Goal: Information Seeking & Learning: Understand process/instructions

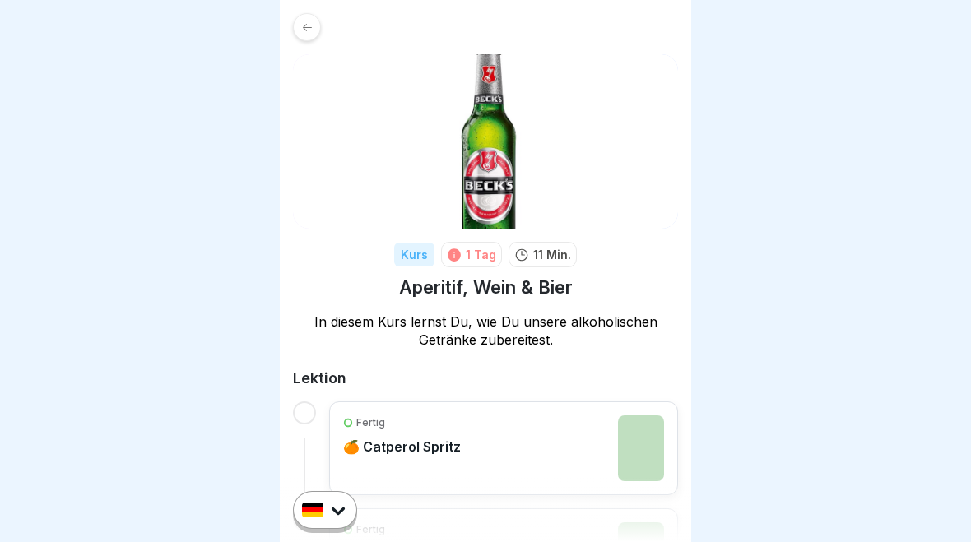
click at [313, 36] on div at bounding box center [307, 27] width 28 height 28
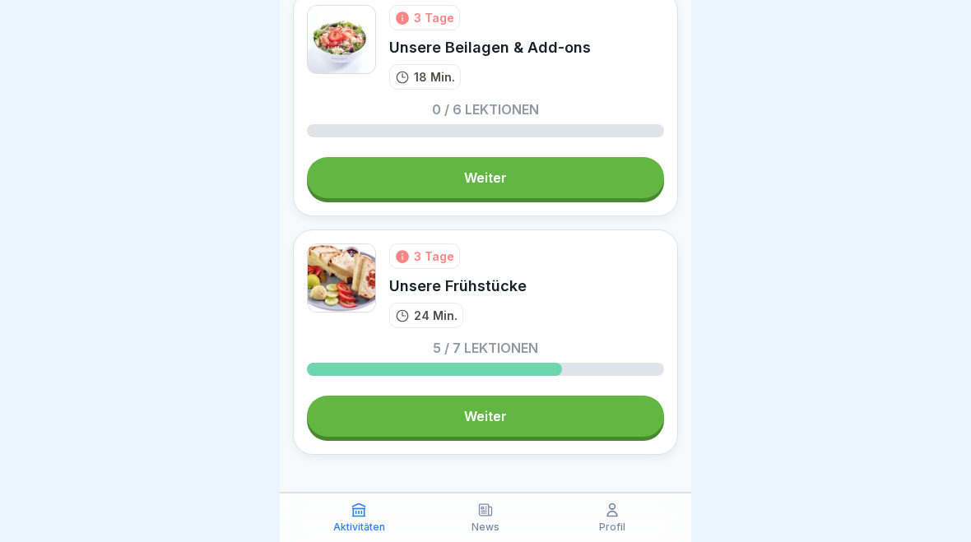
scroll to position [1173, 0]
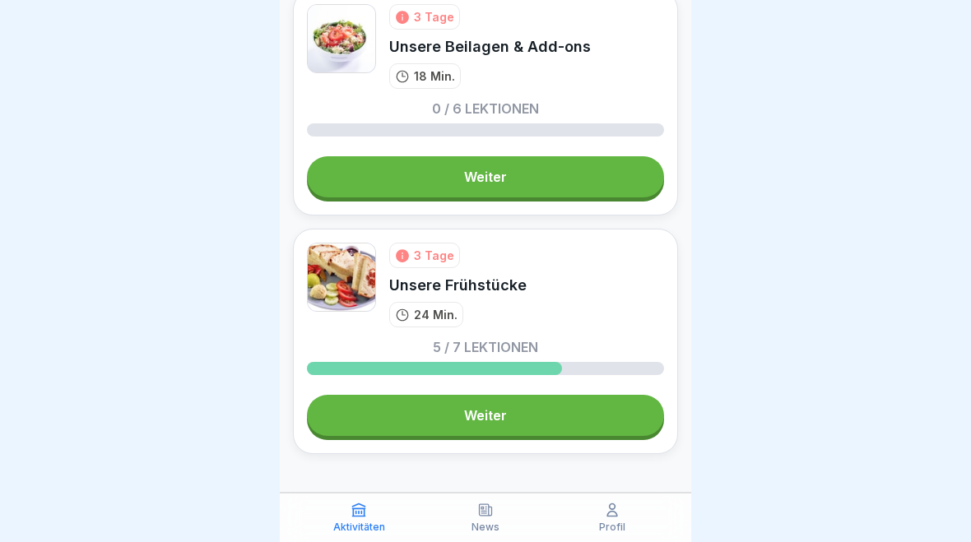
click at [581, 414] on link "Weiter" at bounding box center [485, 415] width 357 height 41
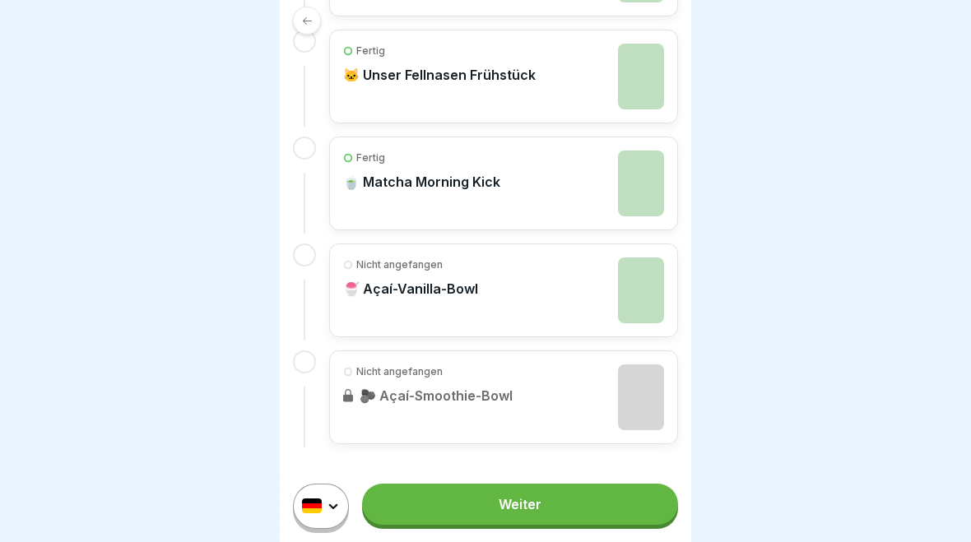
scroll to position [692, 0]
click at [310, 12] on div at bounding box center [307, 21] width 28 height 28
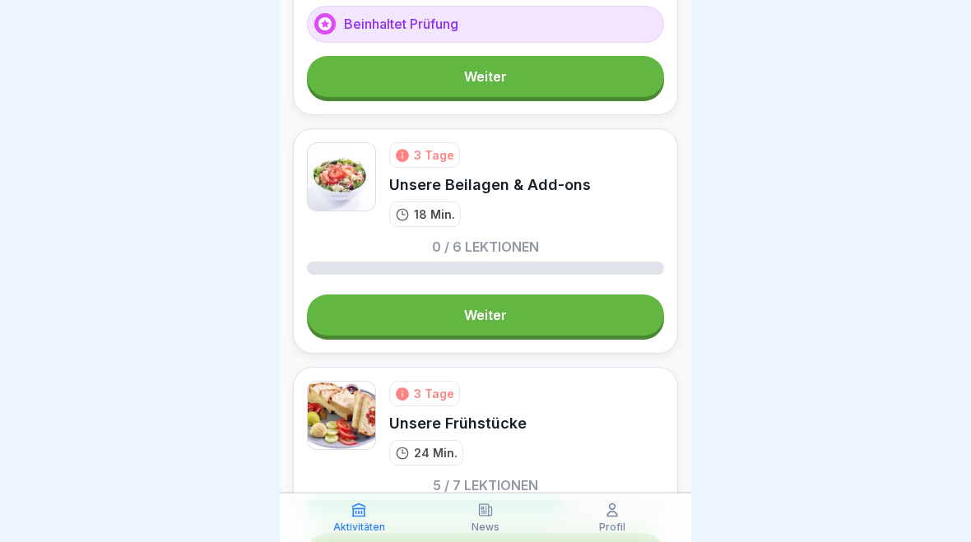
scroll to position [1038, 0]
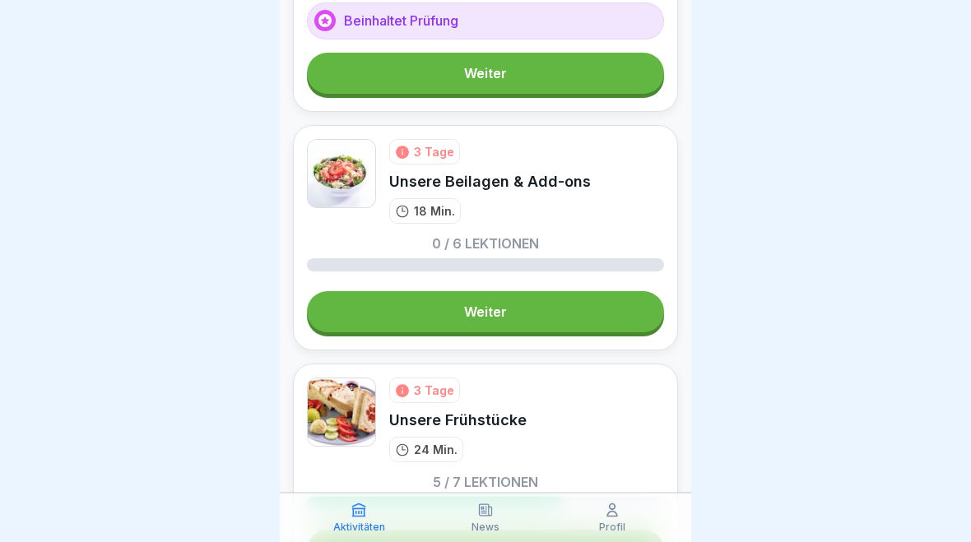
click at [542, 326] on link "Weiter" at bounding box center [485, 311] width 357 height 41
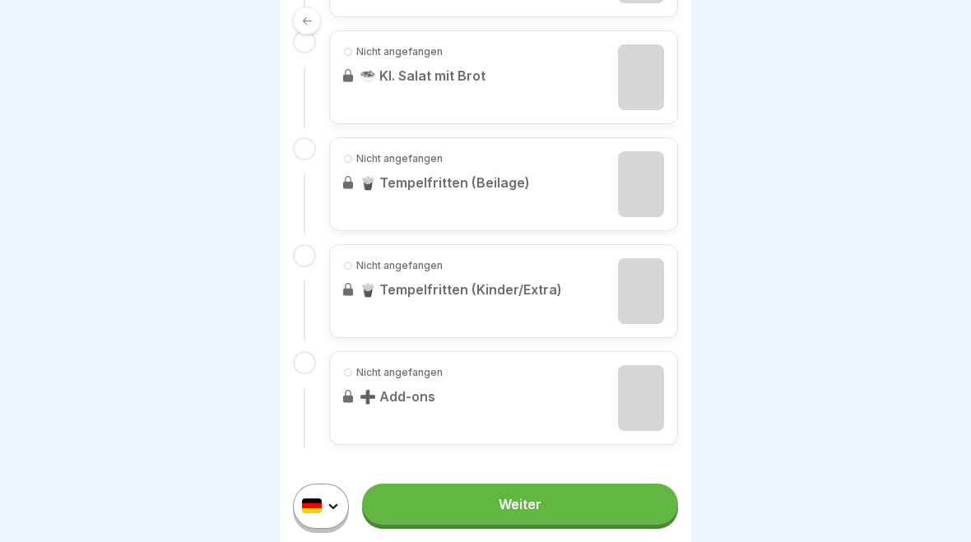
scroll to position [585, 0]
click at [606, 502] on link "Weiter" at bounding box center [520, 504] width 316 height 41
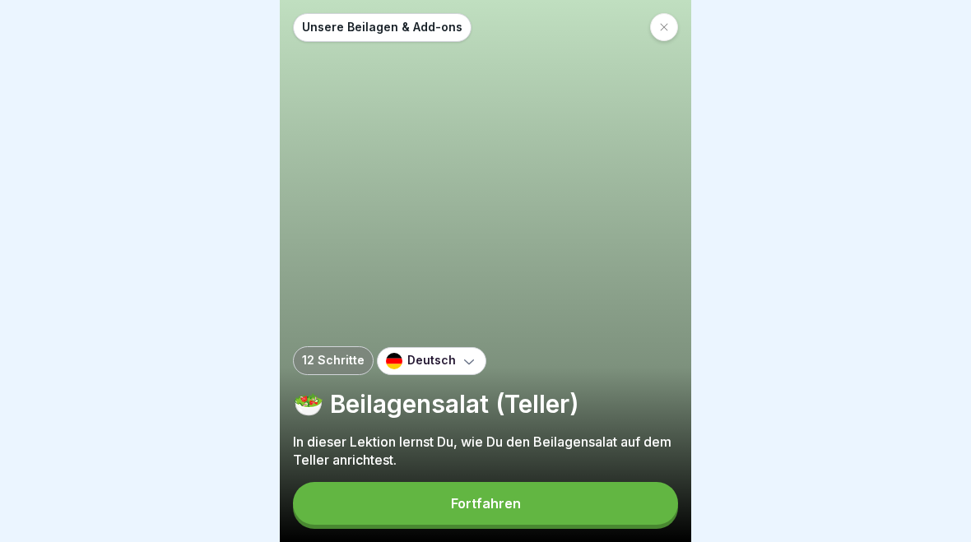
click at [554, 492] on button "Fortfahren" at bounding box center [485, 503] width 385 height 43
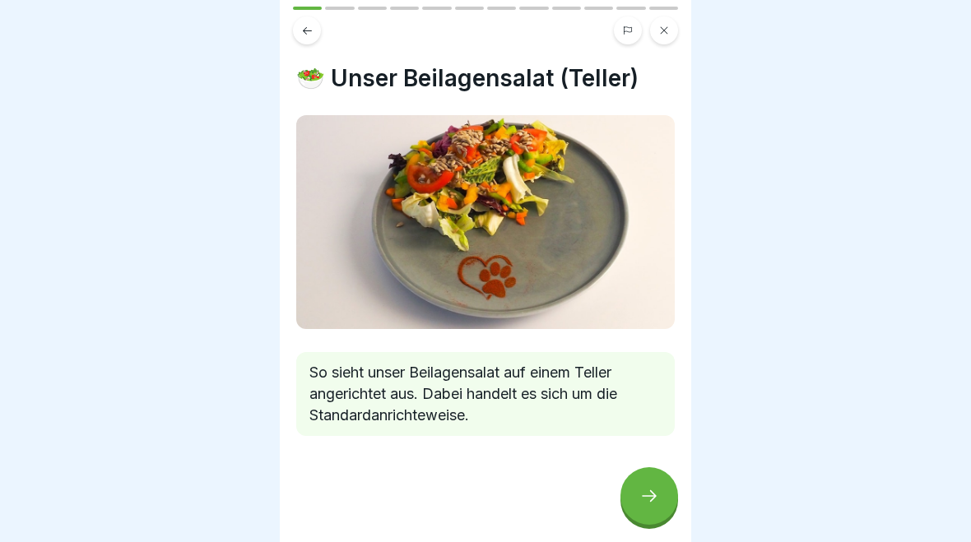
click at [656, 498] on icon at bounding box center [649, 496] width 20 height 20
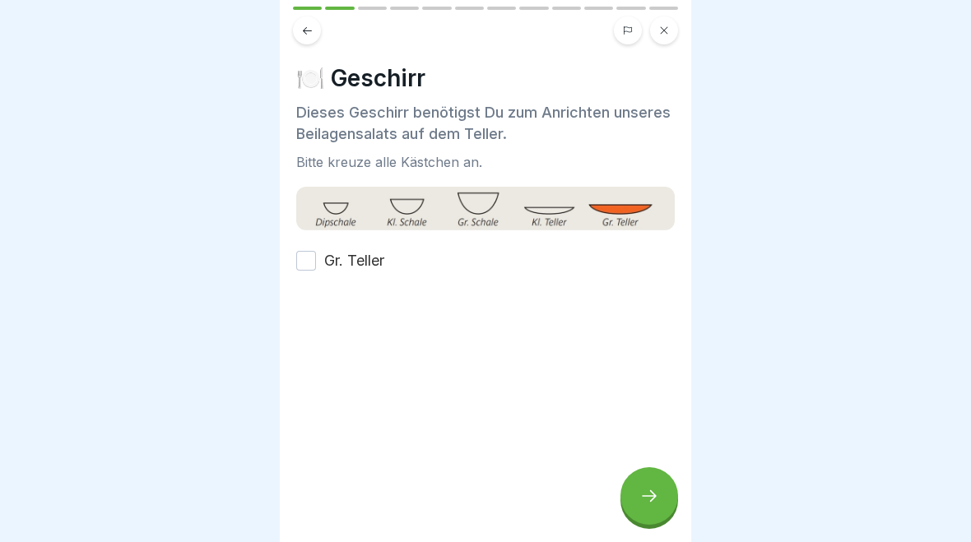
click at [644, 494] on icon at bounding box center [649, 496] width 20 height 20
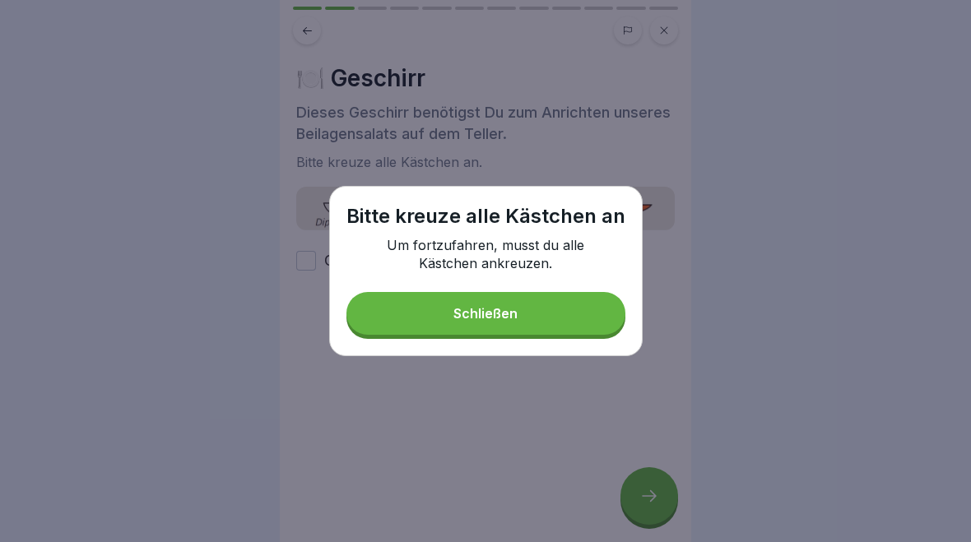
click at [564, 301] on button "Schließen" at bounding box center [485, 313] width 279 height 43
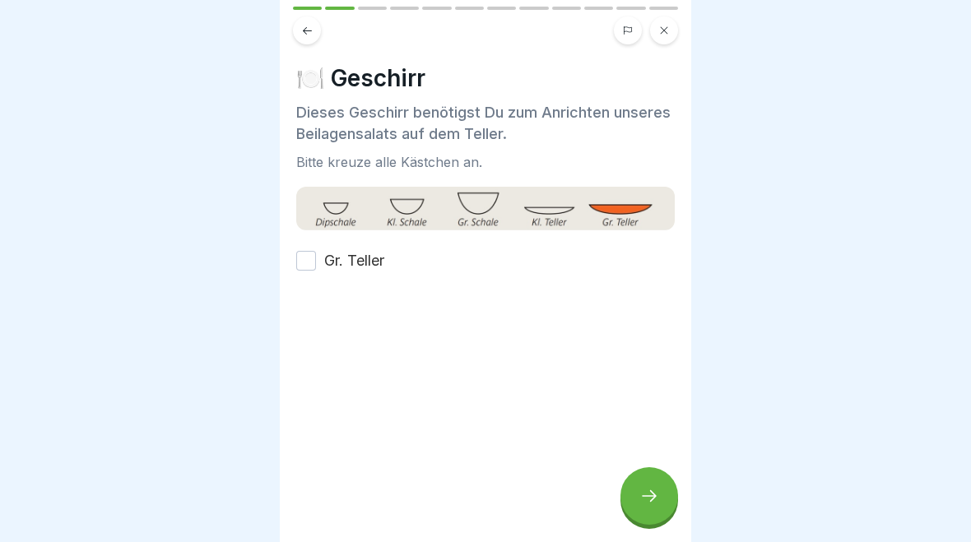
click at [309, 22] on button at bounding box center [307, 30] width 28 height 28
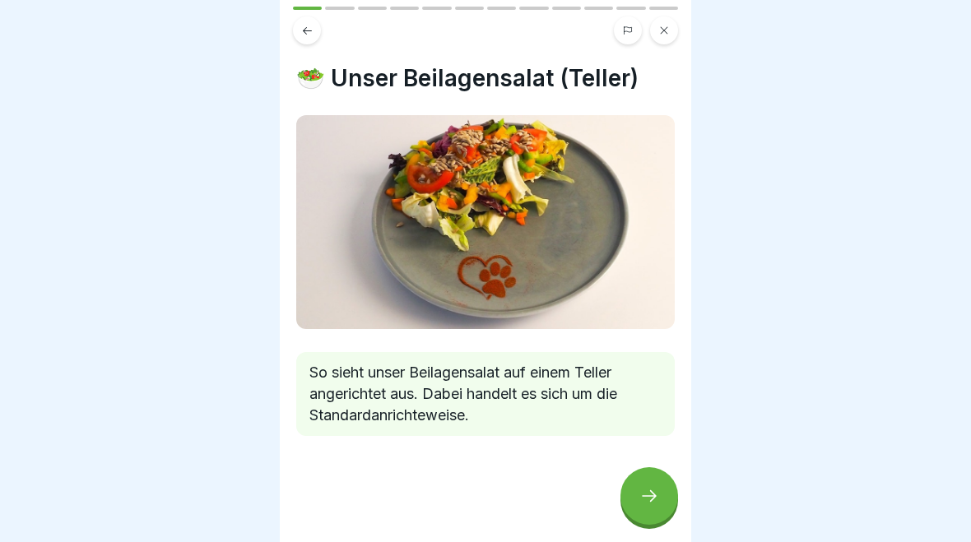
click at [657, 490] on icon at bounding box center [649, 496] width 20 height 20
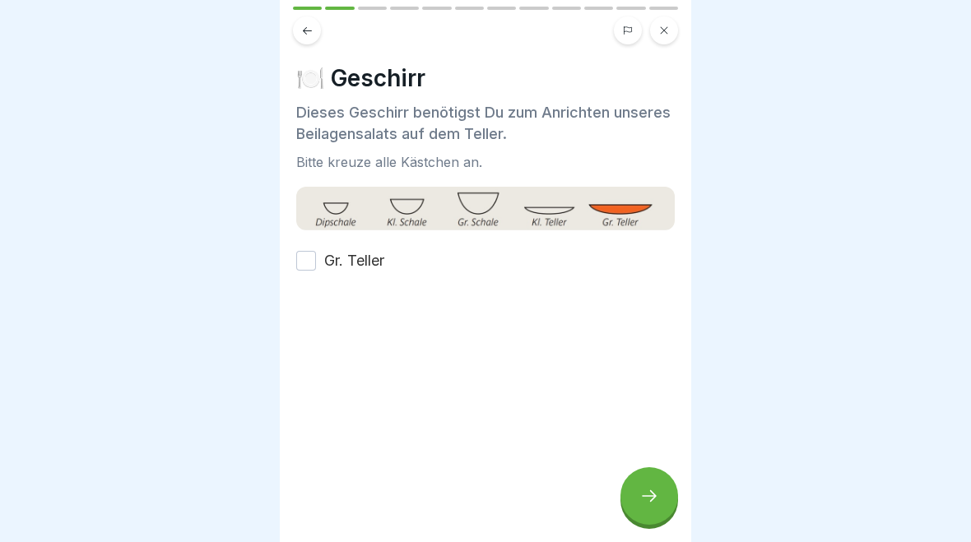
click at [297, 268] on button "Gr. Teller" at bounding box center [306, 261] width 20 height 20
click at [627, 491] on div at bounding box center [649, 496] width 58 height 58
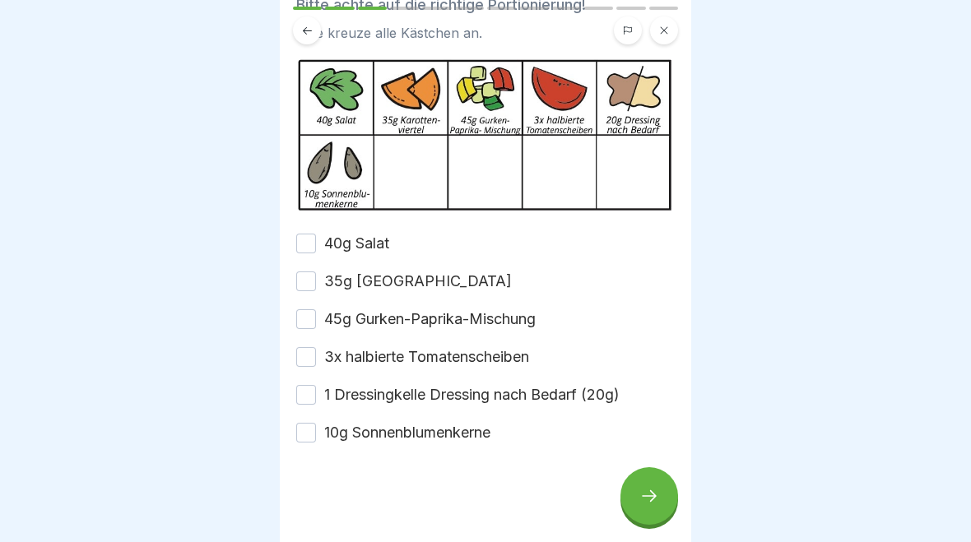
scroll to position [107, 0]
click at [303, 244] on button "40g Salat" at bounding box center [306, 245] width 20 height 20
click at [309, 281] on button "35g [GEOGRAPHIC_DATA]" at bounding box center [306, 282] width 20 height 20
click at [308, 312] on button "45g Gurken-Paprika-Mischung" at bounding box center [306, 320] width 20 height 20
click at [311, 360] on button "3x halbierte Tomatenscheiben" at bounding box center [306, 358] width 20 height 20
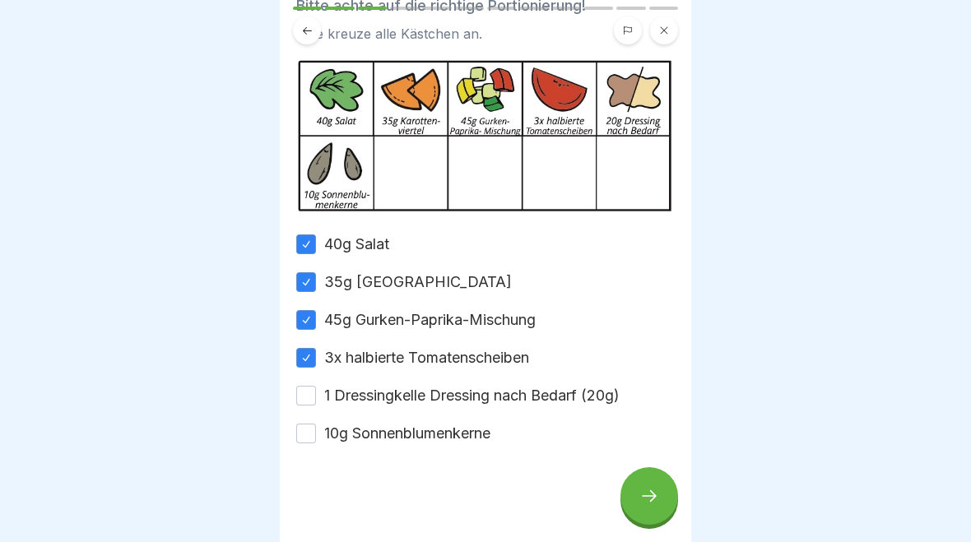
click at [304, 403] on button "1 Dressingkelle Dressing nach Bedarf (20g)" at bounding box center [306, 396] width 20 height 20
click at [306, 440] on button "10g Sonnenblumenkerne" at bounding box center [306, 434] width 20 height 20
click at [643, 504] on icon at bounding box center [649, 496] width 20 height 20
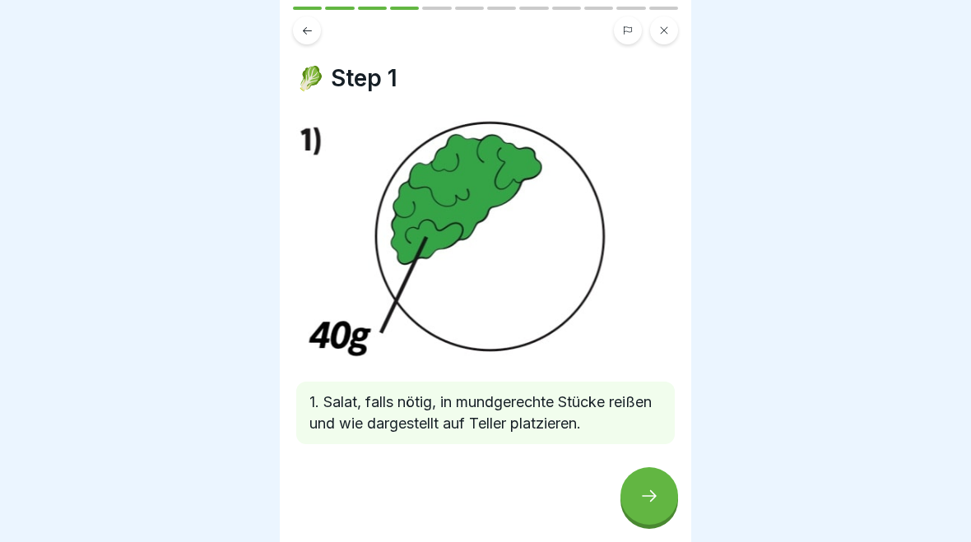
click at [631, 518] on div at bounding box center [649, 496] width 58 height 58
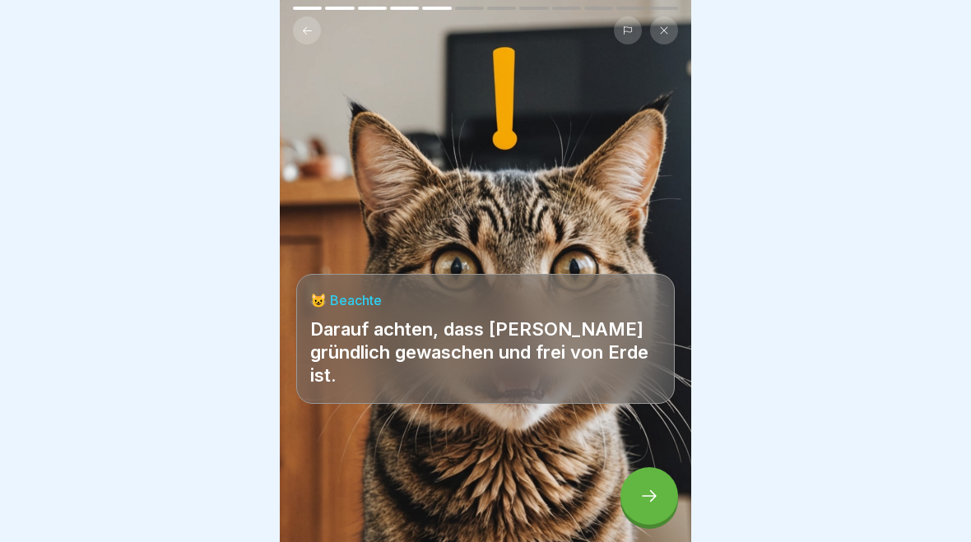
click at [631, 518] on div at bounding box center [649, 496] width 58 height 58
click at [633, 504] on div at bounding box center [649, 496] width 58 height 58
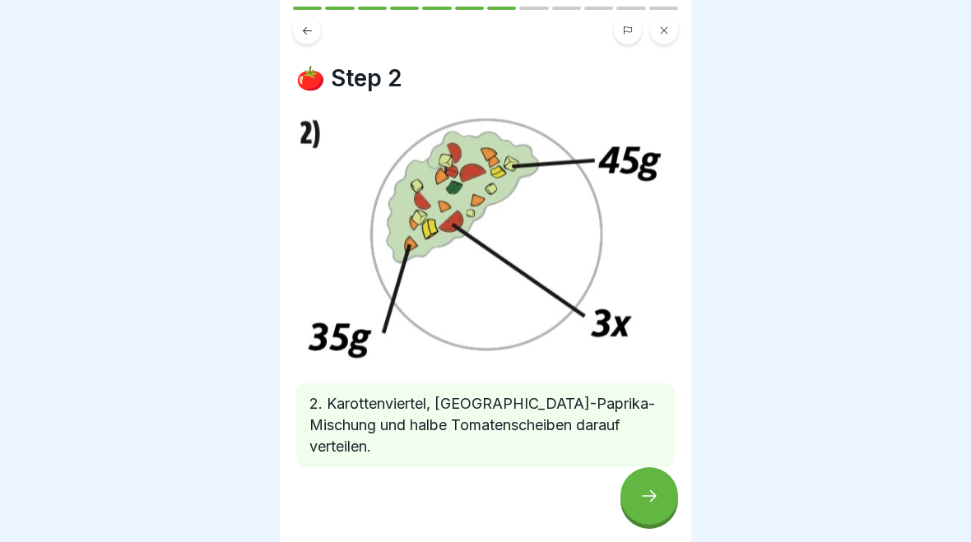
click at [633, 504] on div at bounding box center [649, 496] width 58 height 58
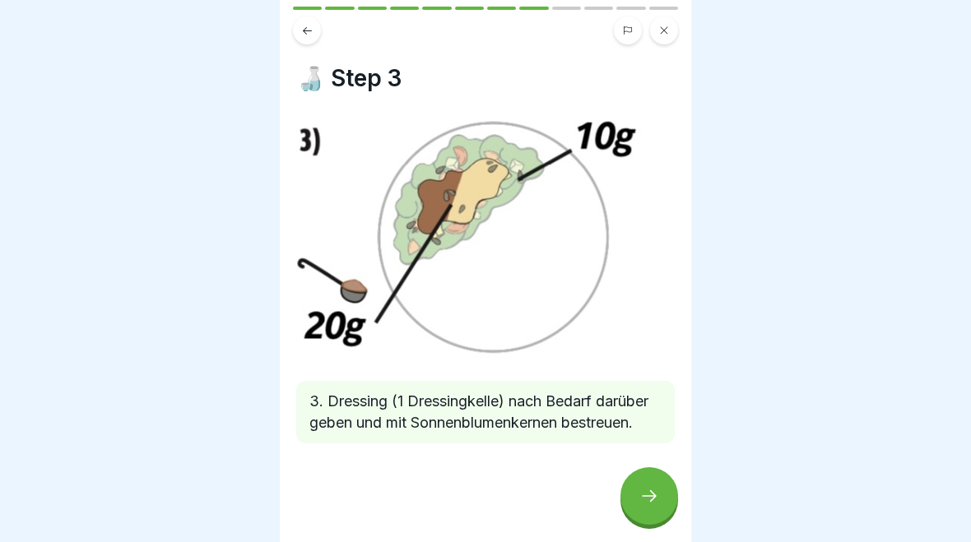
click at [634, 499] on div at bounding box center [649, 496] width 58 height 58
click at [633, 499] on div at bounding box center [649, 496] width 58 height 58
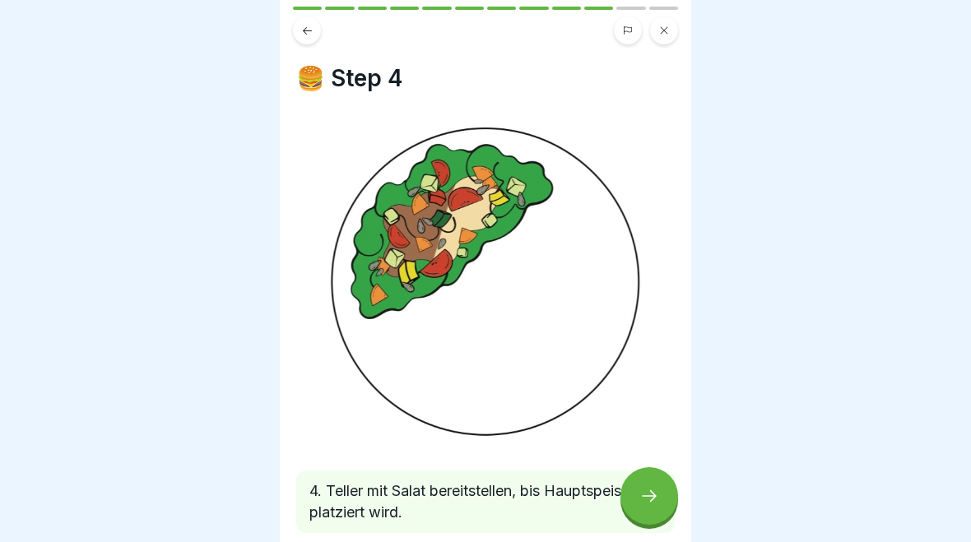
click at [638, 499] on div at bounding box center [649, 496] width 58 height 58
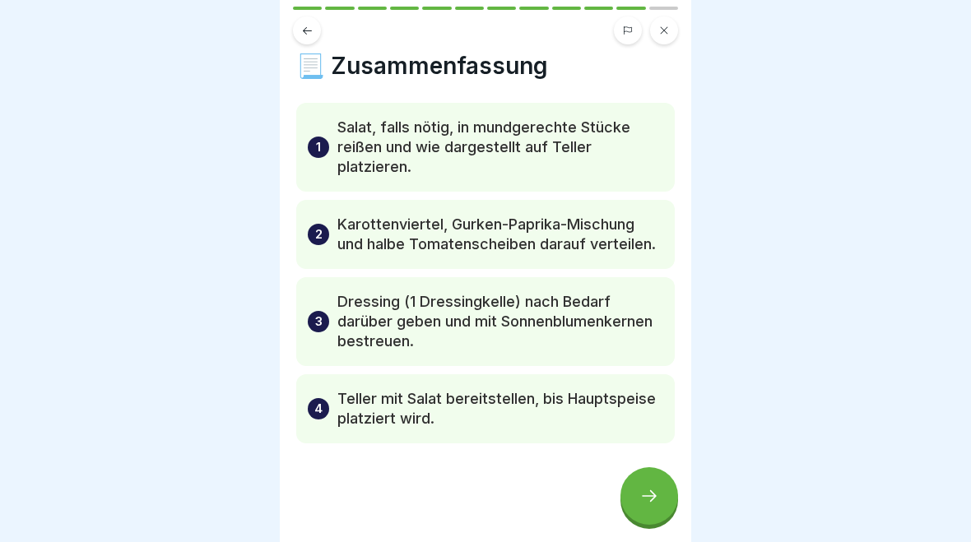
click at [644, 498] on icon at bounding box center [649, 496] width 20 height 20
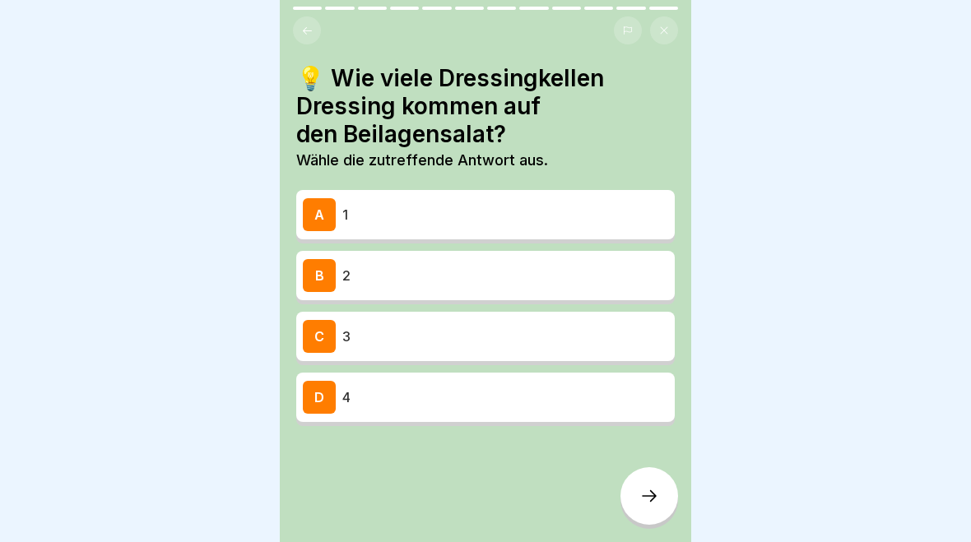
scroll to position [12, 0]
click at [614, 215] on p "1" at bounding box center [505, 215] width 326 height 20
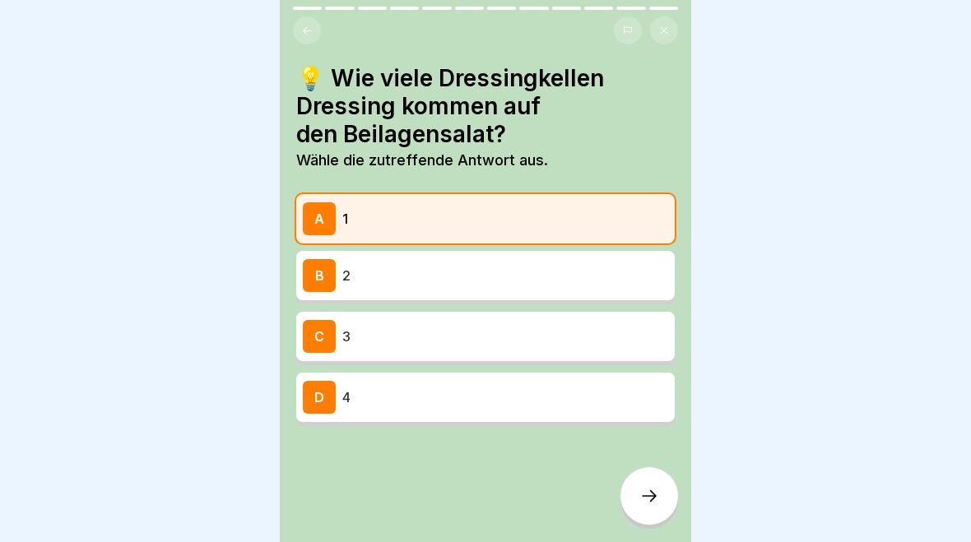
click at [302, 108] on h4 "💡 Wie viele Dressingkellen Dressing kommen auf den Beilagensalat?" at bounding box center [485, 106] width 379 height 84
click at [304, 35] on icon at bounding box center [307, 31] width 12 height 12
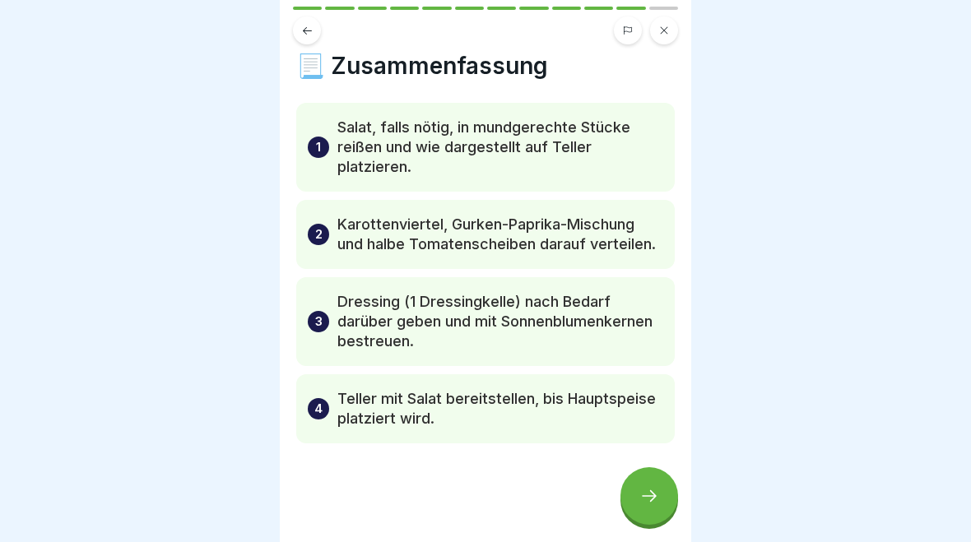
click at [650, 508] on div at bounding box center [649, 496] width 58 height 58
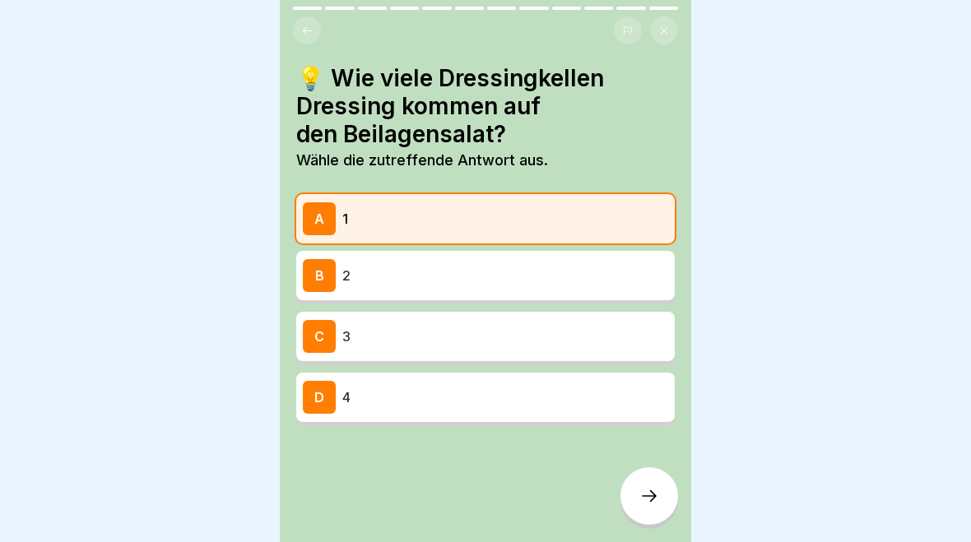
click at [670, 525] on div "💡 Wie viele Dressingkellen Dressing kommen auf den Beilagensalat? Wähle die zut…" at bounding box center [485, 271] width 411 height 542
click at [669, 525] on div "💡 Wie viele Dressingkellen Dressing kommen auf den Beilagensalat? Wähle die zut…" at bounding box center [485, 271] width 411 height 542
click at [643, 505] on icon at bounding box center [649, 496] width 20 height 20
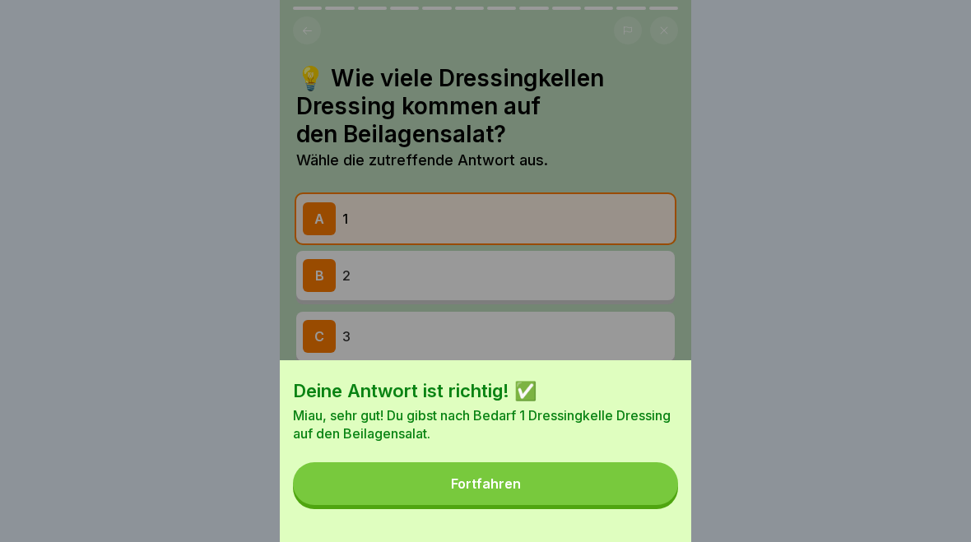
click at [623, 485] on button "Fortfahren" at bounding box center [485, 483] width 385 height 43
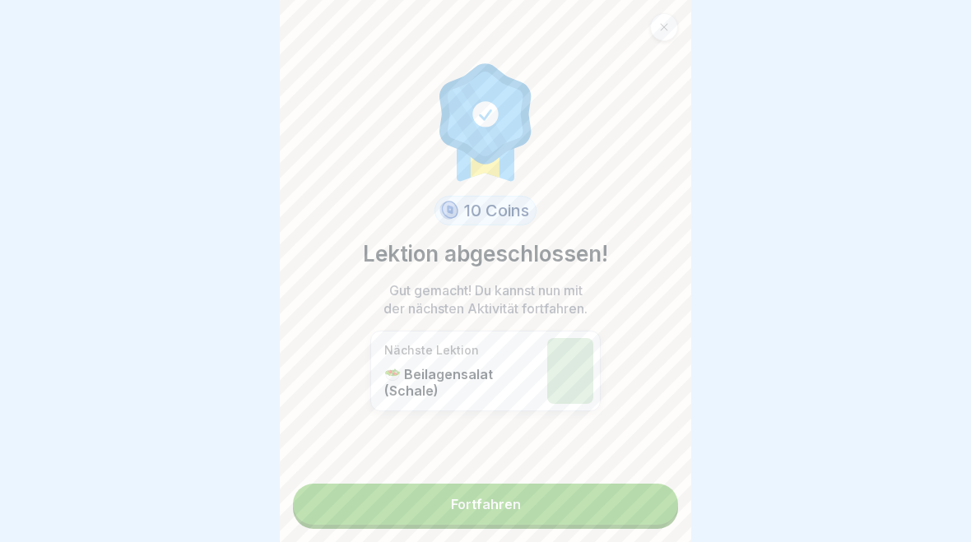
click at [483, 511] on link "Fortfahren" at bounding box center [485, 504] width 385 height 41
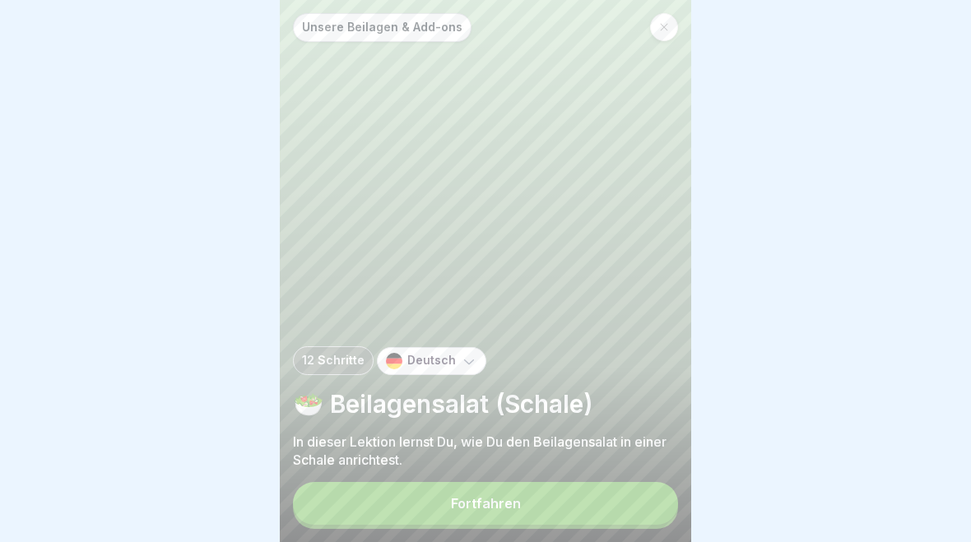
click at [509, 505] on div "Fortfahren" at bounding box center [486, 503] width 70 height 15
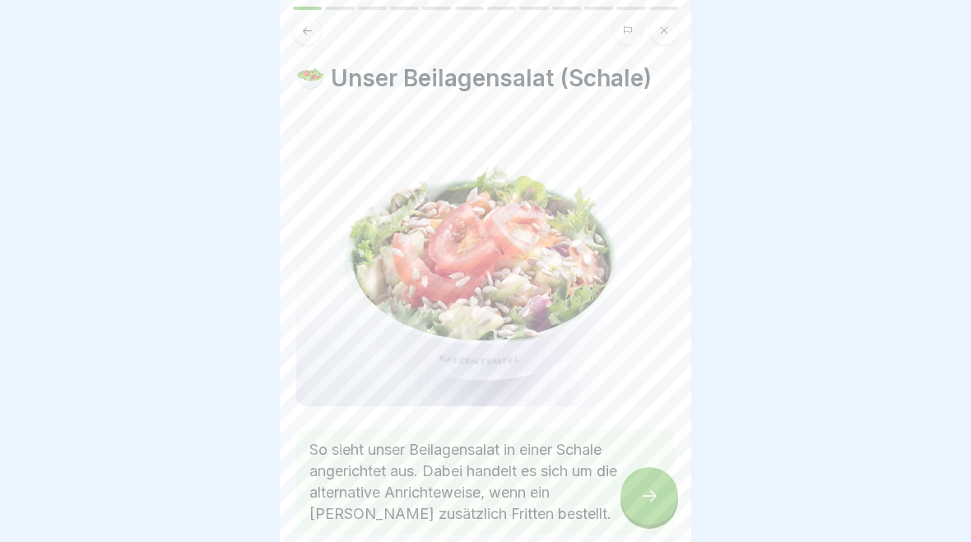
click at [608, 493] on p "So sieht unser Beilagensalat in einer Schale angerichtet aus. Dabei handelt es …" at bounding box center [485, 482] width 352 height 86
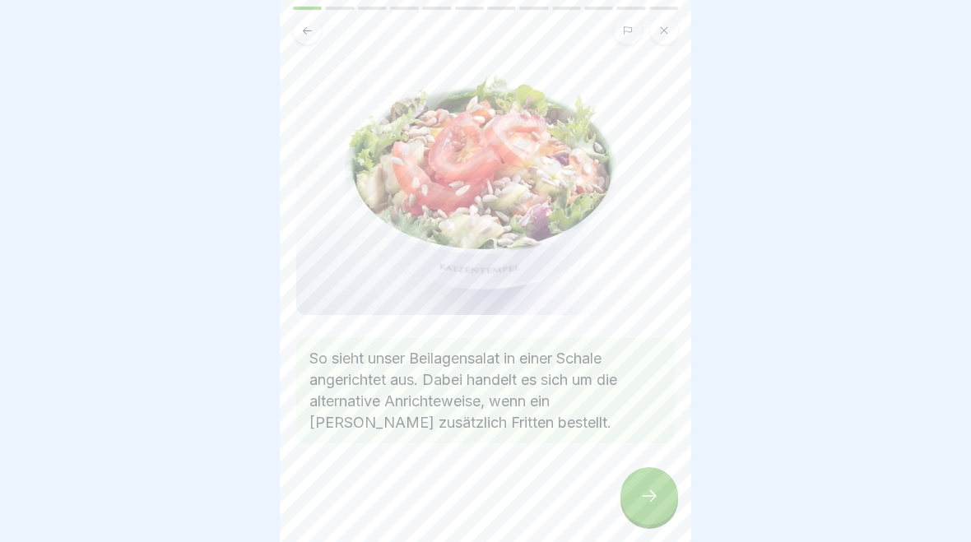
click at [657, 481] on div at bounding box center [649, 496] width 58 height 58
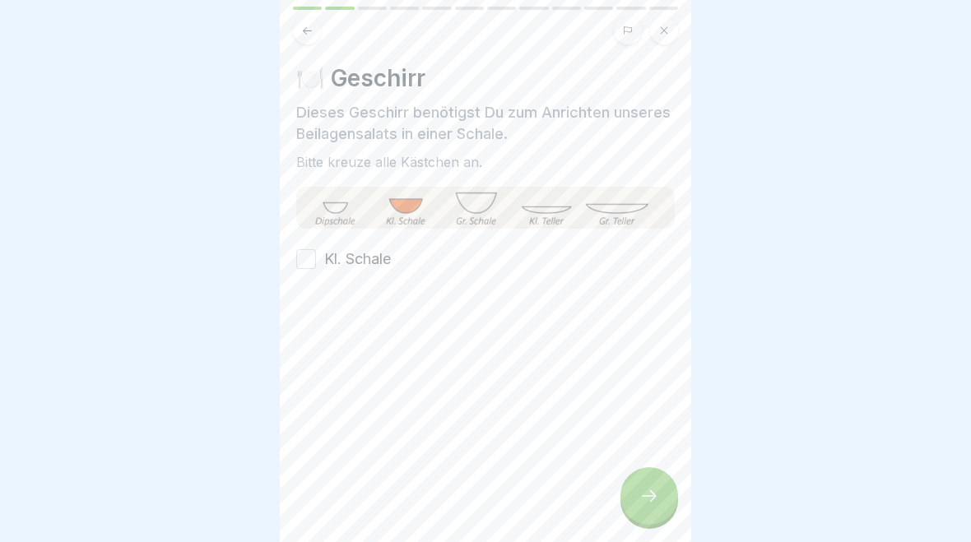
click at [657, 485] on div at bounding box center [649, 496] width 58 height 58
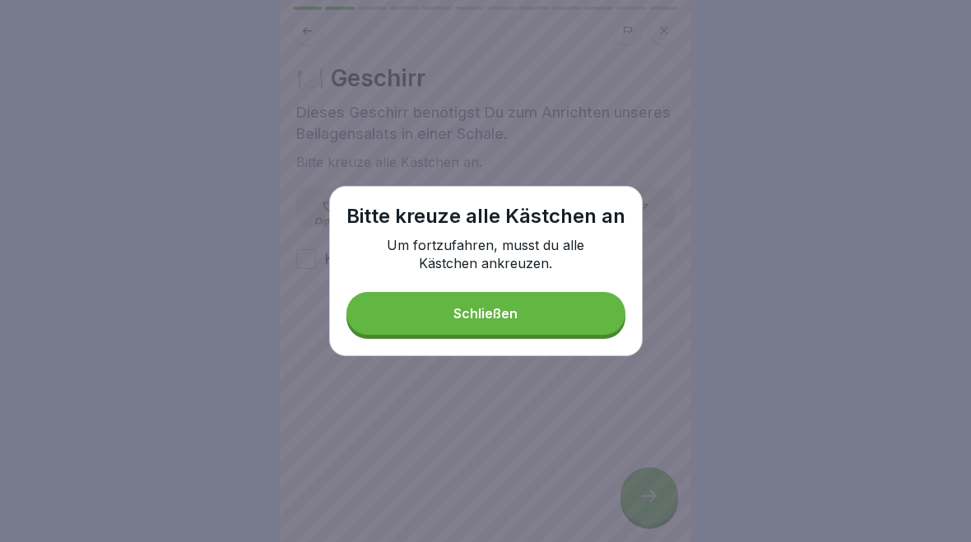
click at [578, 296] on button "Schließen" at bounding box center [485, 313] width 279 height 43
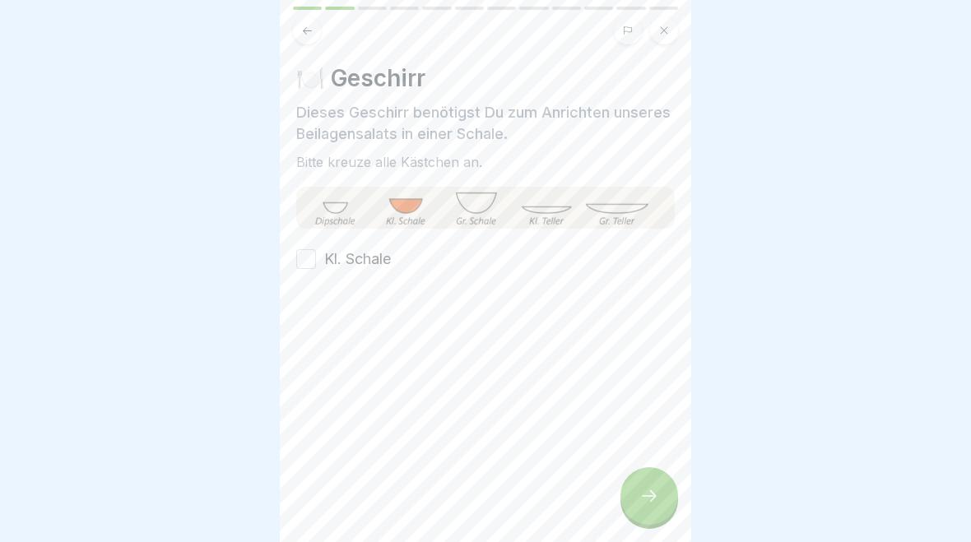
click at [304, 251] on button "Kl. Schale" at bounding box center [306, 259] width 20 height 20
click at [652, 473] on div at bounding box center [649, 496] width 58 height 58
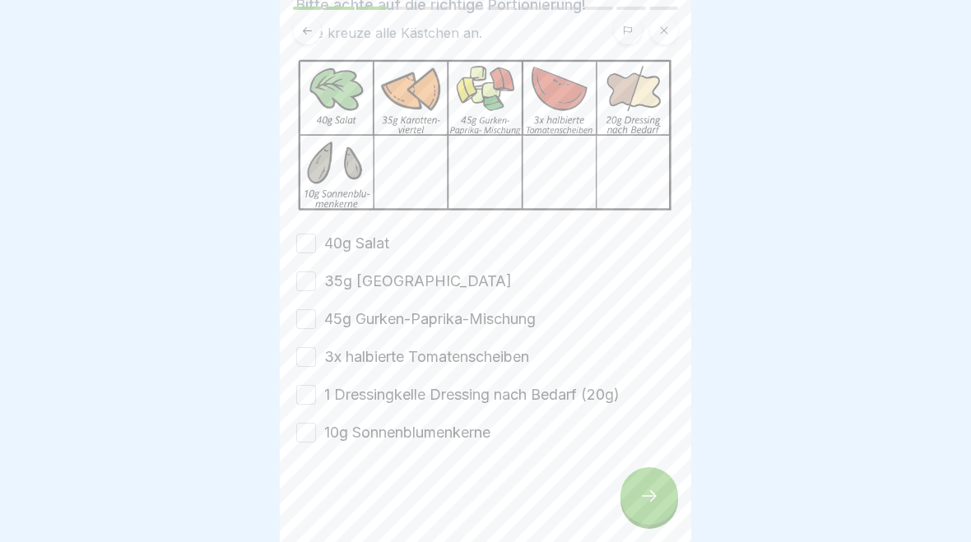
scroll to position [107, 0]
click at [304, 236] on button "40g Salat" at bounding box center [306, 245] width 20 height 20
click at [312, 277] on button "35g [GEOGRAPHIC_DATA]" at bounding box center [306, 282] width 20 height 20
click at [309, 320] on button "45g Gurken-Paprika-Mischung" at bounding box center [306, 320] width 20 height 20
click at [310, 358] on button "3x halbierte Tomatenscheiben" at bounding box center [306, 358] width 20 height 20
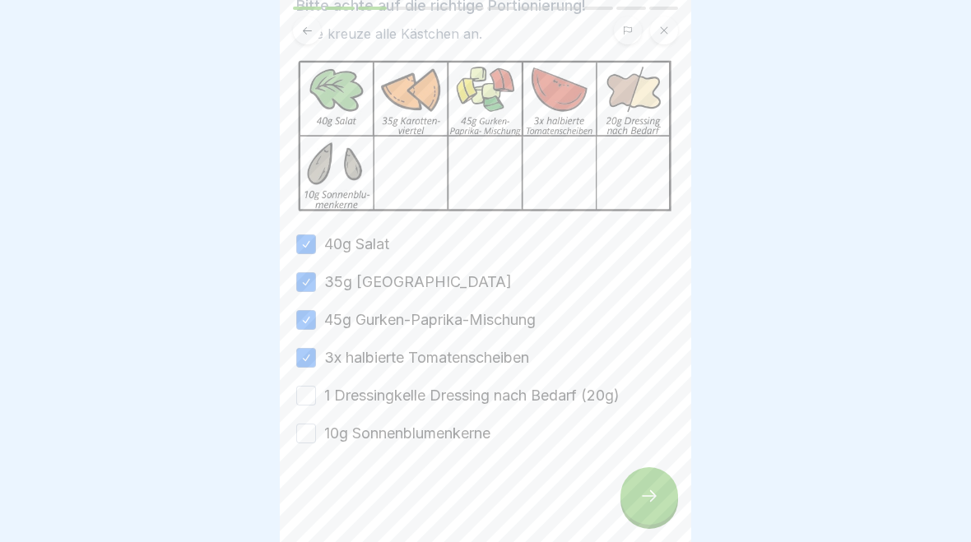
click at [314, 397] on button "1 Dressingkelle Dressing nach Bedarf (20g)" at bounding box center [306, 396] width 20 height 20
click at [313, 436] on button "10g Sonnenblumenkerne" at bounding box center [306, 434] width 20 height 20
click at [656, 509] on div at bounding box center [649, 496] width 58 height 58
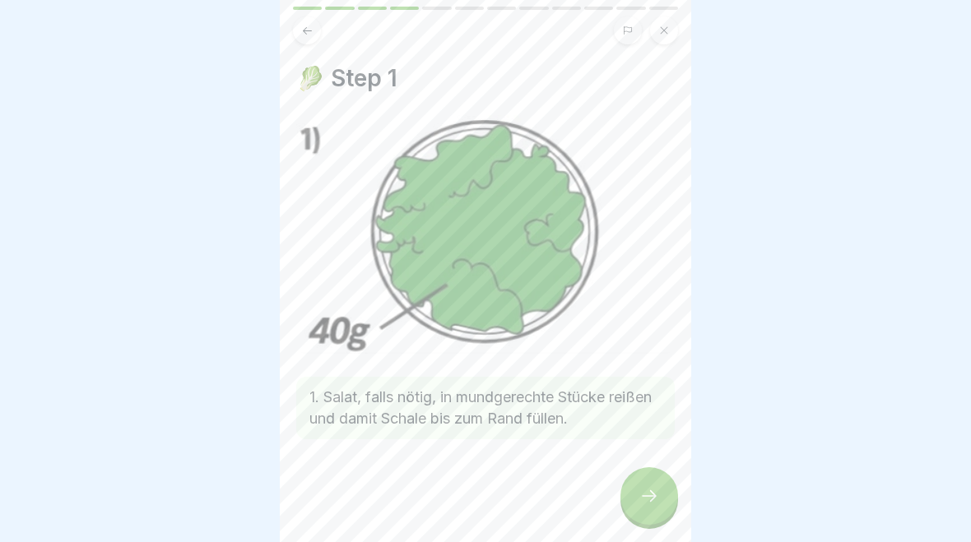
click at [638, 517] on div at bounding box center [649, 496] width 58 height 58
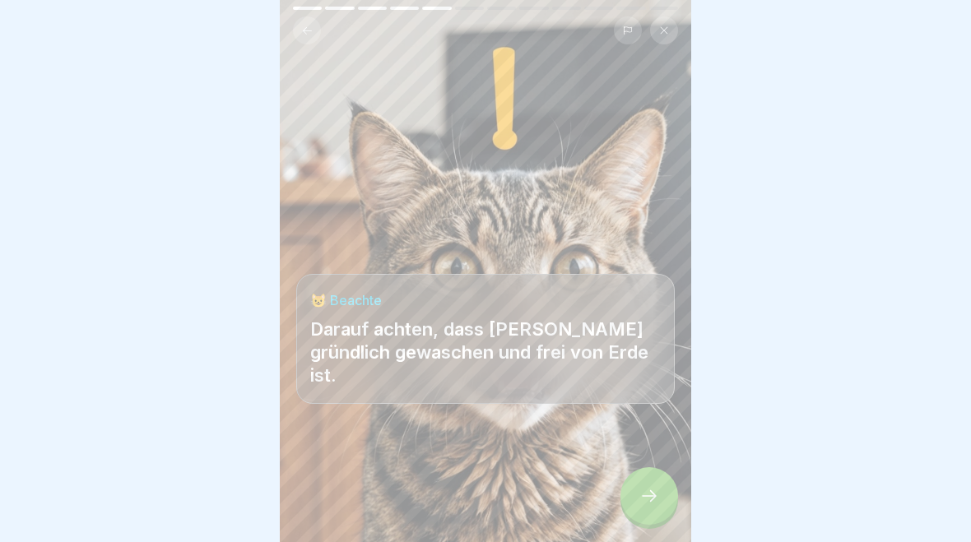
click at [637, 517] on div at bounding box center [649, 496] width 58 height 58
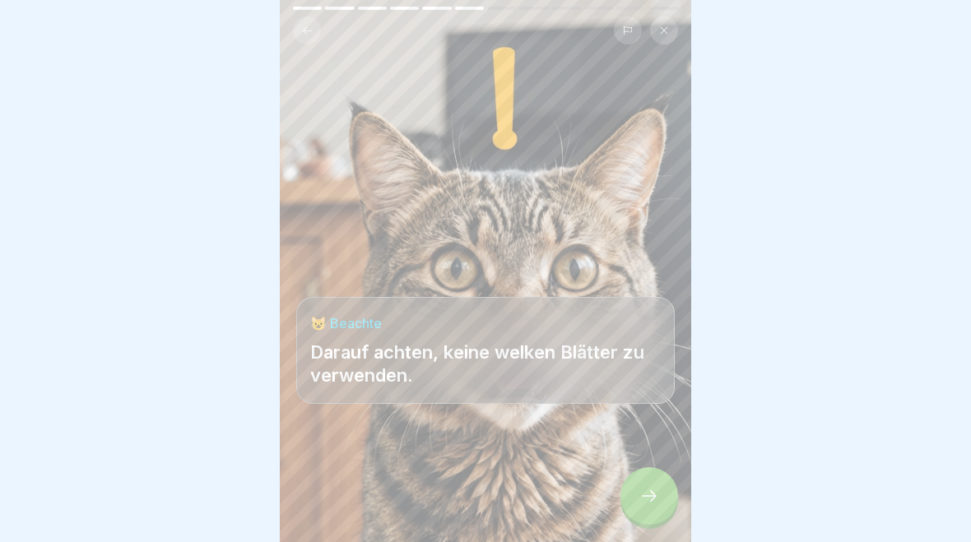
click at [649, 499] on icon at bounding box center [649, 496] width 20 height 20
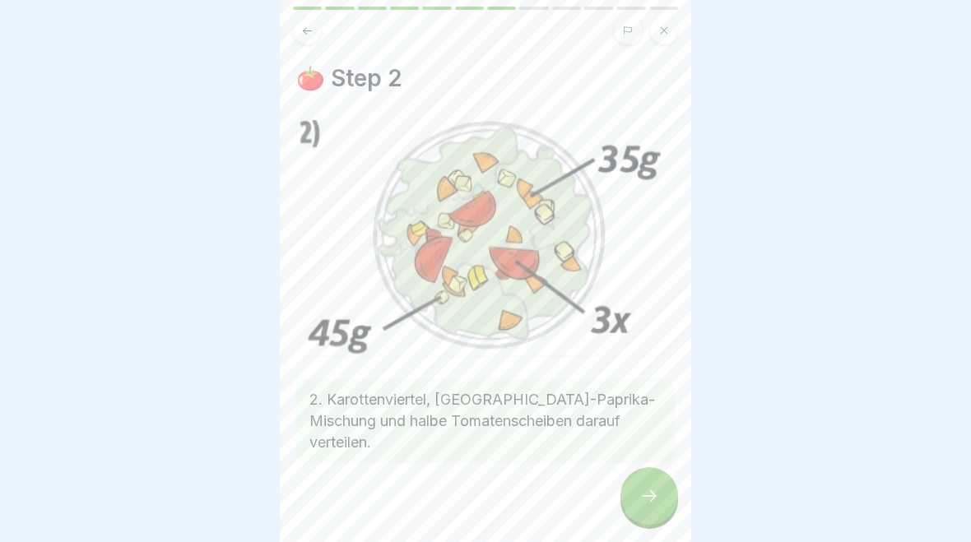
click at [659, 495] on div at bounding box center [649, 496] width 58 height 58
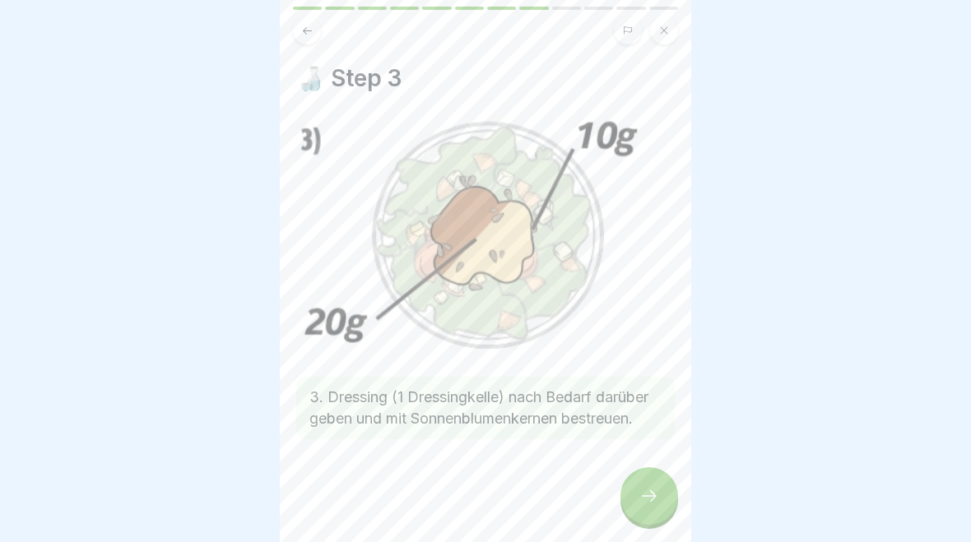
click at [655, 503] on icon at bounding box center [649, 496] width 20 height 20
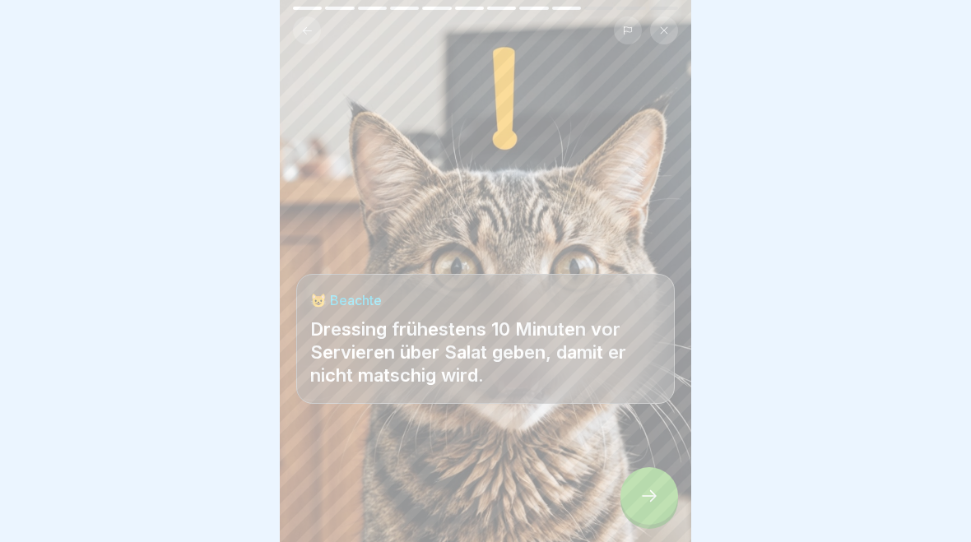
click at [645, 504] on icon at bounding box center [649, 496] width 20 height 20
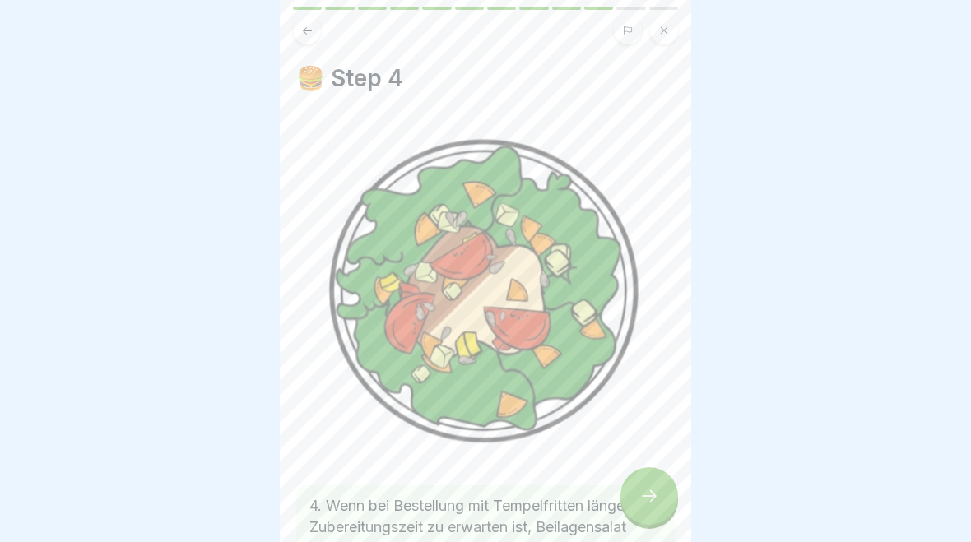
click at [653, 494] on icon at bounding box center [649, 496] width 15 height 12
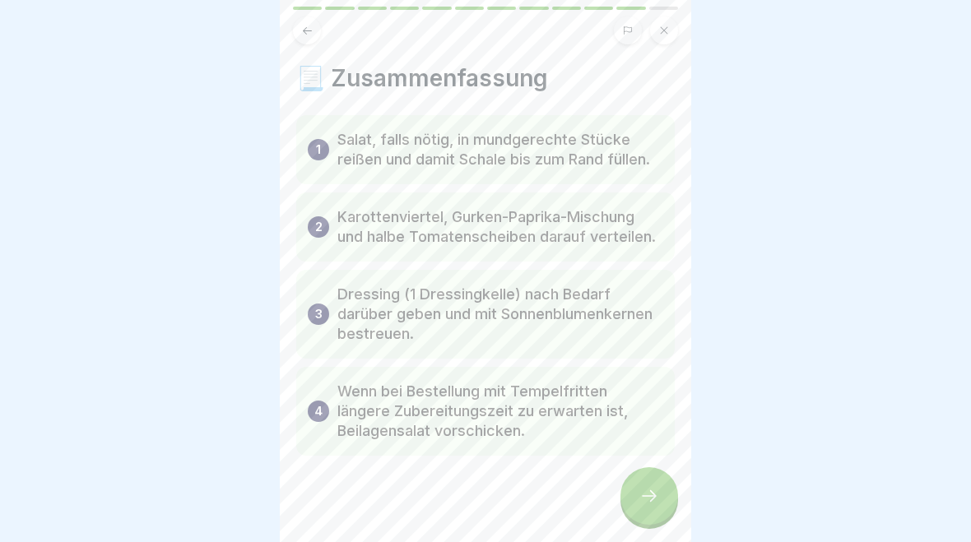
click at [654, 493] on icon at bounding box center [649, 496] width 20 height 20
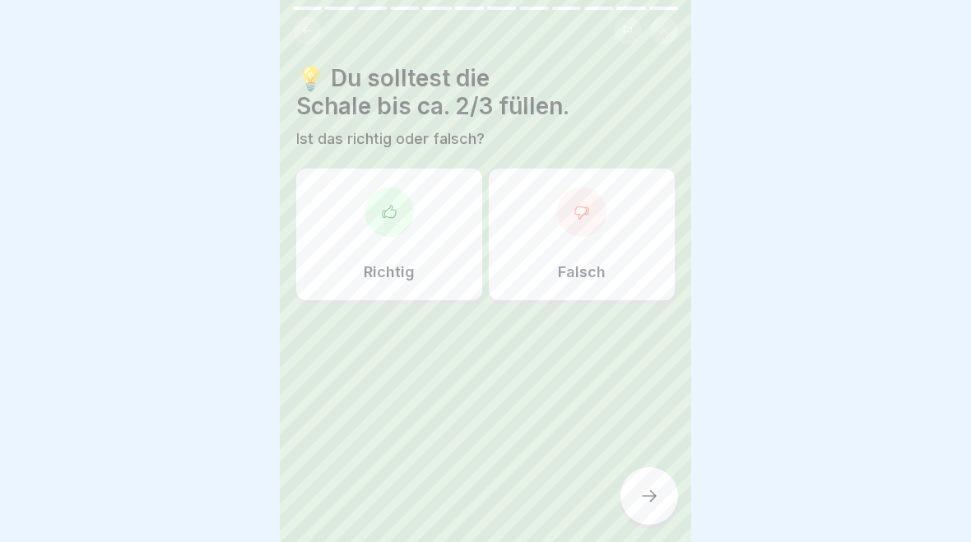
click at [653, 495] on icon at bounding box center [649, 496] width 20 height 20
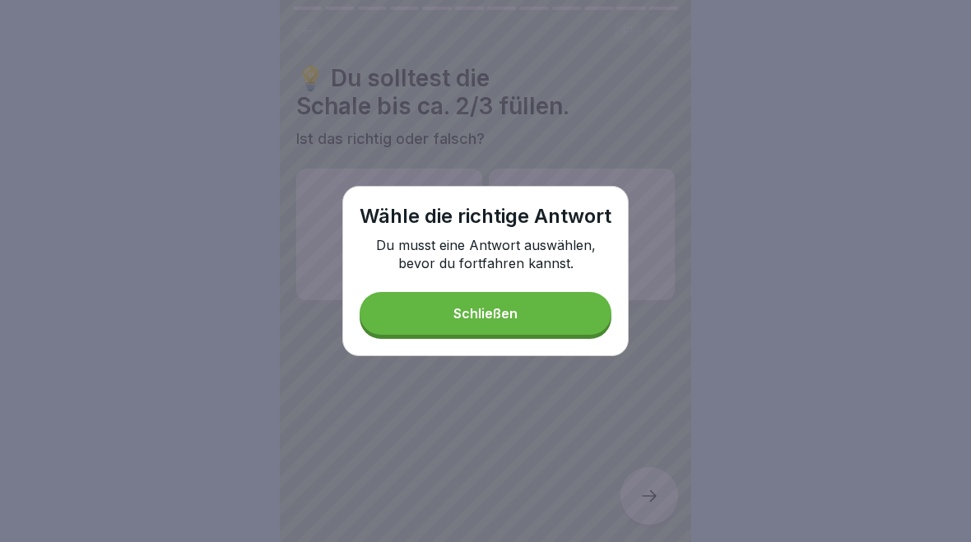
click at [542, 322] on button "Schließen" at bounding box center [486, 313] width 252 height 43
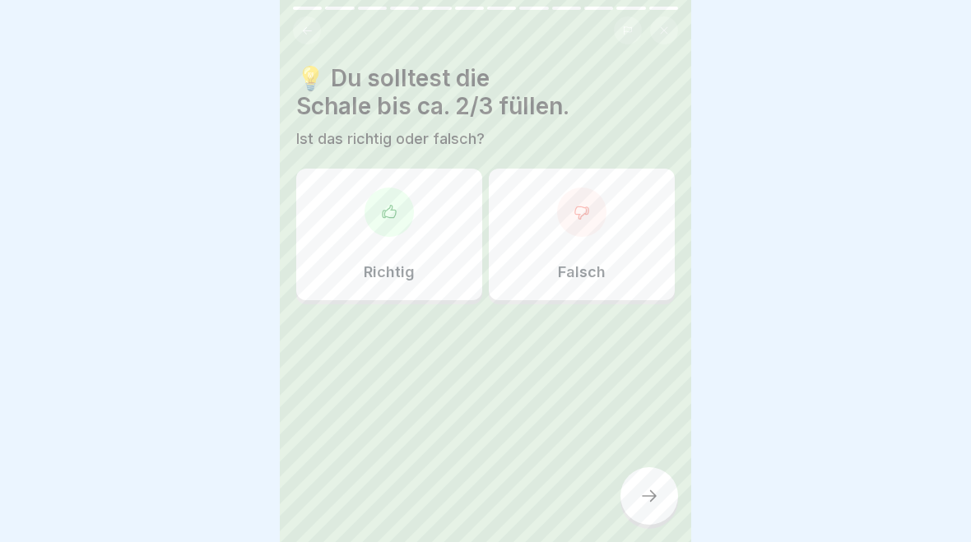
click at [295, 49] on div "💡 Du solltest die Schale bis ca. 2/3 füllen. Ist das richtig oder falsch? Richt…" at bounding box center [485, 271] width 411 height 542
click at [316, 39] on button at bounding box center [307, 30] width 28 height 28
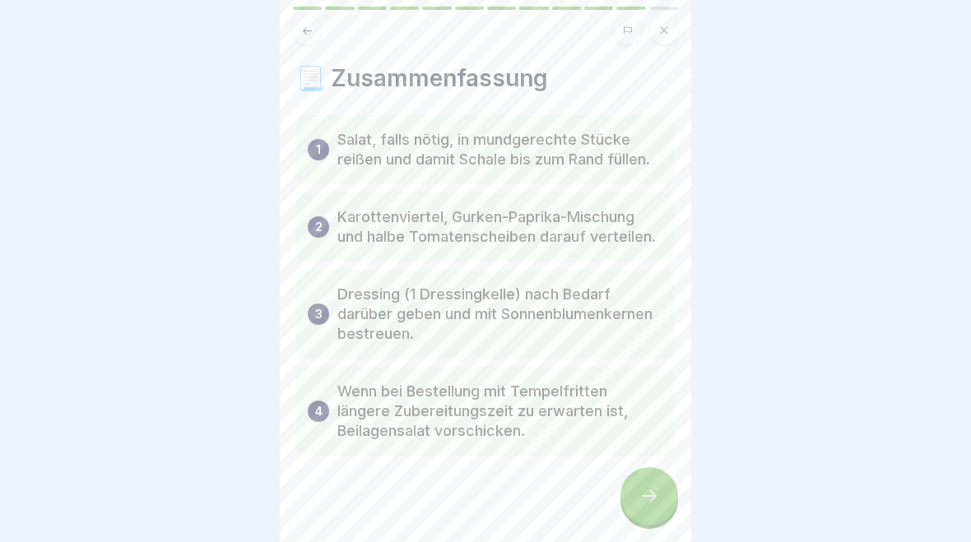
click at [636, 506] on div at bounding box center [649, 496] width 58 height 58
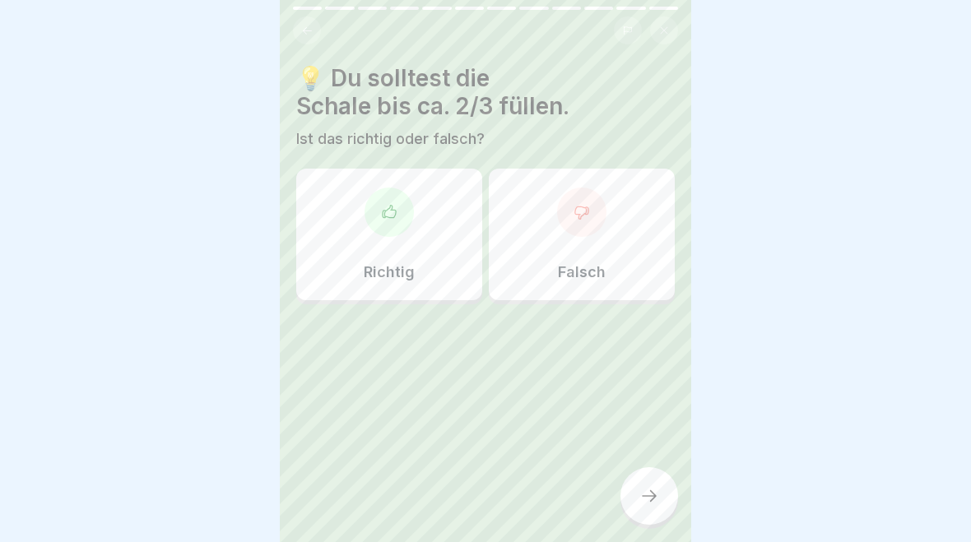
click at [303, 25] on icon at bounding box center [307, 31] width 12 height 12
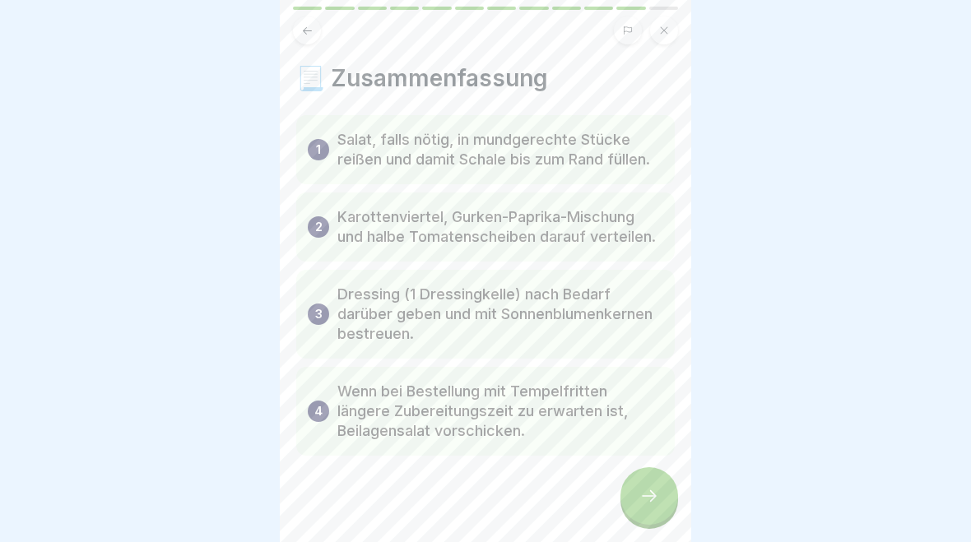
click at [316, 27] on button at bounding box center [307, 30] width 28 height 28
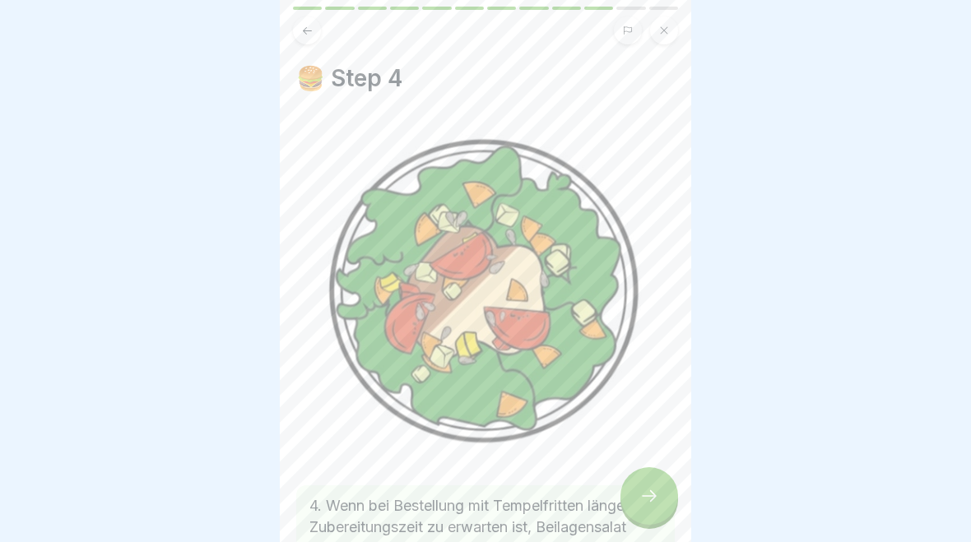
scroll to position [-2, 0]
click at [302, 25] on icon at bounding box center [307, 31] width 12 height 12
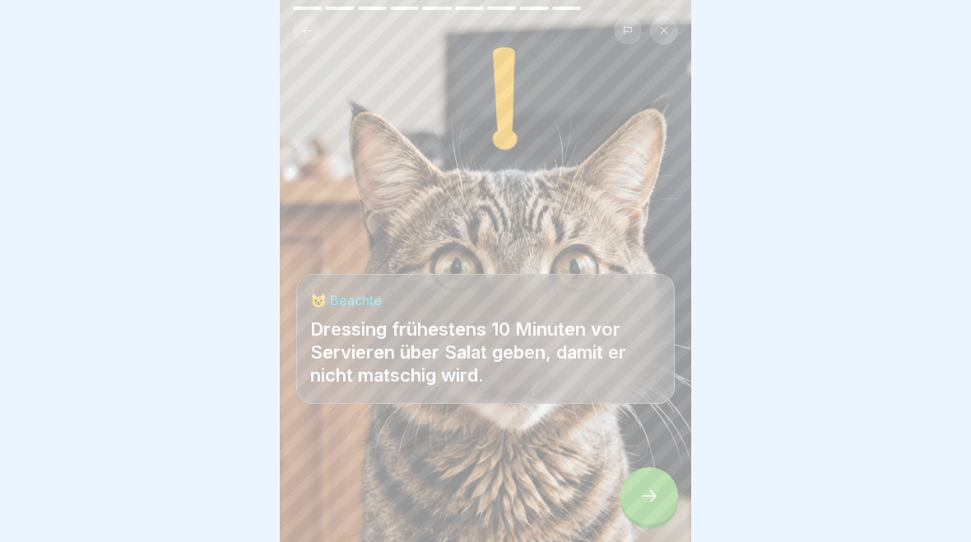
scroll to position [0, 0]
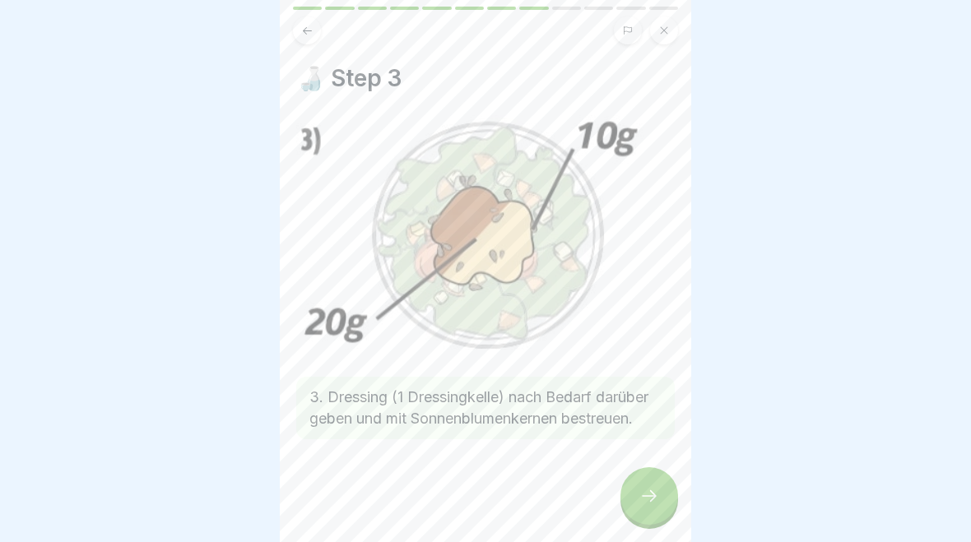
click at [280, 58] on div "🍶 Step 3 3. Dressing (1 Dressingkelle) nach Bedarf darüber geben und mit Sonnen…" at bounding box center [485, 271] width 411 height 542
click at [292, 39] on div at bounding box center [485, 26] width 411 height 38
click at [311, 32] on icon at bounding box center [307, 31] width 12 height 12
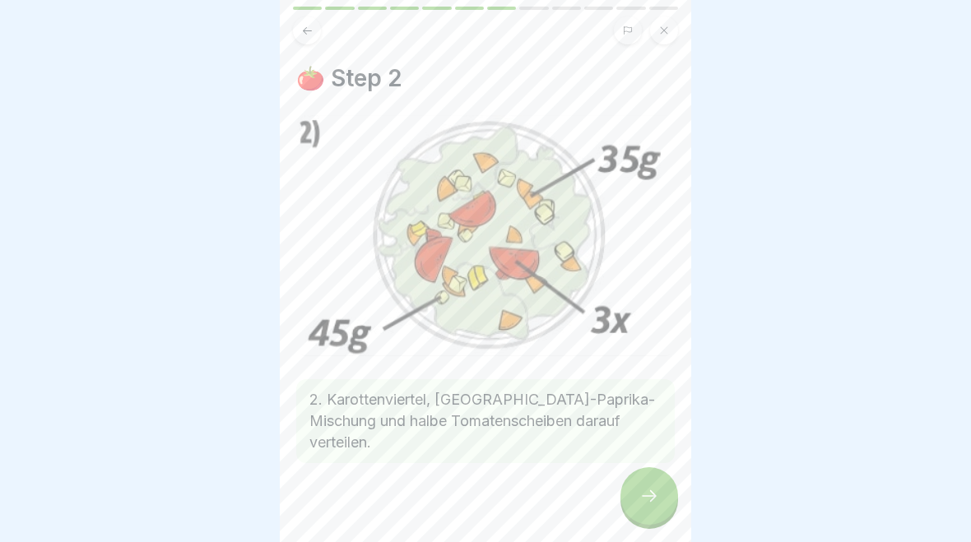
click at [314, 22] on button at bounding box center [307, 30] width 28 height 28
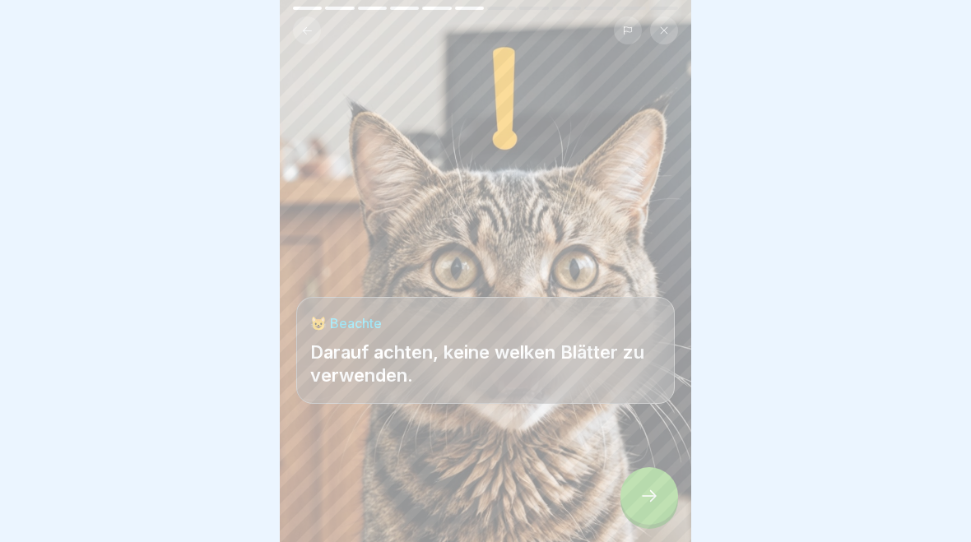
click at [302, 38] on button at bounding box center [307, 30] width 28 height 28
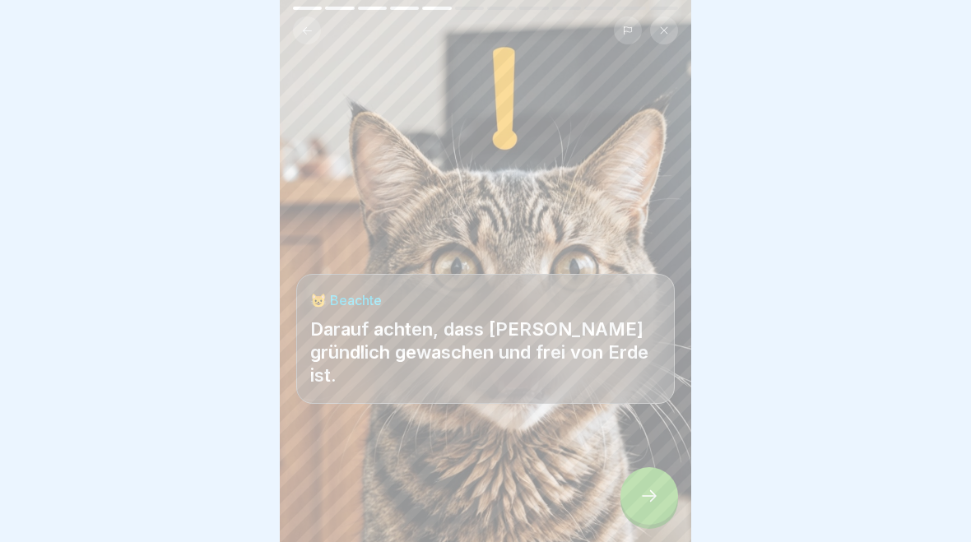
click at [304, 41] on button at bounding box center [307, 30] width 28 height 28
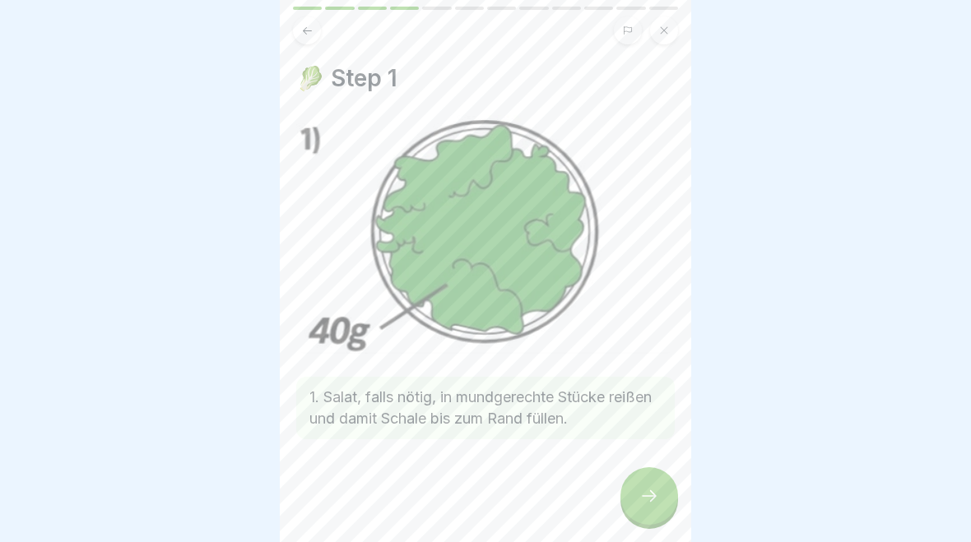
click at [647, 504] on icon at bounding box center [649, 496] width 20 height 20
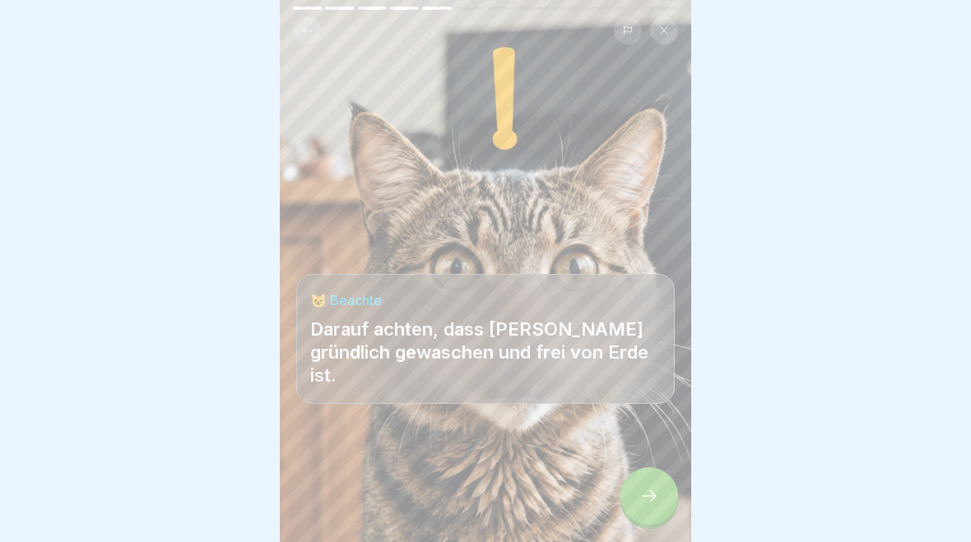
click at [646, 503] on icon at bounding box center [649, 496] width 20 height 20
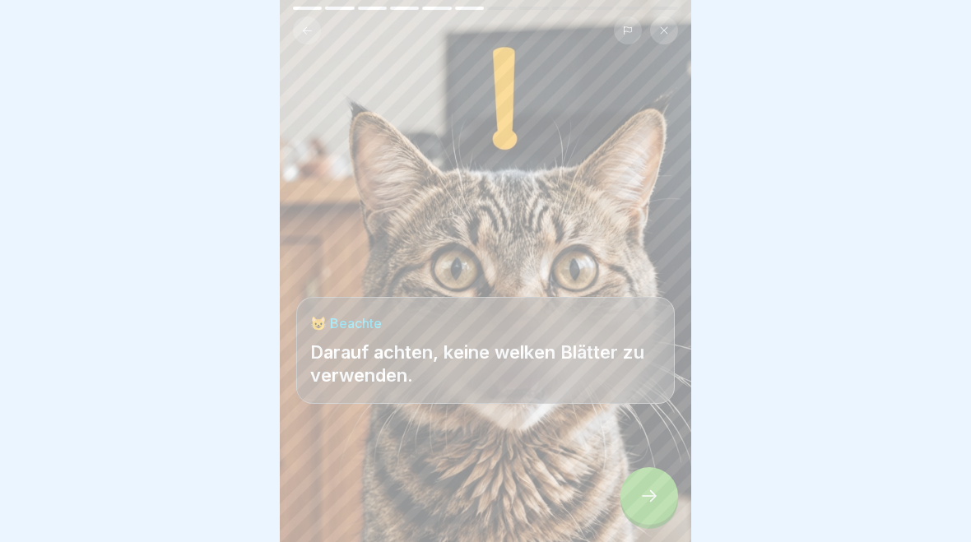
click at [648, 500] on icon at bounding box center [649, 496] width 20 height 20
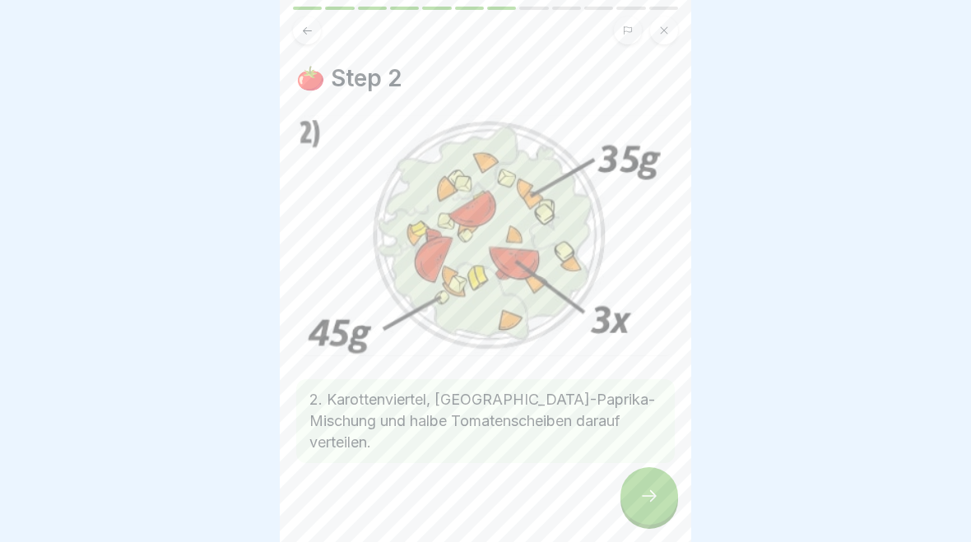
click at [648, 499] on icon at bounding box center [649, 496] width 20 height 20
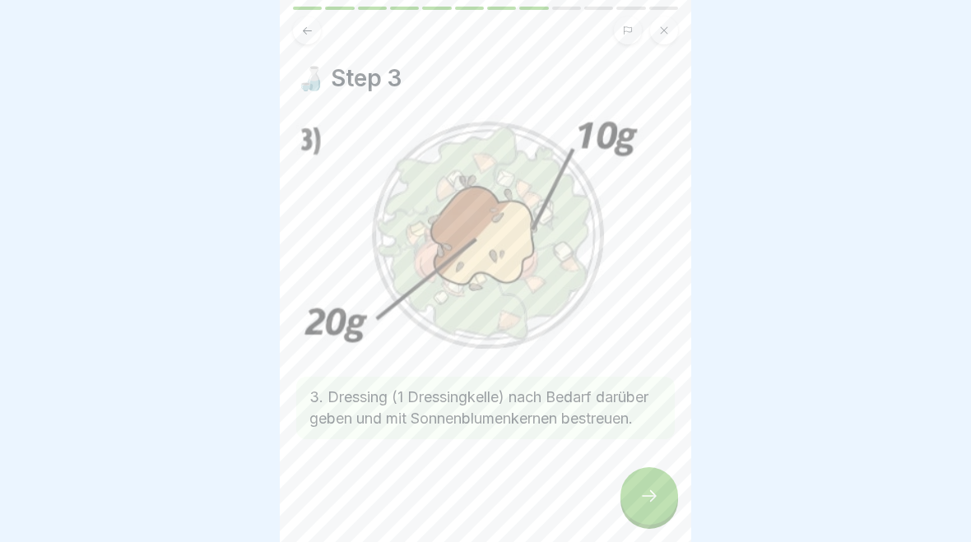
click at [650, 495] on icon at bounding box center [649, 496] width 20 height 20
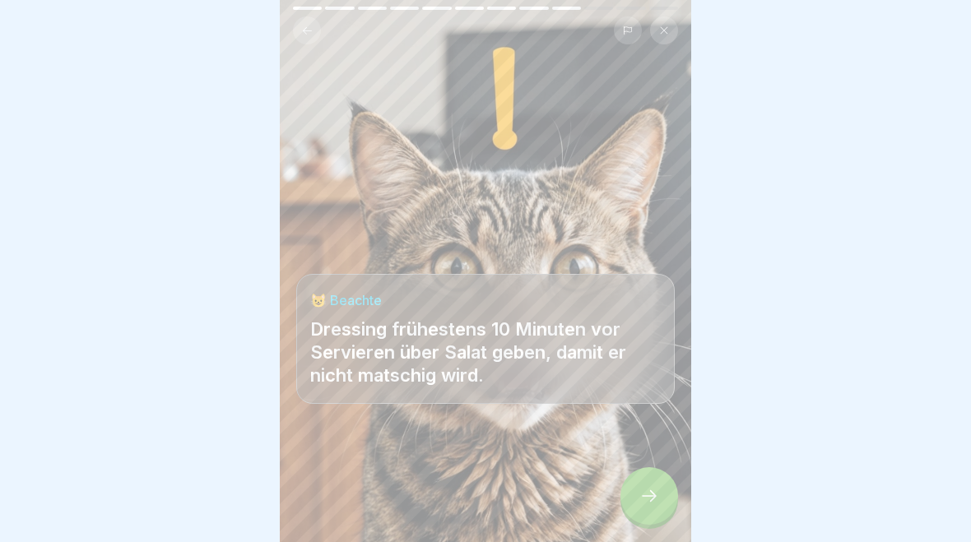
click at [653, 496] on icon at bounding box center [649, 496] width 15 height 12
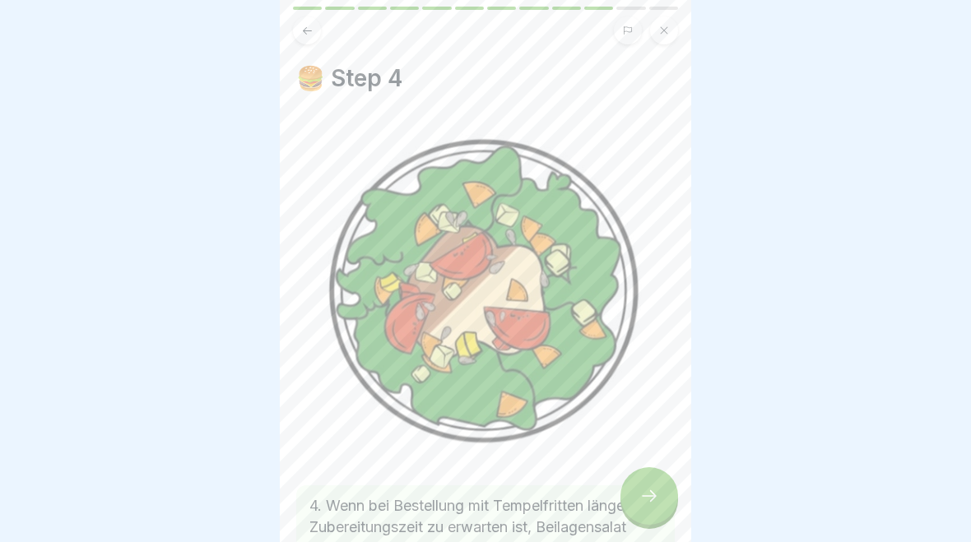
click at [646, 495] on icon at bounding box center [649, 496] width 20 height 20
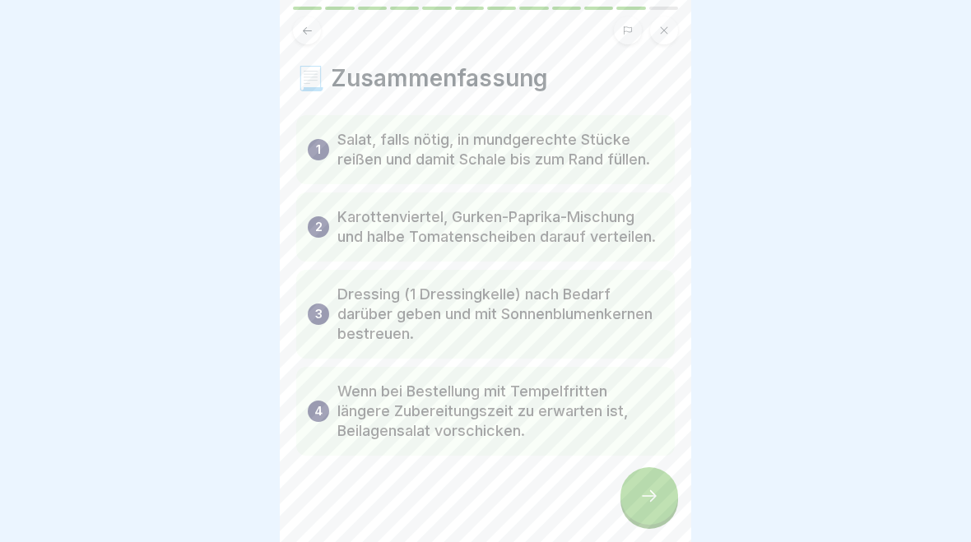
click at [644, 494] on icon at bounding box center [649, 496] width 20 height 20
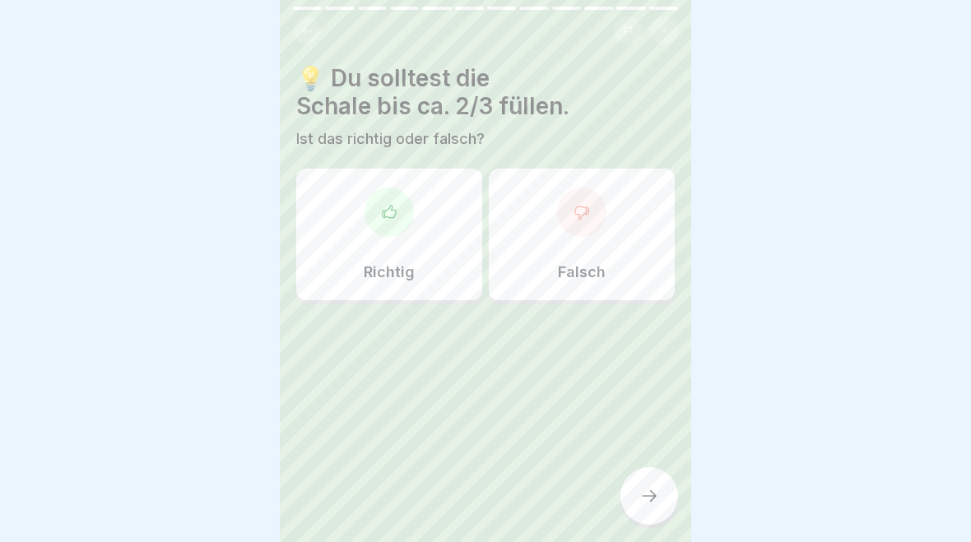
click at [640, 266] on div "Falsch" at bounding box center [582, 235] width 186 height 132
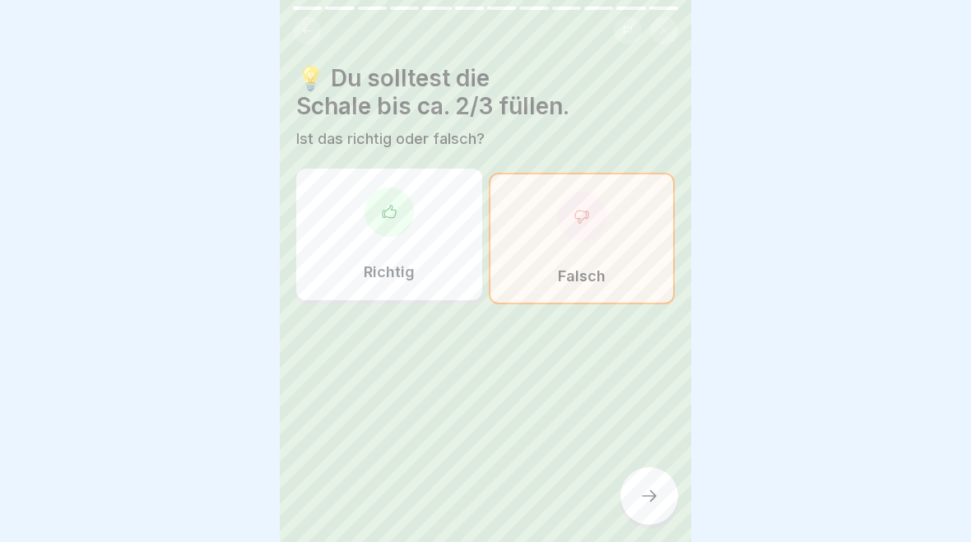
click at [653, 501] on icon at bounding box center [649, 496] width 15 height 12
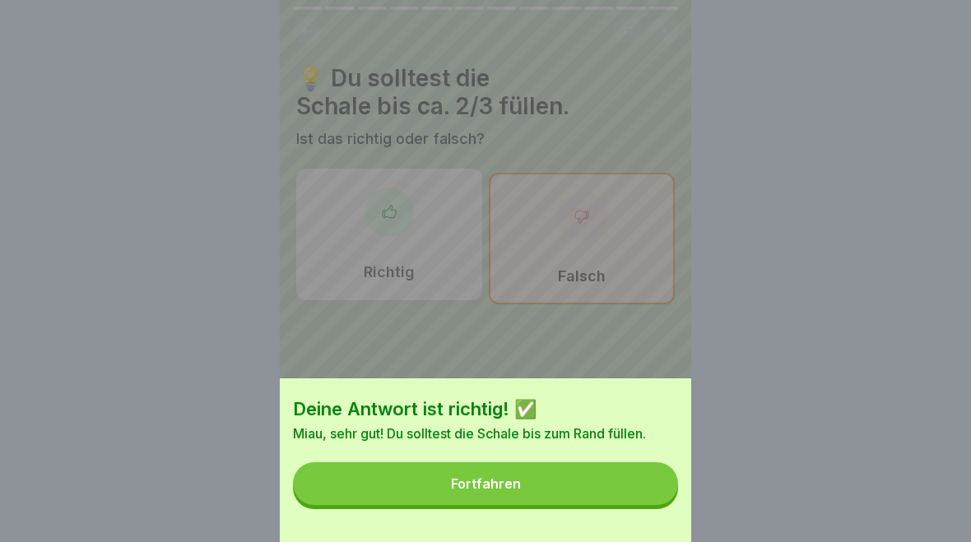
click at [629, 490] on button "Fortfahren" at bounding box center [485, 483] width 385 height 43
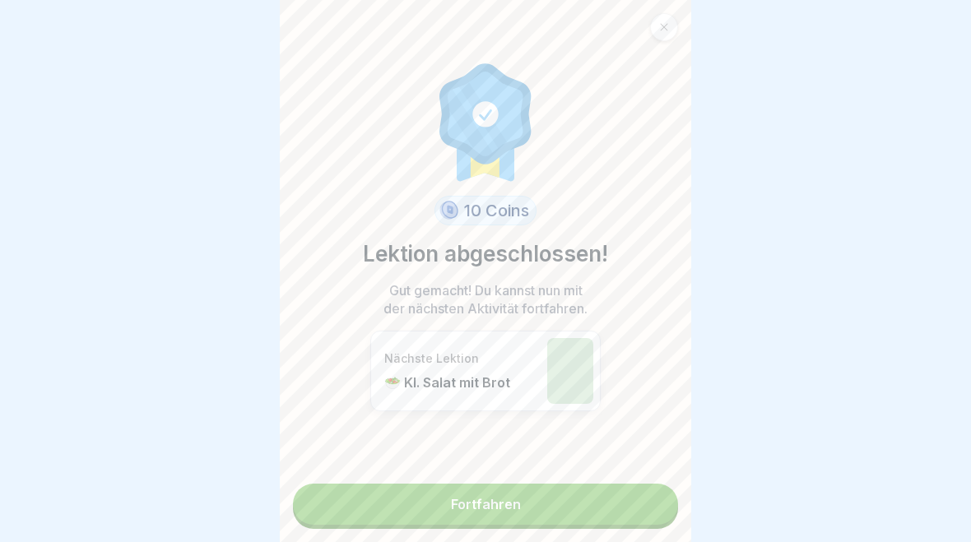
click at [613, 499] on link "Fortfahren" at bounding box center [485, 504] width 385 height 41
click at [612, 499] on link "Fortfahren" at bounding box center [485, 504] width 385 height 41
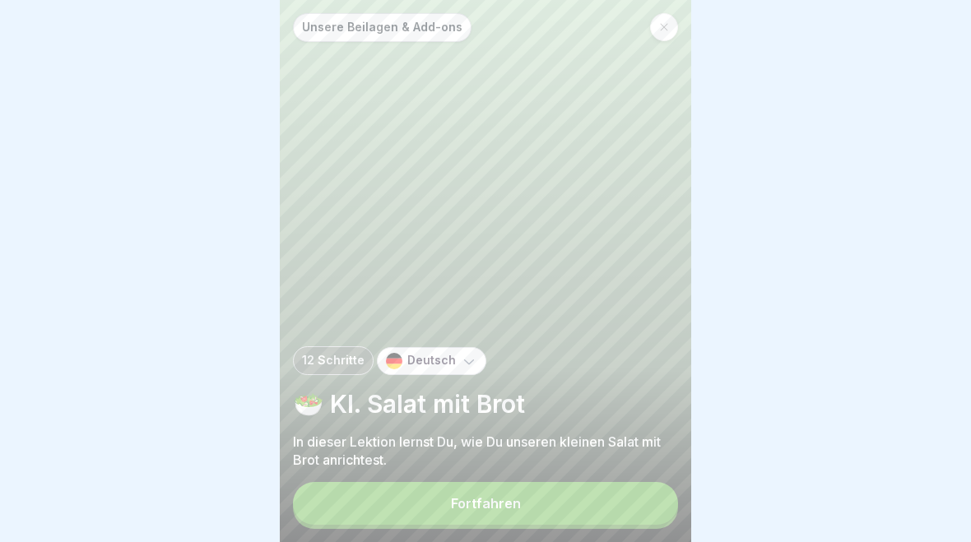
click at [595, 516] on button "Fortfahren" at bounding box center [485, 503] width 385 height 43
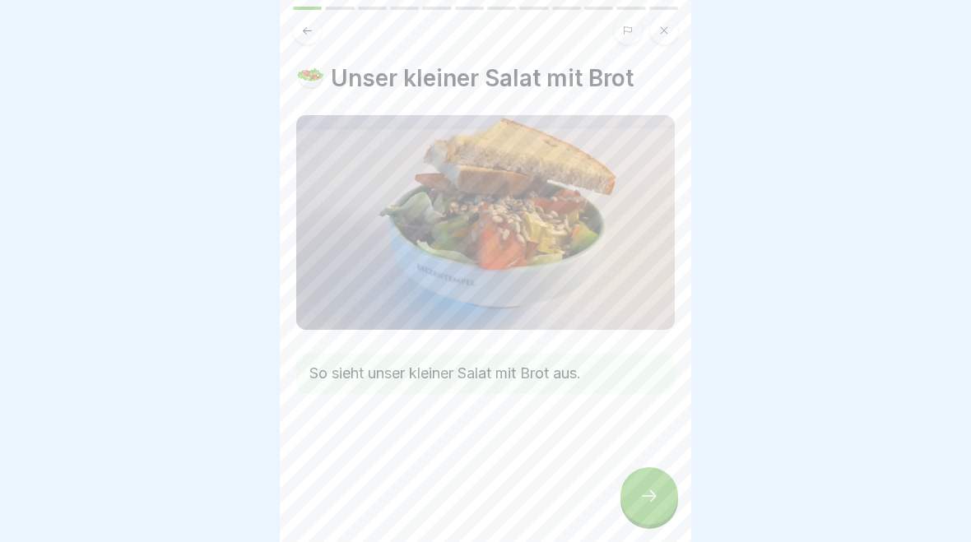
click at [657, 484] on div at bounding box center [649, 496] width 58 height 58
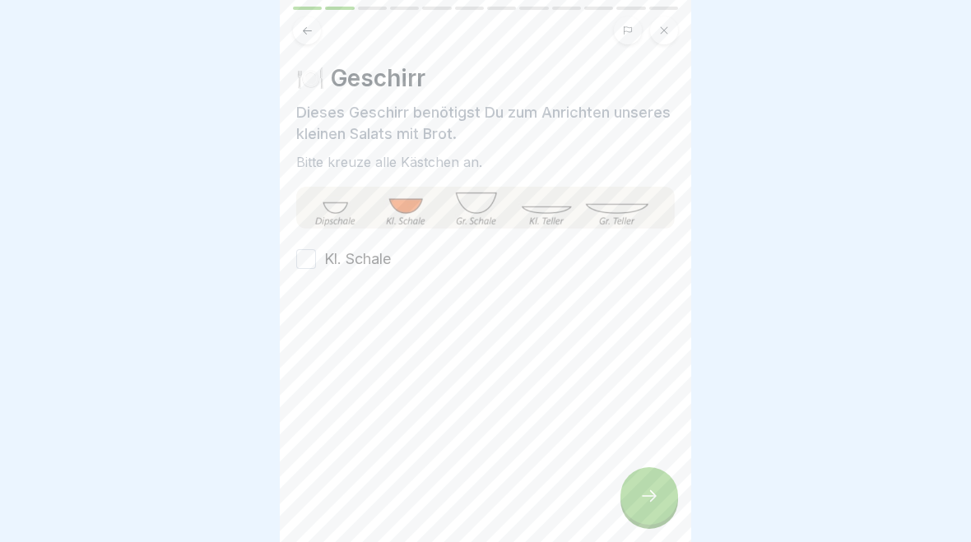
click at [657, 484] on div at bounding box center [649, 496] width 58 height 58
click at [293, 267] on div "🍽️ Geschirr Dieses Geschirr benötigst Du zum Anrichten unseres kleinen Salats m…" at bounding box center [485, 271] width 411 height 542
click at [298, 250] on button "Kl. Schale" at bounding box center [306, 259] width 20 height 20
click at [658, 499] on icon at bounding box center [649, 496] width 20 height 20
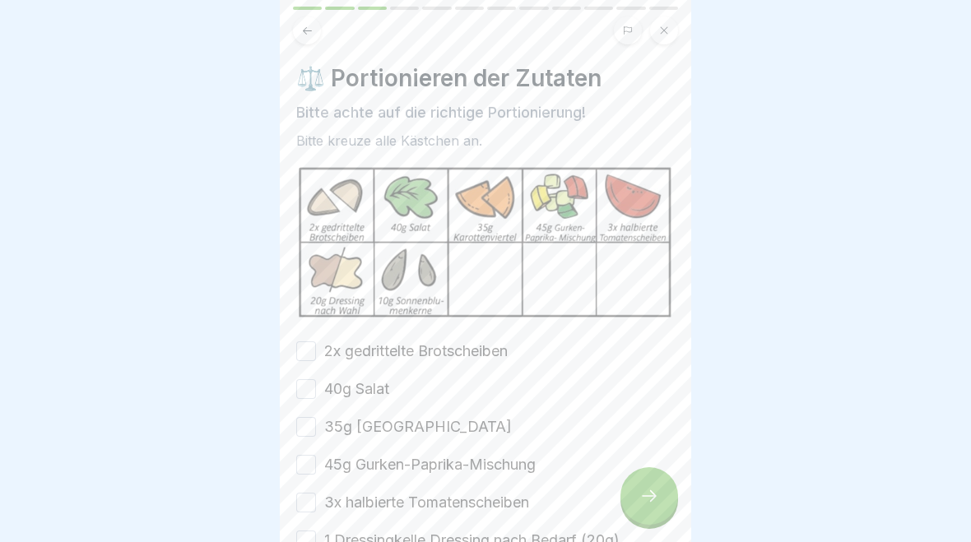
click at [660, 481] on div at bounding box center [649, 496] width 58 height 58
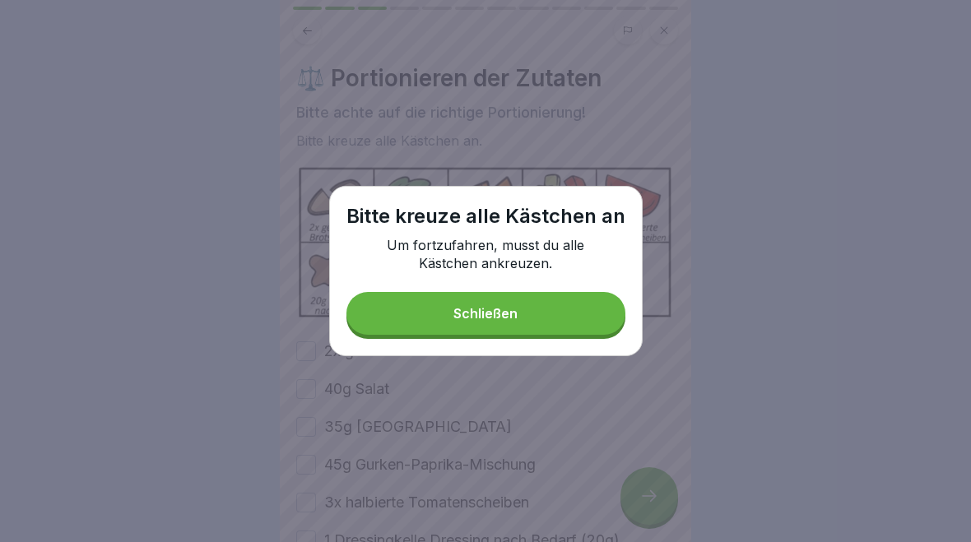
click at [602, 306] on button "Schließen" at bounding box center [485, 313] width 279 height 43
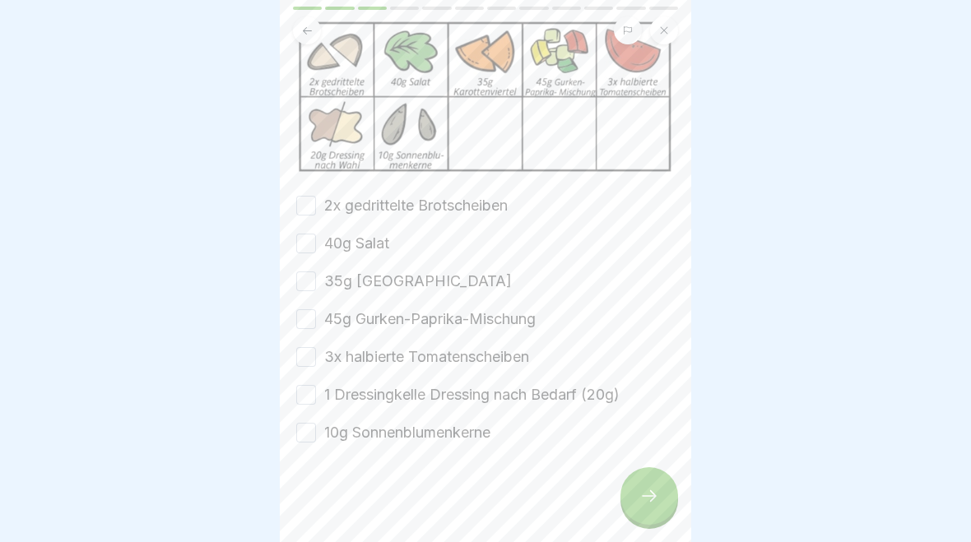
scroll to position [146, 0]
click at [312, 206] on button "2x gedrittelte Brotscheiben" at bounding box center [306, 206] width 20 height 20
click at [314, 251] on button "40g Salat" at bounding box center [306, 244] width 20 height 20
click at [314, 250] on button "40g Salat" at bounding box center [306, 244] width 20 height 20
click at [310, 239] on button "40g Salat" at bounding box center [306, 244] width 20 height 20
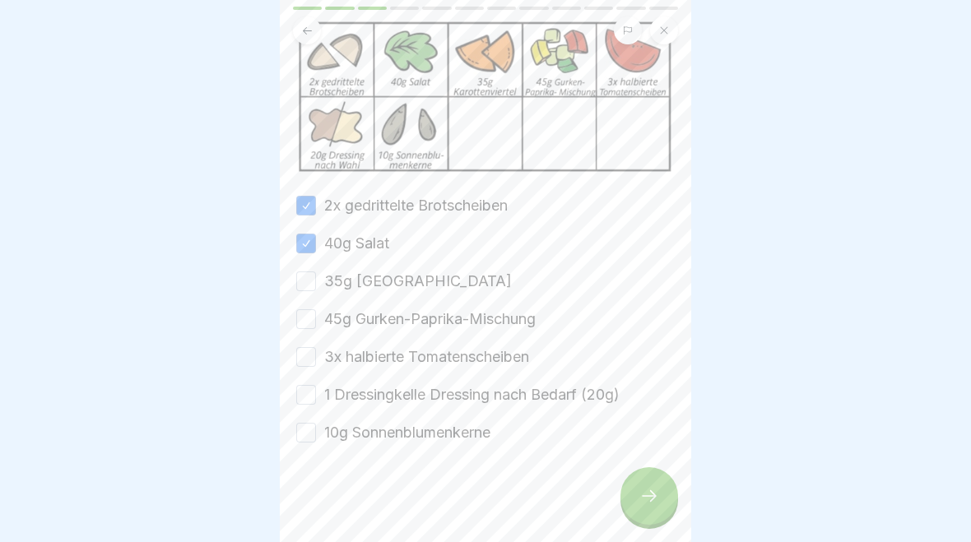
click at [310, 289] on button "35g [GEOGRAPHIC_DATA]" at bounding box center [306, 282] width 20 height 20
click at [309, 288] on button "35g [GEOGRAPHIC_DATA]" at bounding box center [306, 282] width 20 height 20
click at [308, 316] on button "45g Gurken-Paprika-Mischung" at bounding box center [306, 319] width 20 height 20
click at [308, 315] on button "45g Gurken-Paprika-Mischung" at bounding box center [306, 319] width 20 height 20
click at [312, 276] on button "35g [GEOGRAPHIC_DATA]" at bounding box center [306, 282] width 20 height 20
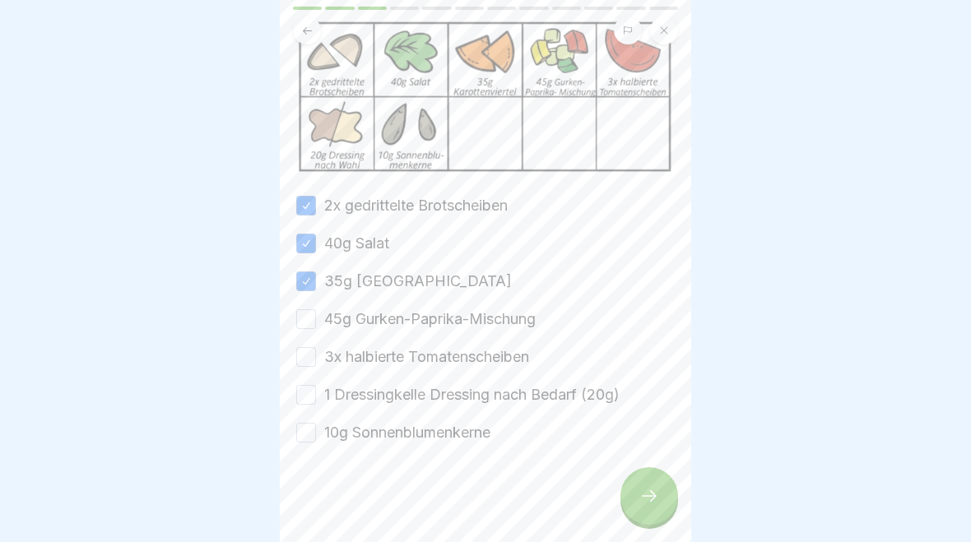
click at [306, 318] on button "45g Gurken-Paprika-Mischung" at bounding box center [306, 319] width 20 height 20
click at [310, 365] on button "3x halbierte Tomatenscheiben" at bounding box center [306, 357] width 20 height 20
click at [309, 365] on button "3x halbierte Tomatenscheiben" at bounding box center [306, 357] width 20 height 20
click at [309, 397] on button "1 Dressingkelle Dressing nach Bedarf (20g)" at bounding box center [306, 395] width 20 height 20
click at [309, 360] on button "3x halbierte Tomatenscheiben" at bounding box center [306, 357] width 20 height 20
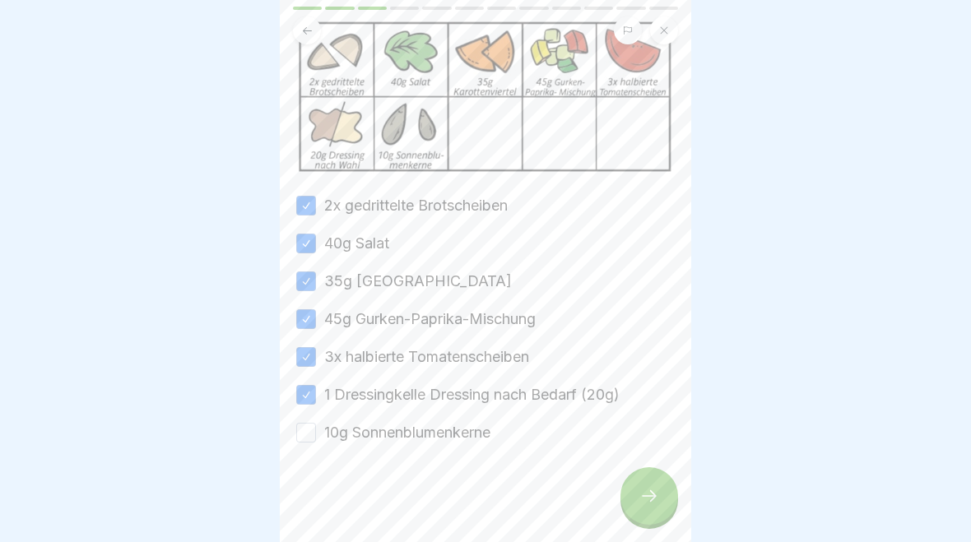
click at [305, 432] on button "10g Sonnenblumenkerne" at bounding box center [306, 433] width 20 height 20
click at [658, 496] on icon at bounding box center [649, 496] width 20 height 20
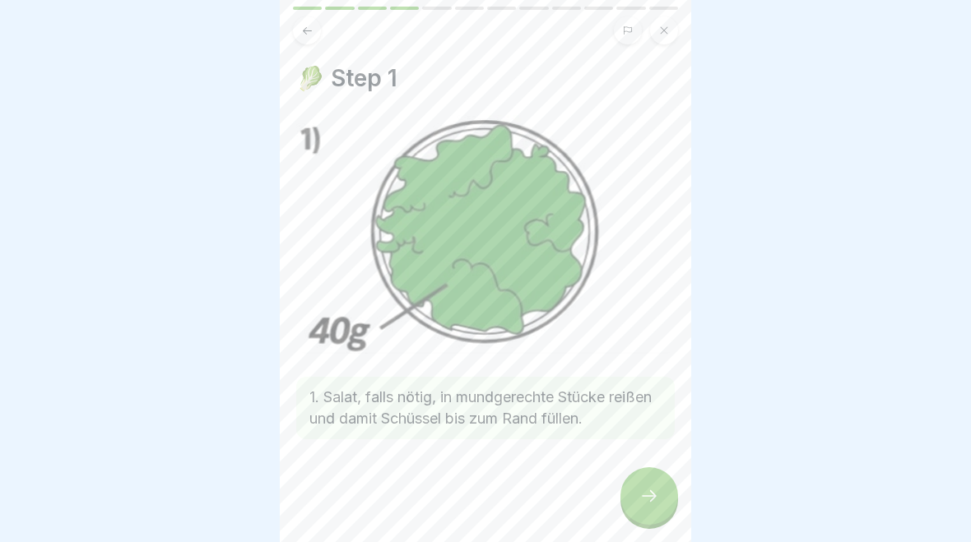
click at [646, 495] on icon at bounding box center [649, 496] width 20 height 20
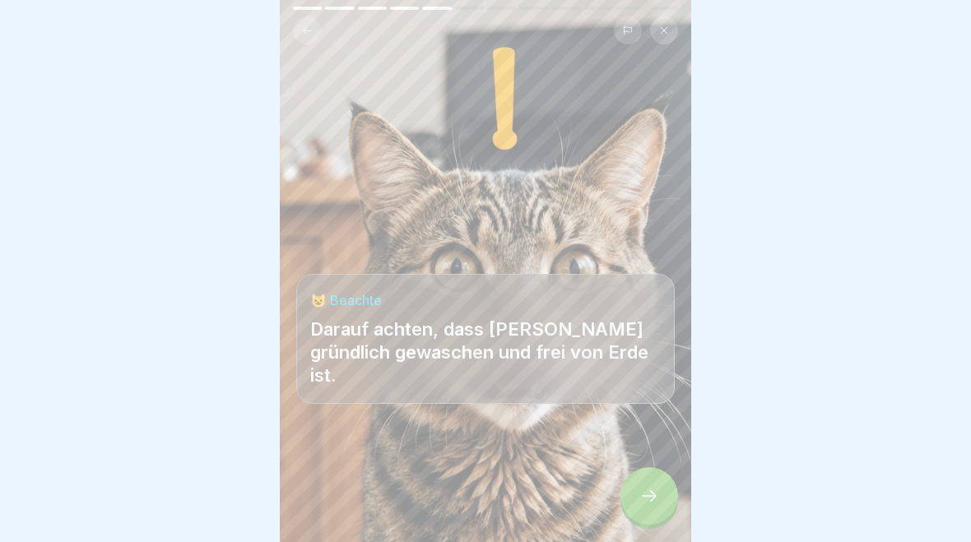
click at [643, 507] on div at bounding box center [649, 496] width 58 height 58
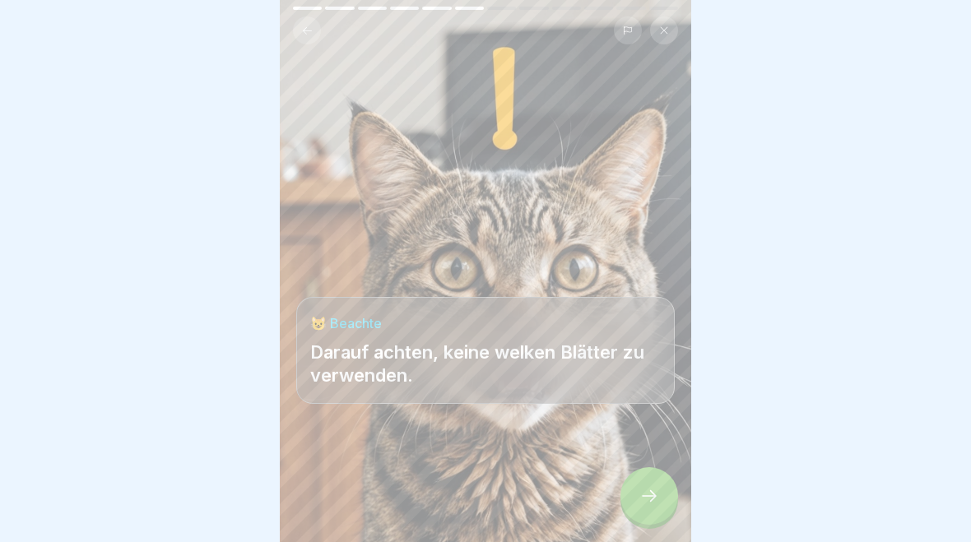
click at [643, 506] on div at bounding box center [649, 496] width 58 height 58
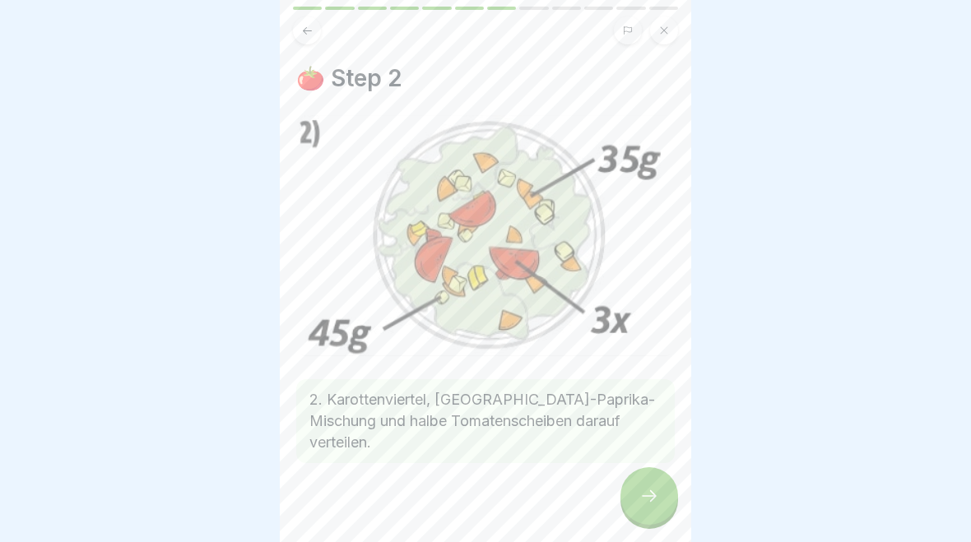
click at [643, 499] on icon at bounding box center [649, 496] width 20 height 20
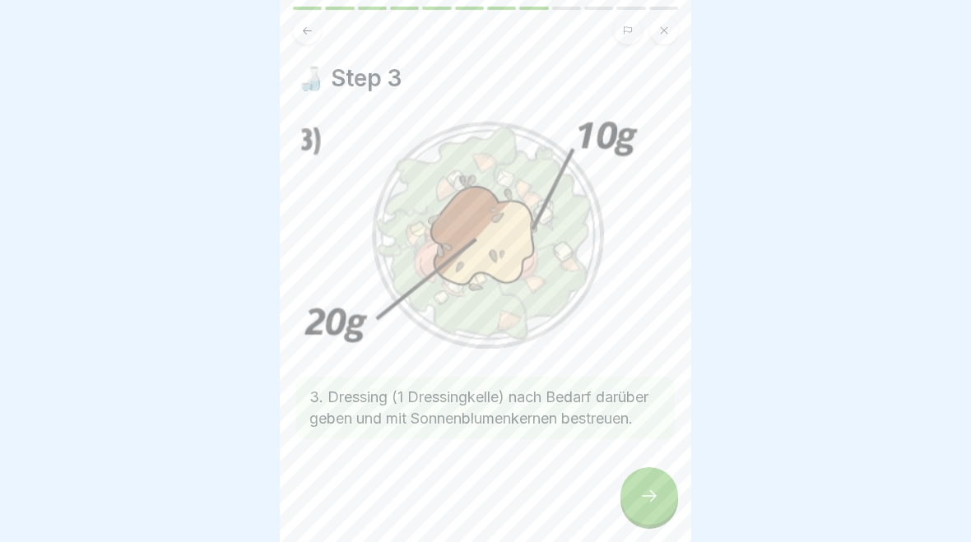
click at [651, 493] on icon at bounding box center [649, 496] width 20 height 20
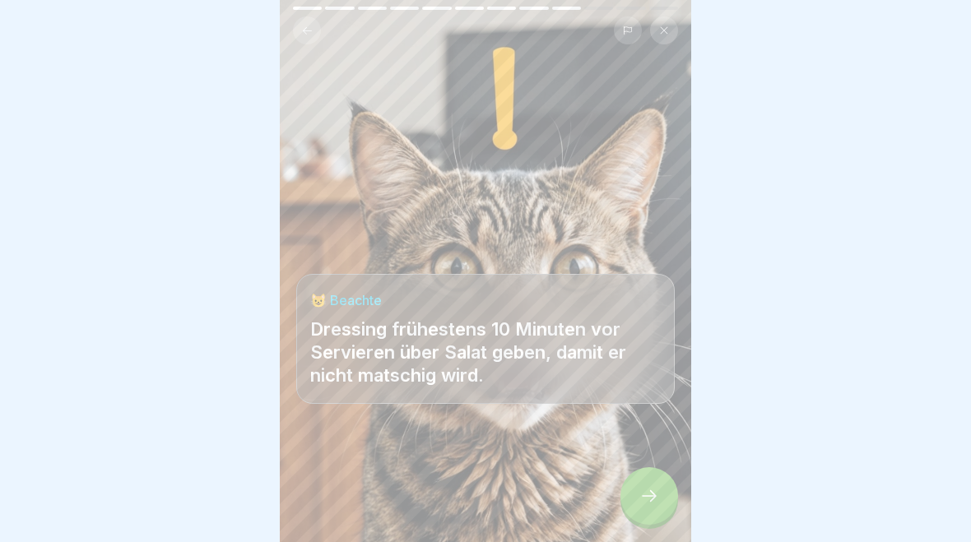
click at [651, 493] on icon at bounding box center [649, 496] width 20 height 20
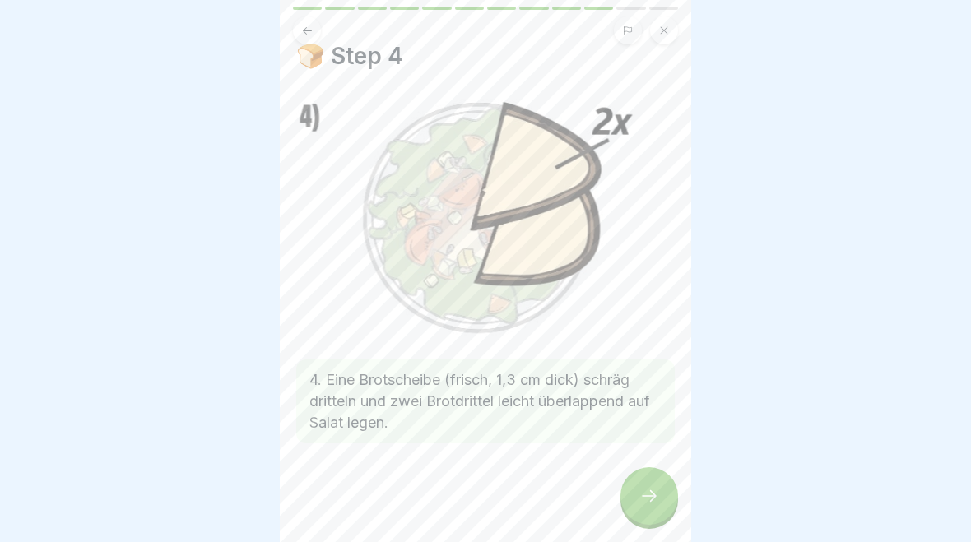
click at [657, 507] on div at bounding box center [649, 496] width 58 height 58
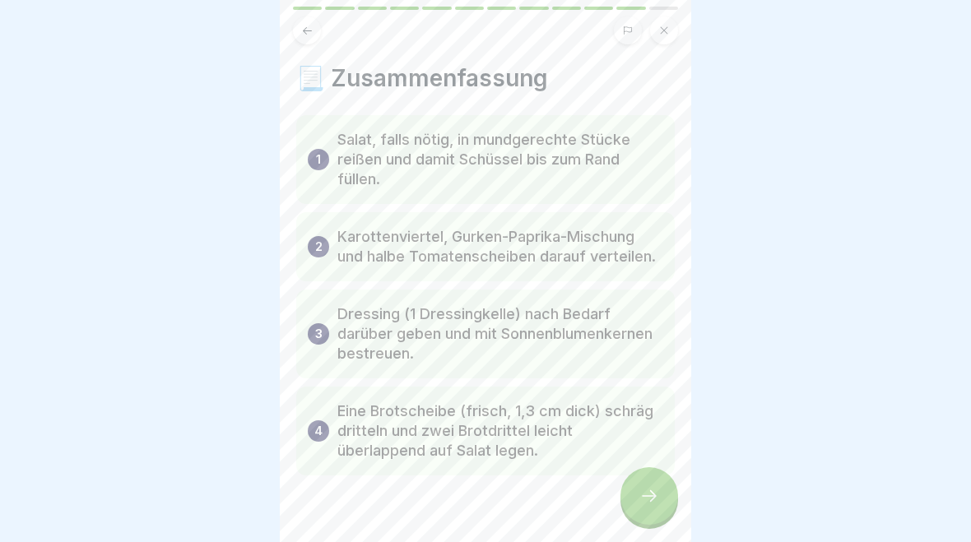
scroll to position [22, 0]
click at [651, 486] on icon at bounding box center [649, 496] width 20 height 20
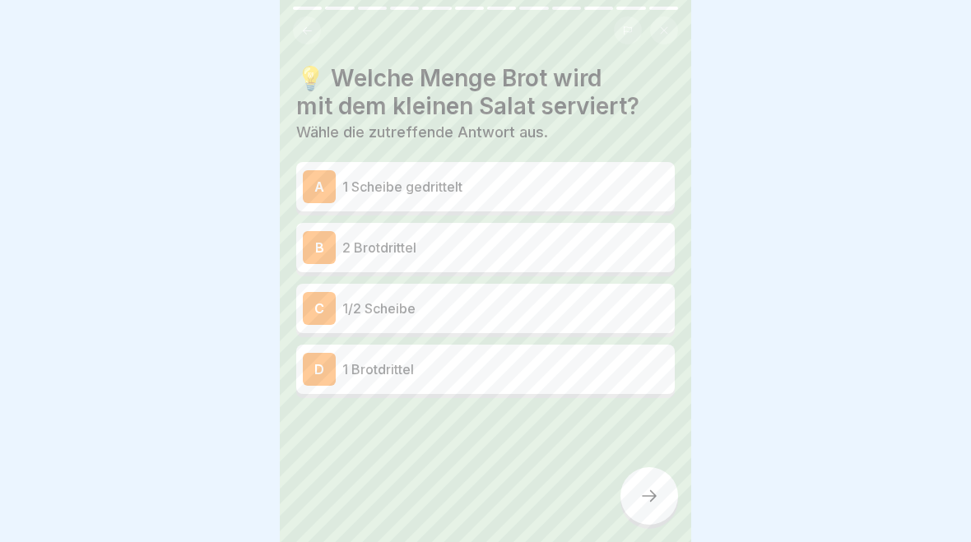
click at [309, 34] on icon at bounding box center [307, 31] width 12 height 12
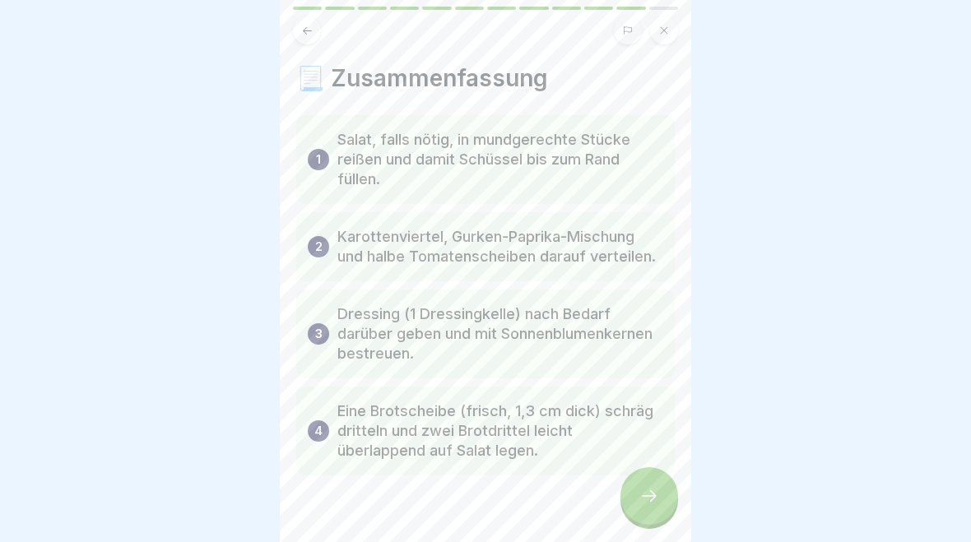
click at [643, 504] on icon at bounding box center [649, 496] width 20 height 20
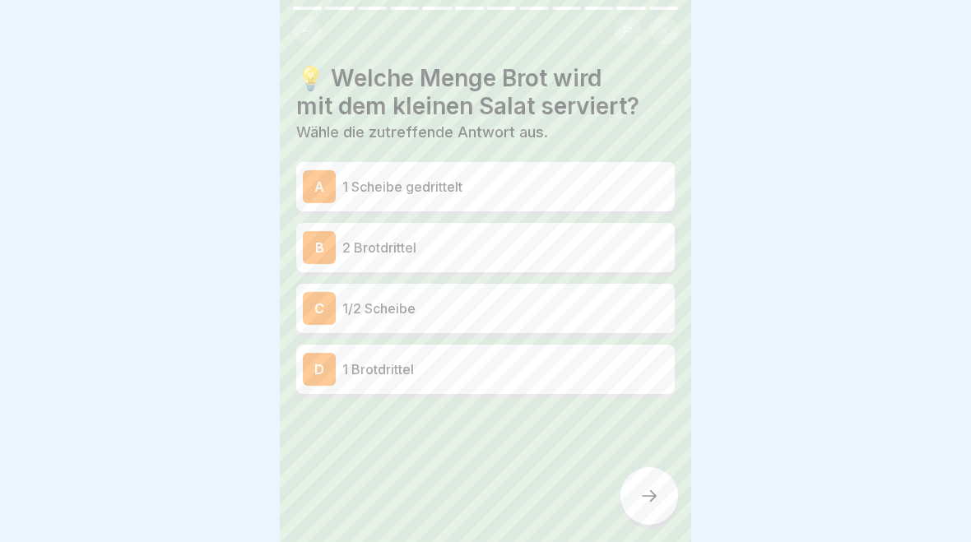
click at [304, 29] on icon at bounding box center [307, 31] width 12 height 12
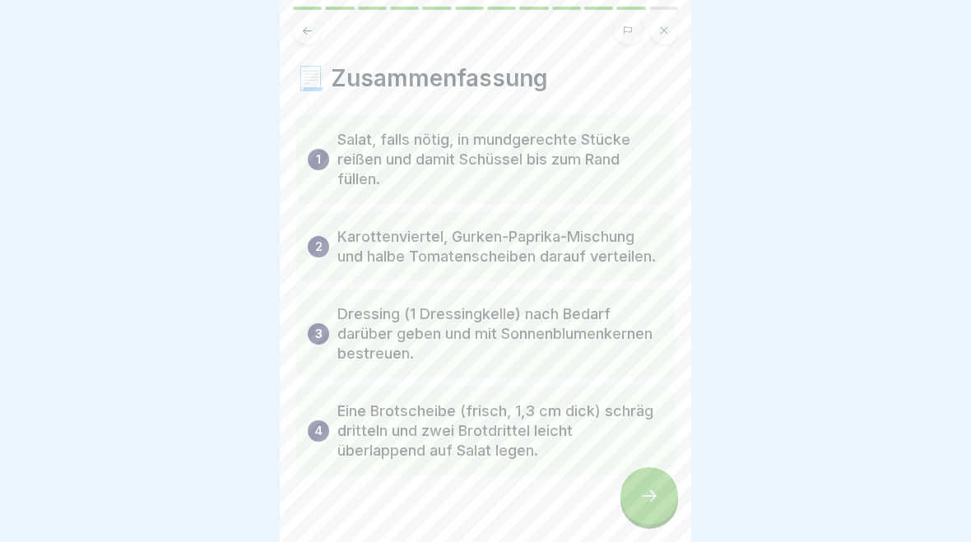
click at [299, 39] on button at bounding box center [307, 30] width 28 height 28
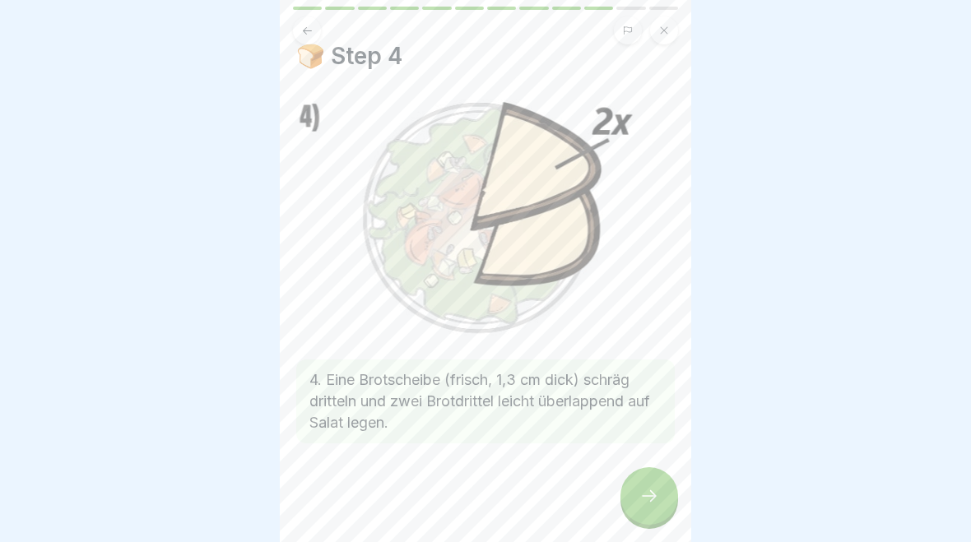
click at [653, 501] on icon at bounding box center [649, 496] width 15 height 12
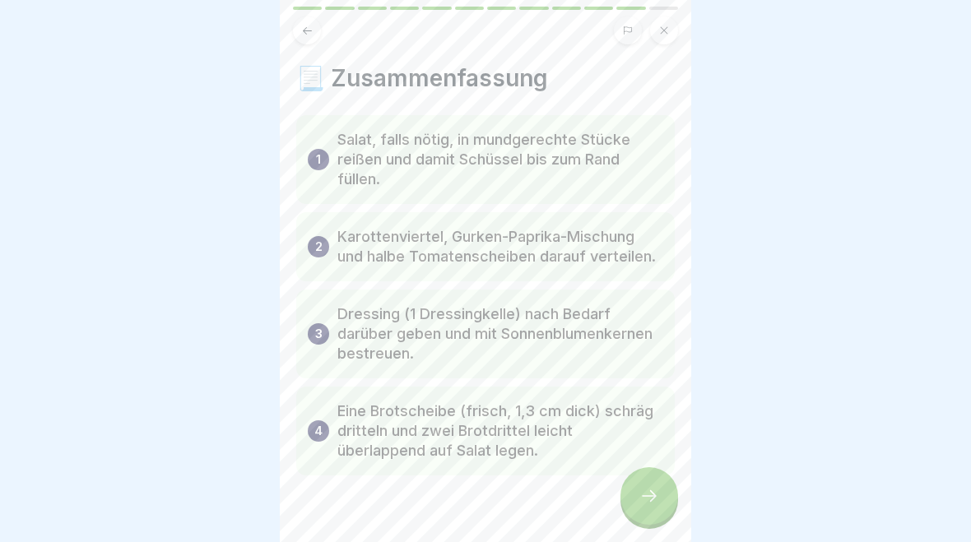
click at [649, 508] on div at bounding box center [649, 496] width 58 height 58
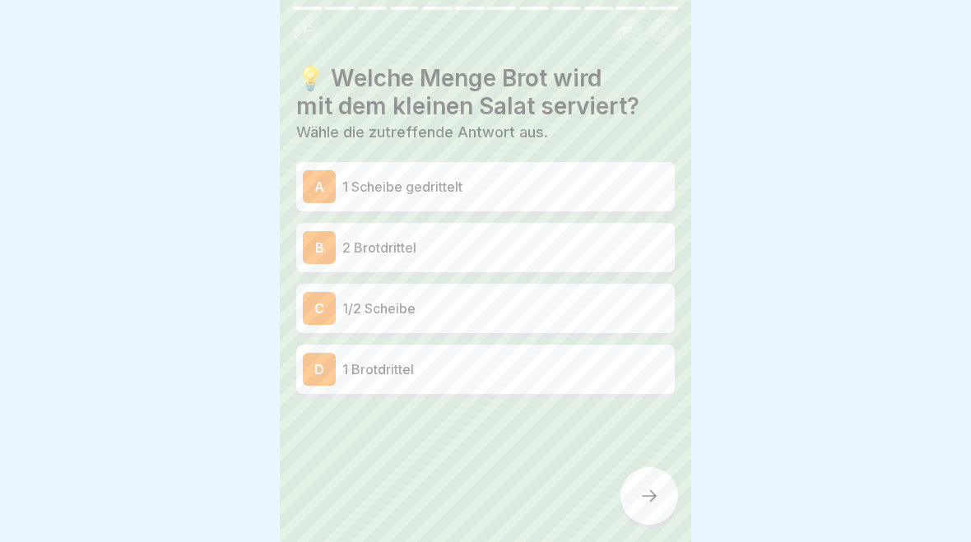
click at [320, 19] on div at bounding box center [485, 30] width 385 height 28
click at [307, 39] on button at bounding box center [307, 30] width 28 height 28
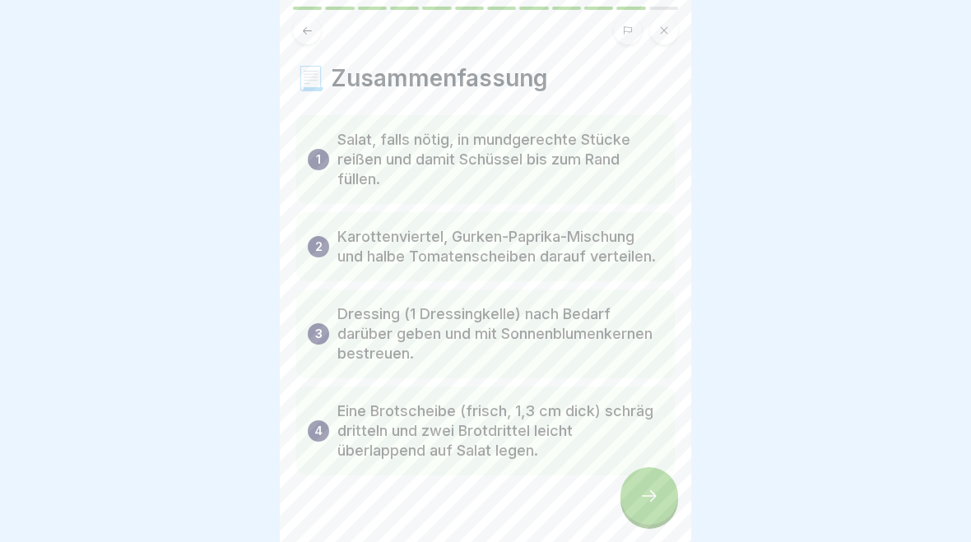
click at [311, 30] on icon at bounding box center [307, 31] width 12 height 12
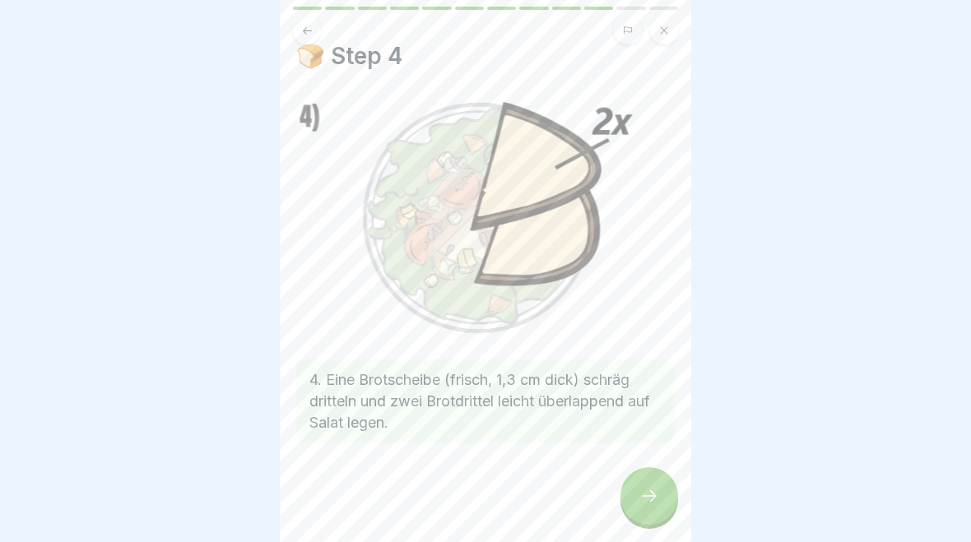
click at [639, 513] on div at bounding box center [649, 496] width 58 height 58
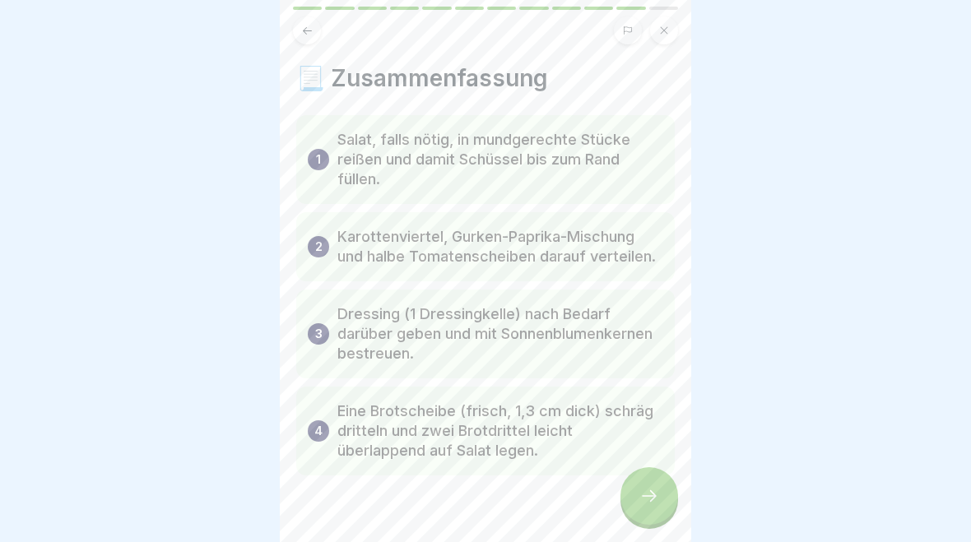
click at [634, 513] on div at bounding box center [649, 496] width 58 height 58
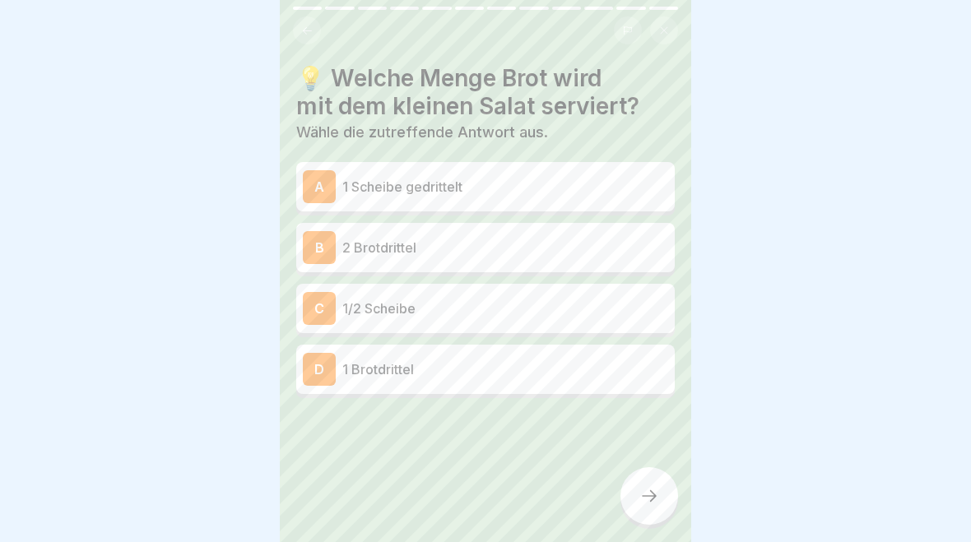
click at [485, 199] on div "A 1 Scheibe gedrittelt" at bounding box center [485, 186] width 365 height 33
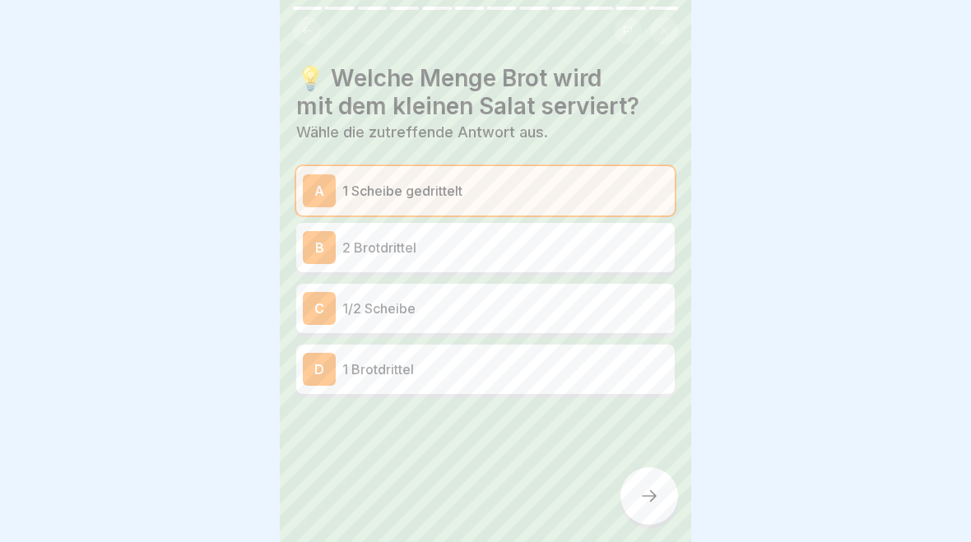
click at [628, 485] on div at bounding box center [649, 496] width 58 height 58
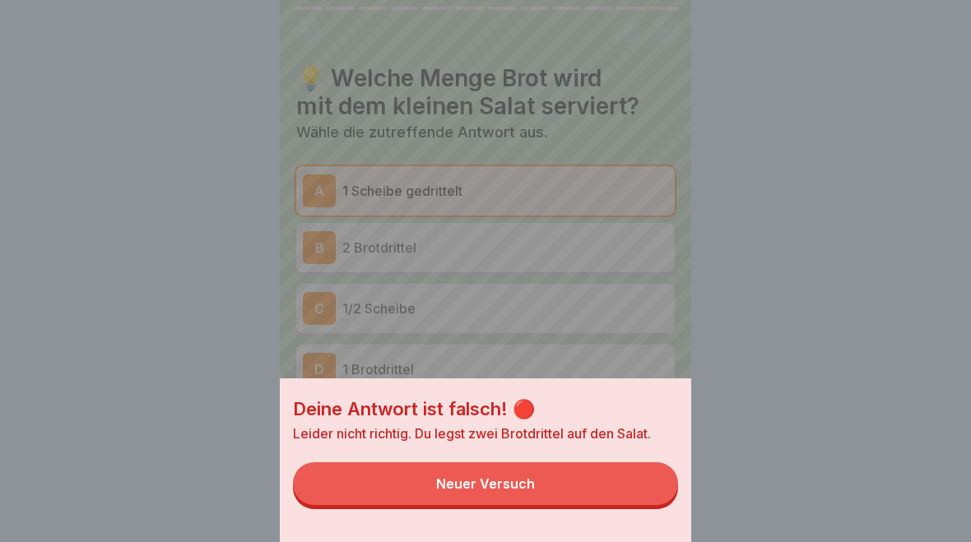
click at [617, 489] on button "Neuer Versuch" at bounding box center [485, 483] width 385 height 43
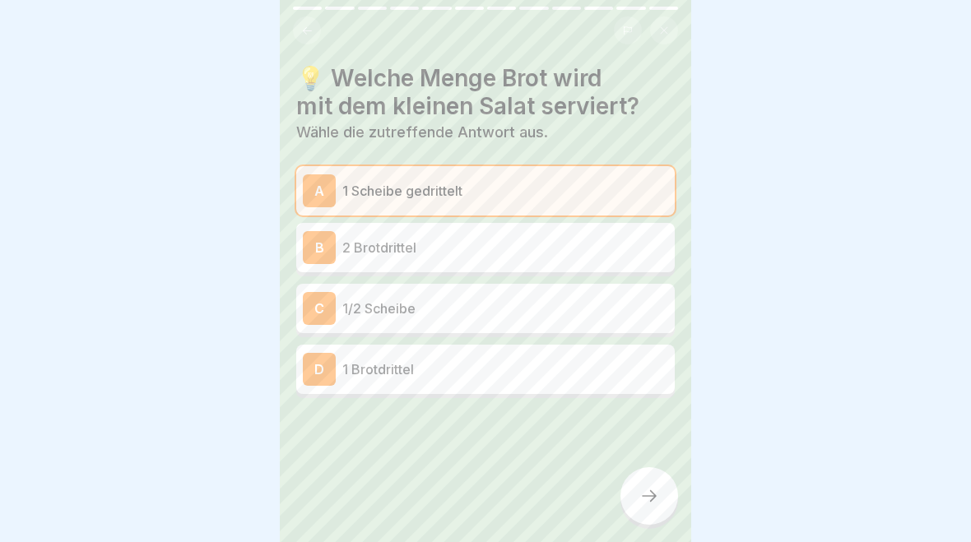
click at [468, 254] on p "2 Brotdrittel" at bounding box center [505, 248] width 326 height 20
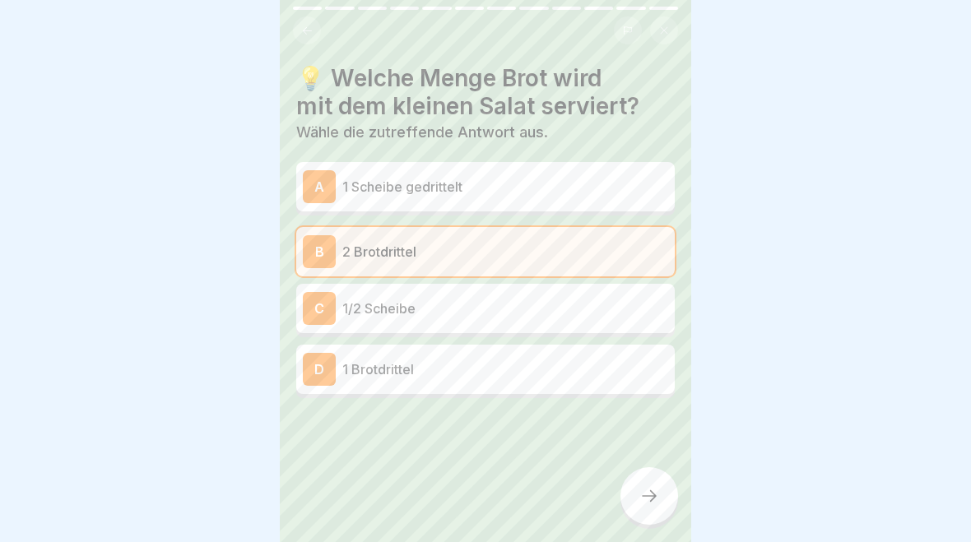
click at [648, 495] on icon at bounding box center [649, 496] width 20 height 20
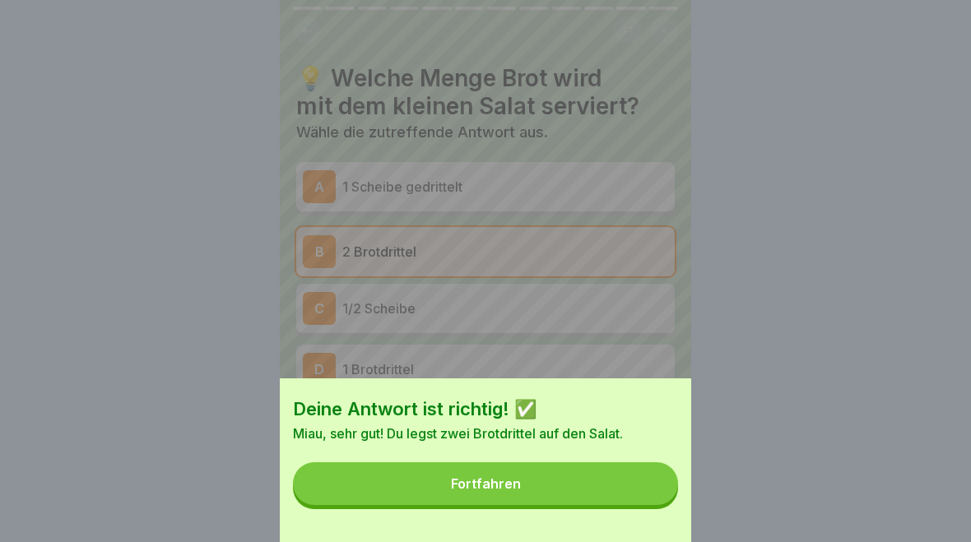
click at [633, 495] on button "Fortfahren" at bounding box center [485, 483] width 385 height 43
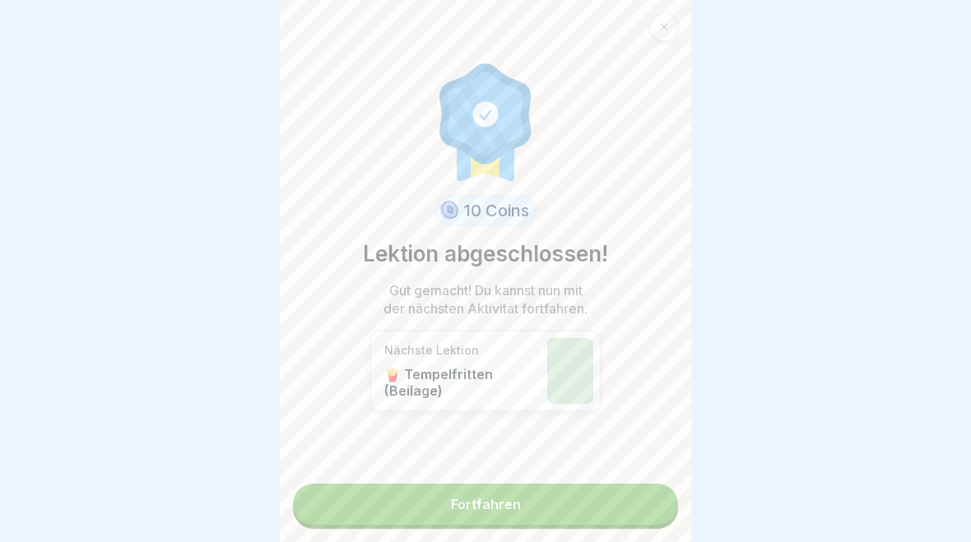
click at [637, 507] on link "Fortfahren" at bounding box center [485, 504] width 385 height 41
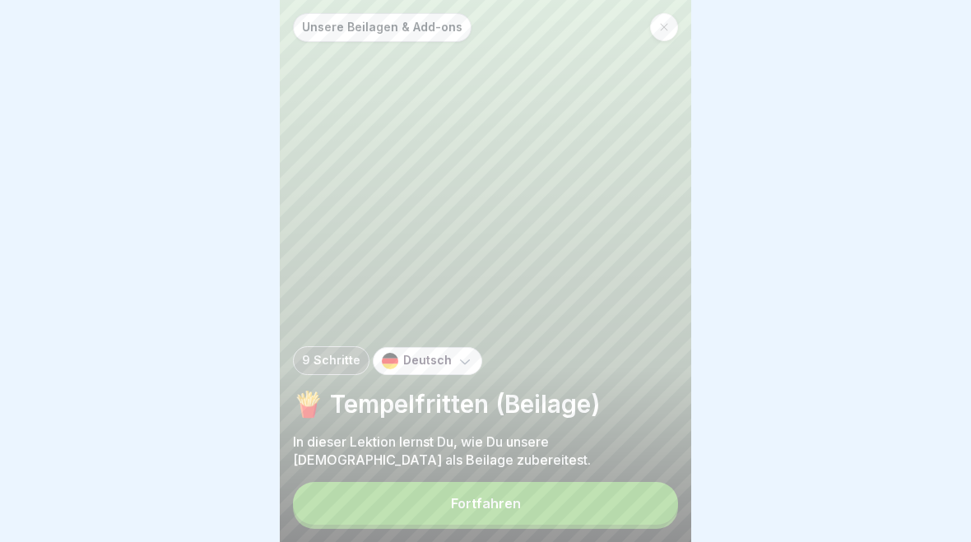
click at [634, 511] on button "Fortfahren" at bounding box center [485, 503] width 385 height 43
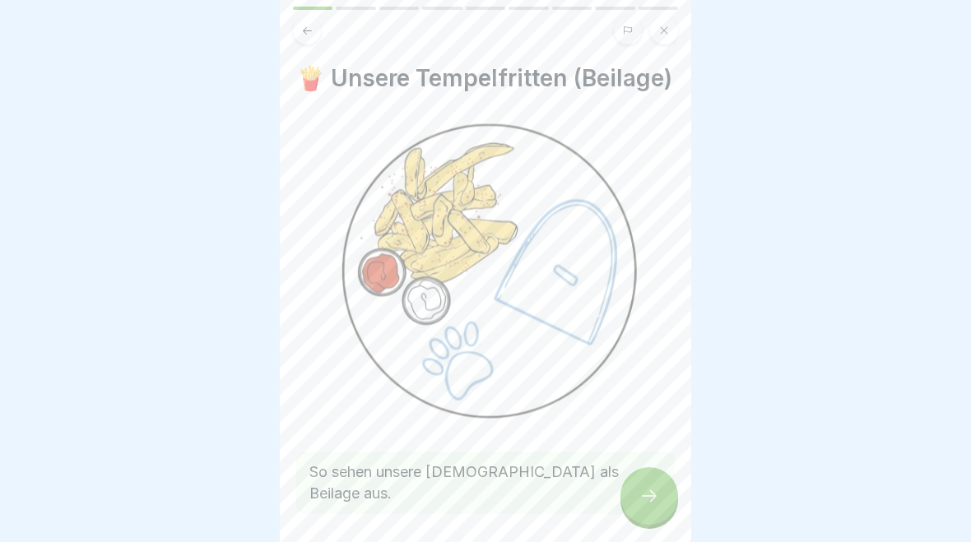
click at [643, 516] on div at bounding box center [649, 496] width 58 height 58
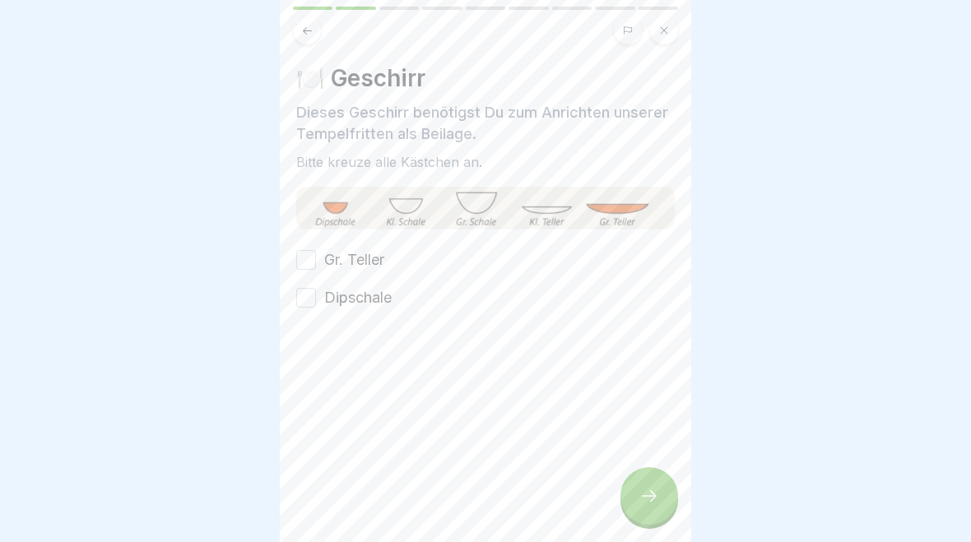
click at [643, 515] on div at bounding box center [649, 496] width 58 height 58
click at [311, 258] on button "Gr. Teller" at bounding box center [306, 260] width 20 height 20
click at [302, 295] on button "Dipschale" at bounding box center [306, 298] width 20 height 20
click at [639, 493] on div at bounding box center [649, 496] width 58 height 58
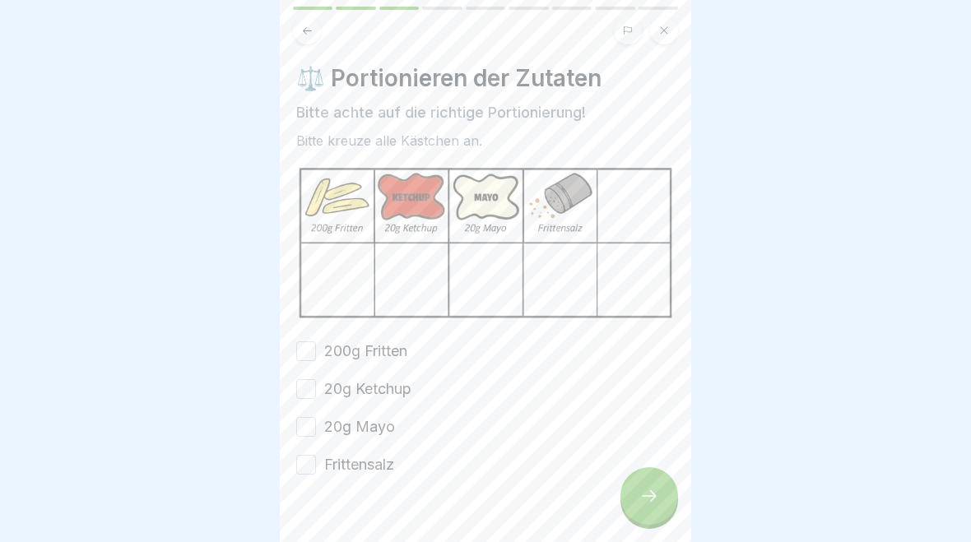
click at [311, 356] on button "200g Fritten" at bounding box center [306, 351] width 20 height 20
click at [309, 394] on button "20g Ketchup" at bounding box center [306, 389] width 20 height 20
click at [308, 427] on button "20g Mayo" at bounding box center [306, 427] width 20 height 20
click at [308, 463] on button "Frittensalz" at bounding box center [306, 465] width 20 height 20
click at [620, 513] on div at bounding box center [485, 525] width 379 height 99
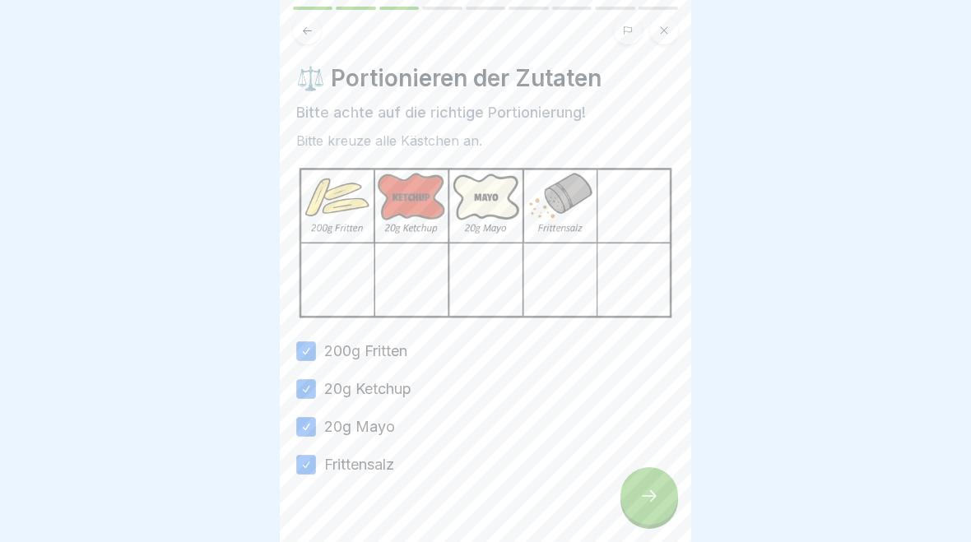
click at [651, 515] on div at bounding box center [649, 496] width 58 height 58
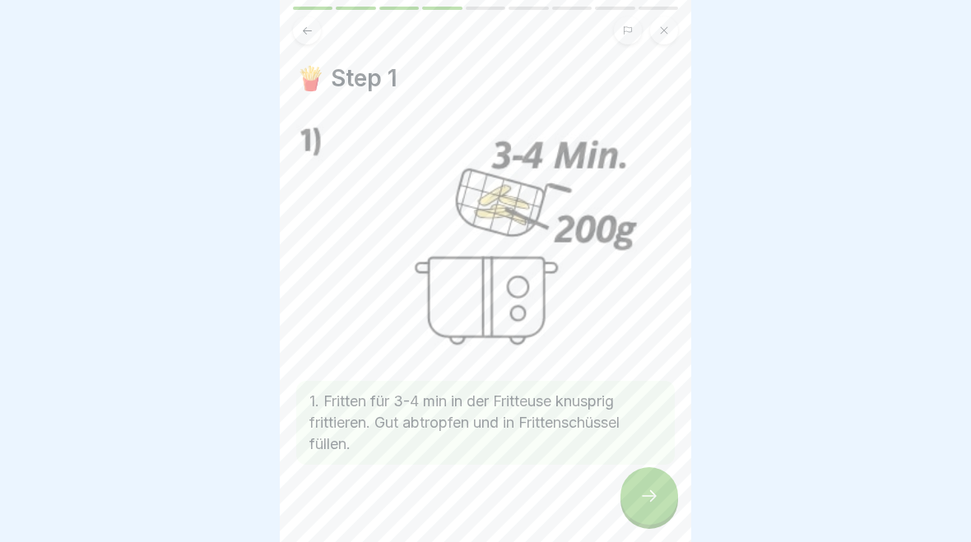
click at [649, 516] on div at bounding box center [649, 496] width 58 height 58
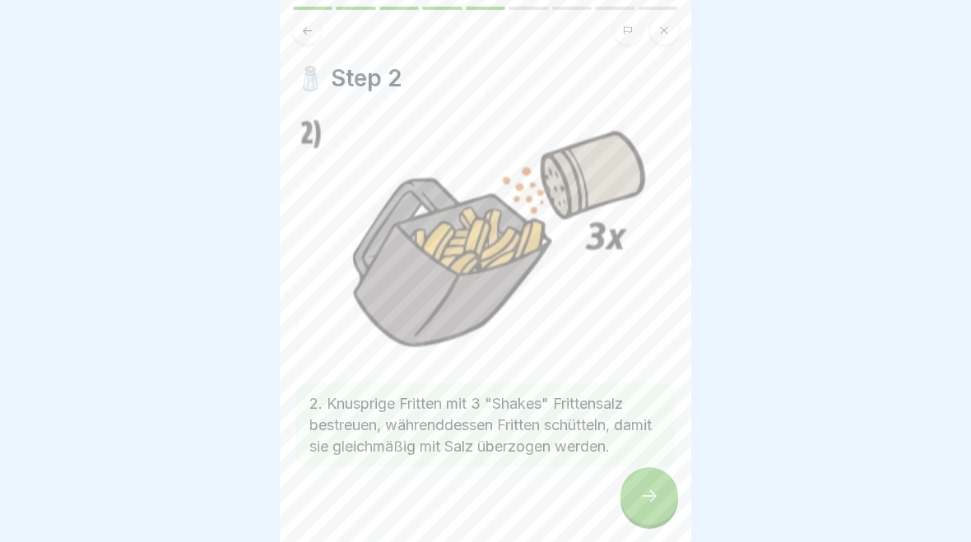
click at [648, 516] on div at bounding box center [649, 496] width 58 height 58
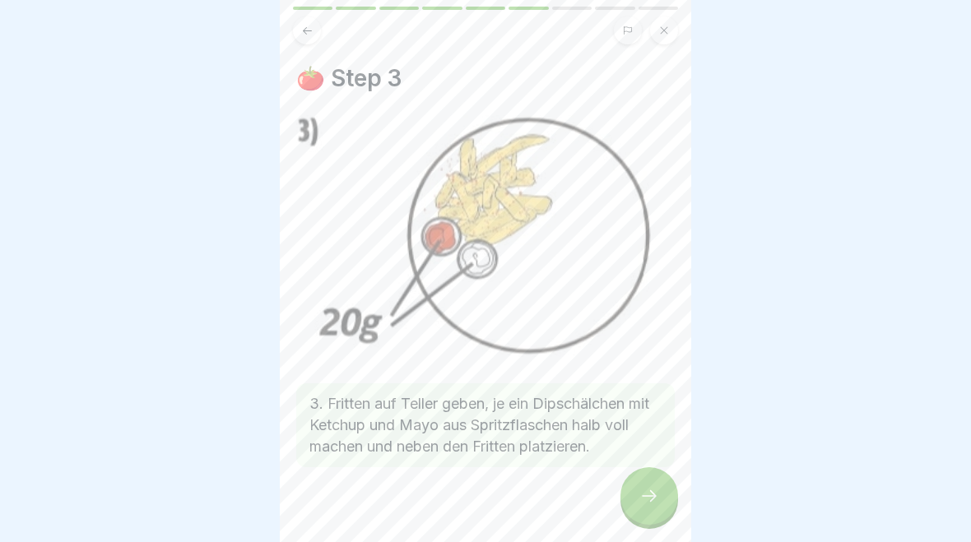
click at [647, 509] on div at bounding box center [649, 496] width 58 height 58
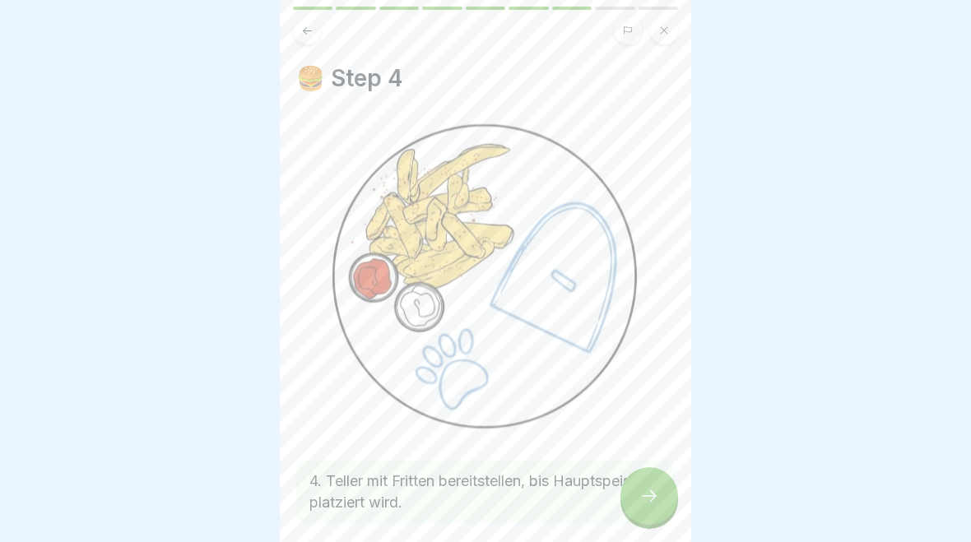
click at [647, 511] on div at bounding box center [649, 496] width 58 height 58
click at [646, 511] on div at bounding box center [649, 496] width 58 height 58
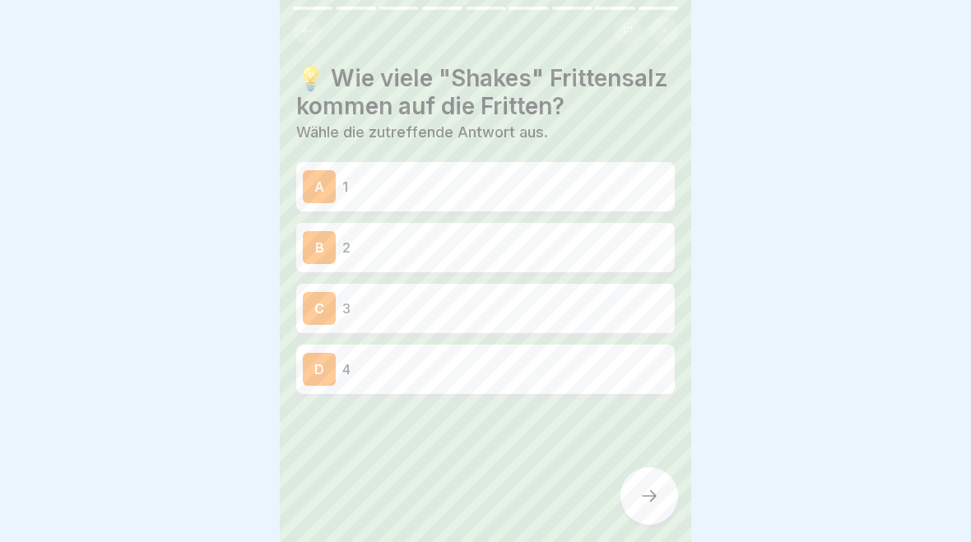
click at [307, 38] on button at bounding box center [307, 30] width 28 height 28
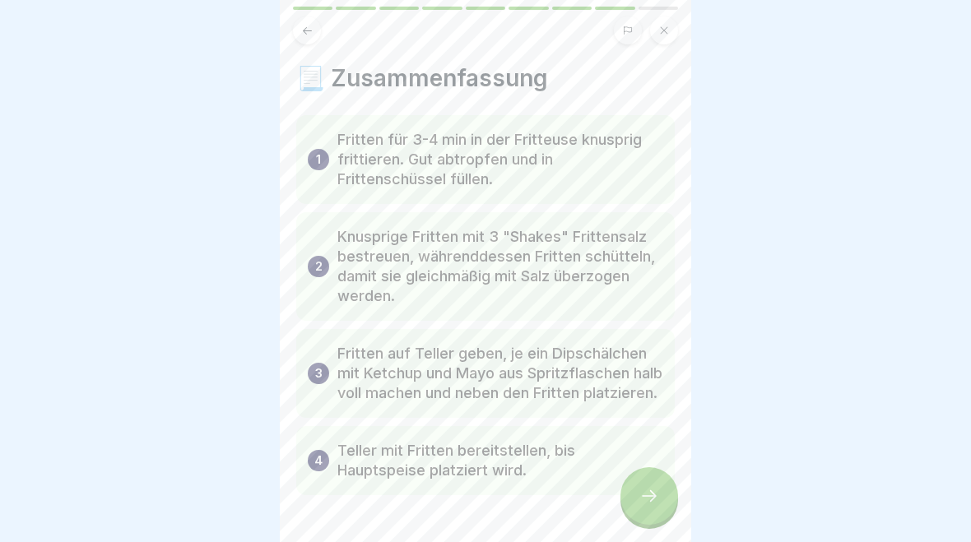
click at [639, 497] on div at bounding box center [649, 496] width 58 height 58
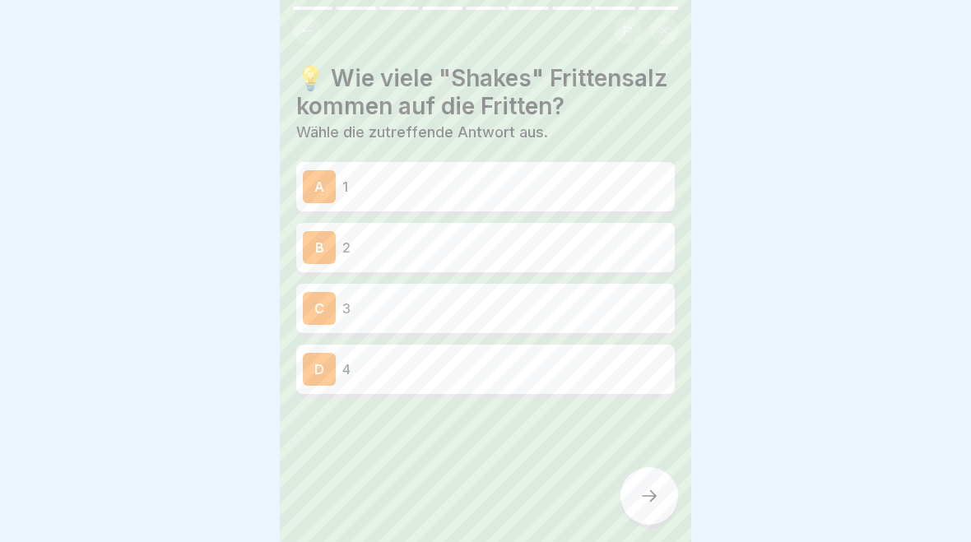
click at [607, 307] on p "3" at bounding box center [505, 309] width 326 height 20
click at [607, 306] on p "3" at bounding box center [505, 309] width 326 height 20
click at [570, 305] on p "3" at bounding box center [505, 309] width 326 height 20
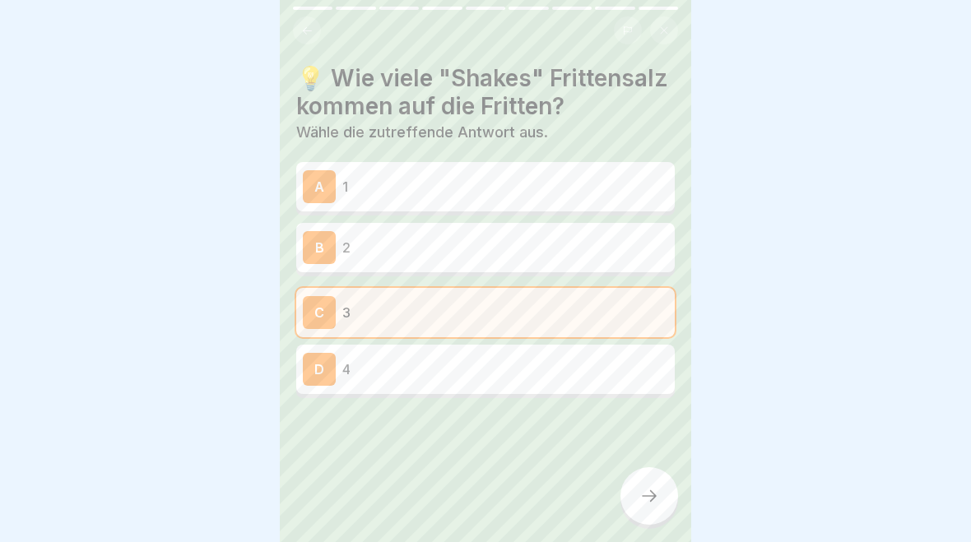
click at [574, 346] on div "D 4" at bounding box center [485, 369] width 379 height 49
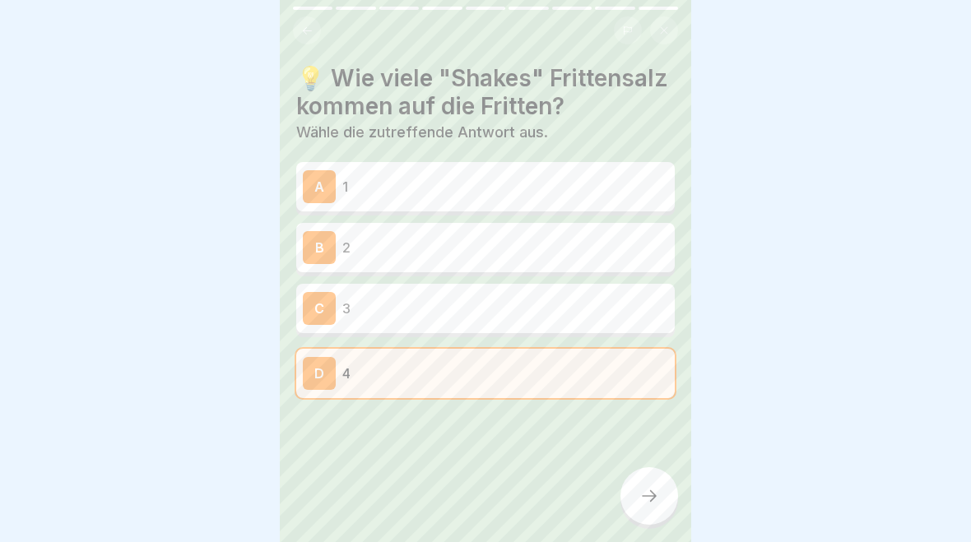
click at [583, 299] on p "3" at bounding box center [505, 309] width 326 height 20
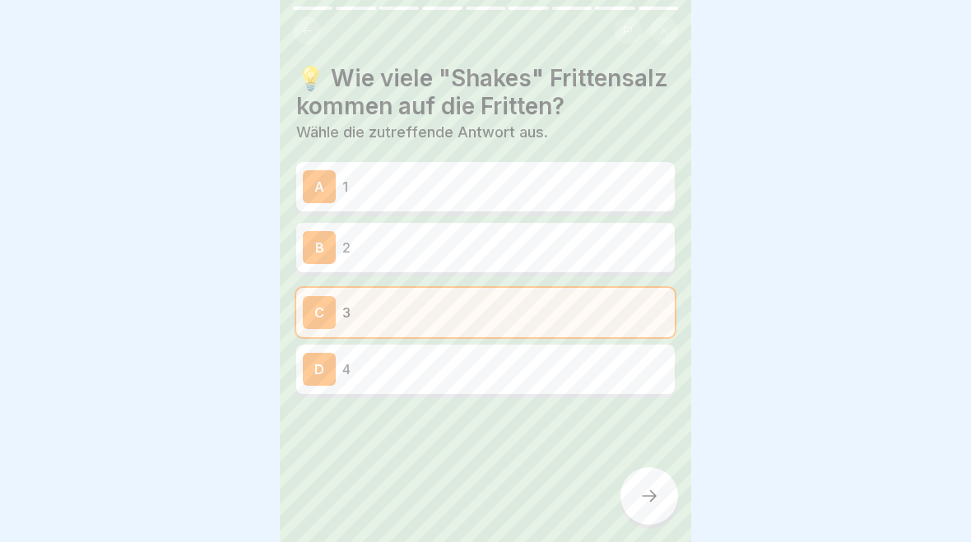
click at [662, 481] on div at bounding box center [649, 496] width 58 height 58
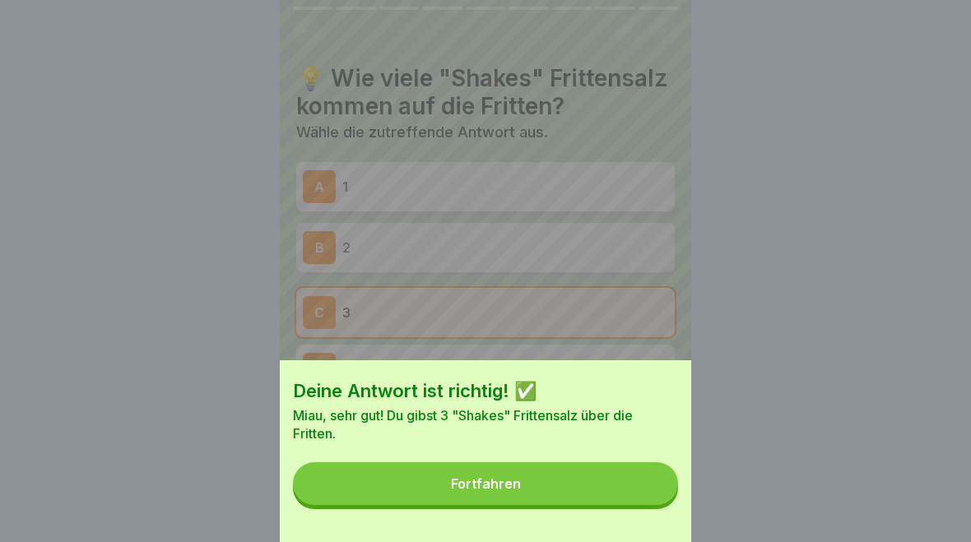
click at [577, 474] on button "Fortfahren" at bounding box center [485, 483] width 385 height 43
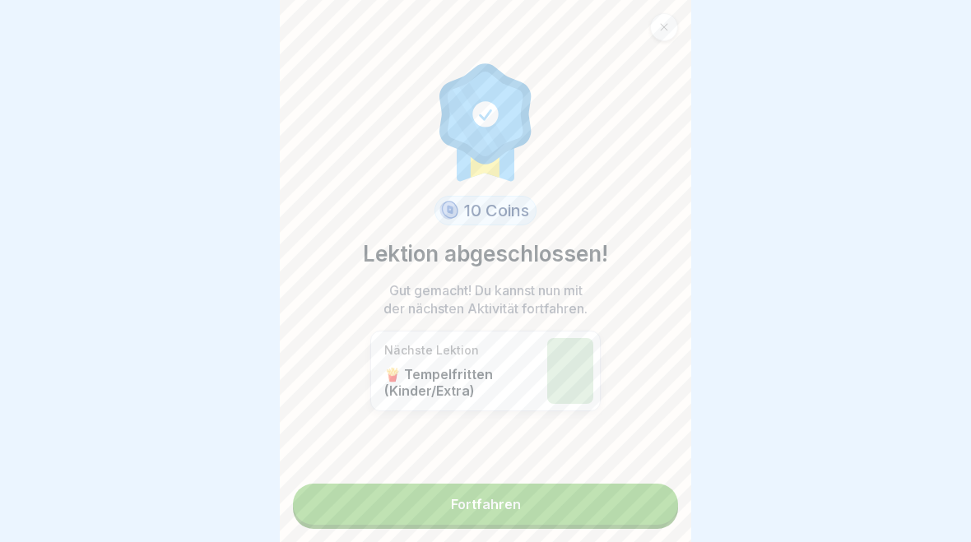
click at [577, 498] on link "Fortfahren" at bounding box center [485, 504] width 385 height 41
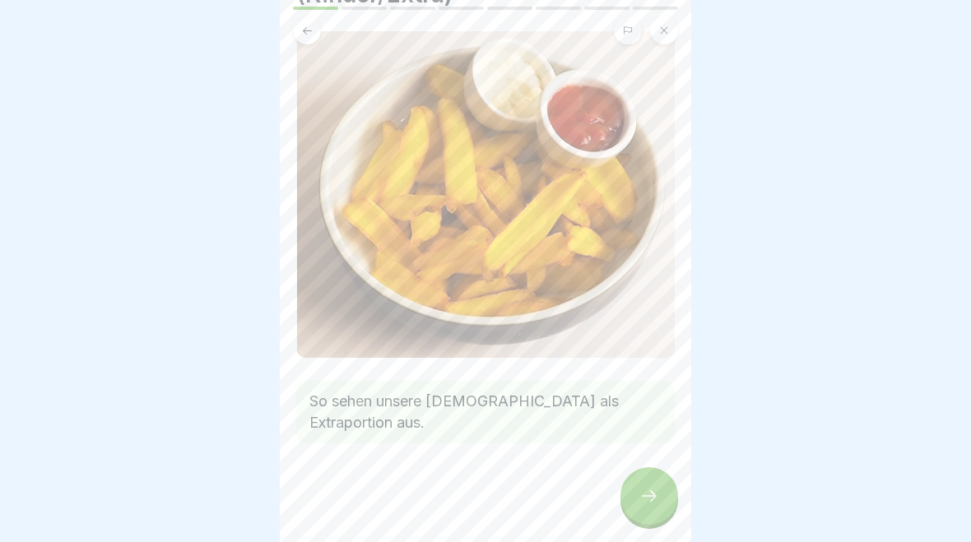
click at [644, 495] on icon at bounding box center [649, 496] width 20 height 20
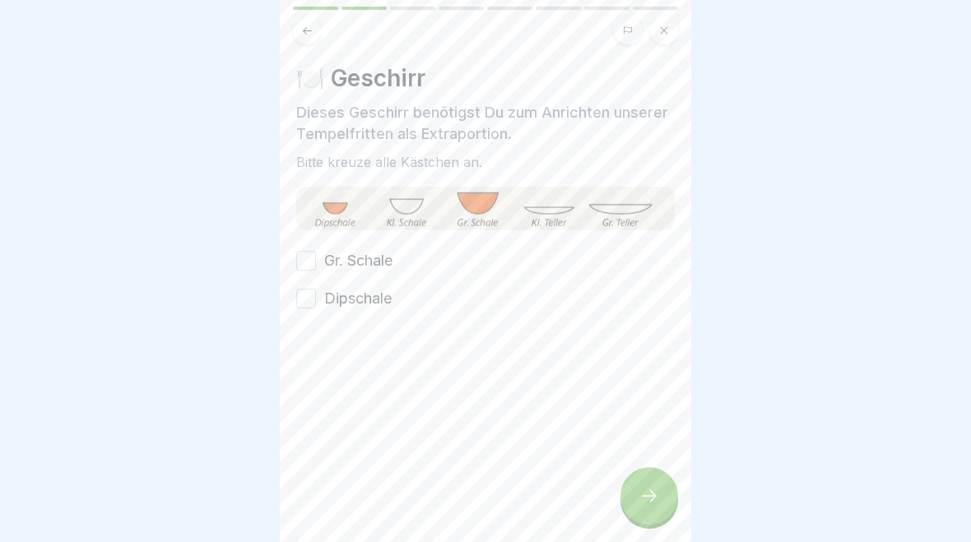
scroll to position [112, 0]
click at [304, 261] on button "Gr. Schale" at bounding box center [306, 261] width 20 height 20
click at [309, 296] on button "Dipschale" at bounding box center [306, 299] width 20 height 20
click at [313, 262] on button "Gr. Schale" at bounding box center [306, 261] width 20 height 20
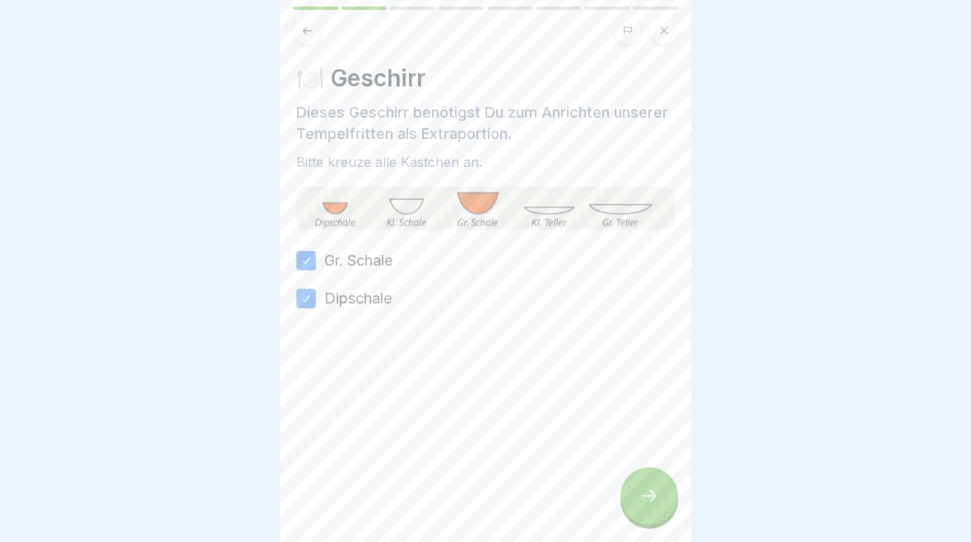
click at [662, 487] on div at bounding box center [649, 496] width 58 height 58
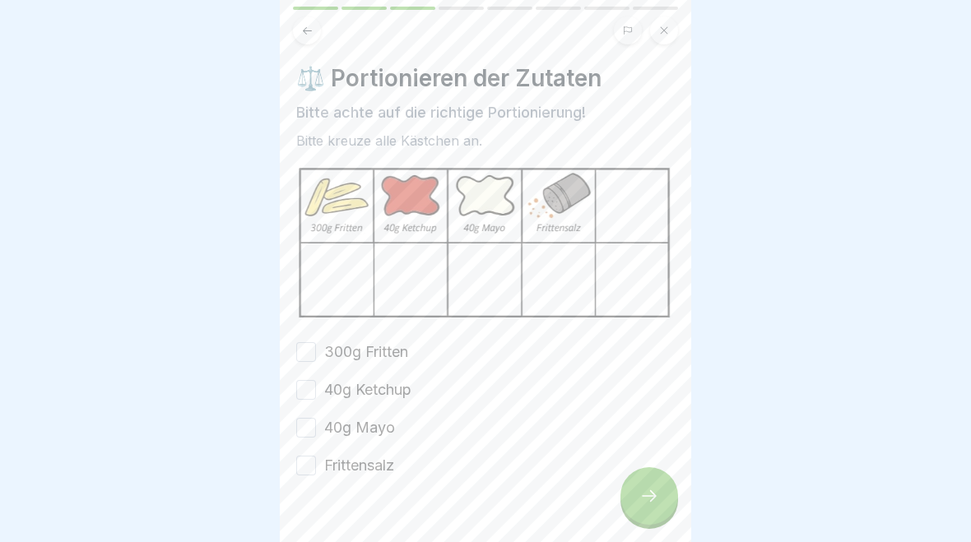
click at [315, 351] on button "300g Fritten" at bounding box center [306, 352] width 20 height 20
click at [309, 382] on button "40g Ketchup" at bounding box center [306, 390] width 20 height 20
click at [309, 360] on button "300g Fritten" at bounding box center [306, 352] width 20 height 20
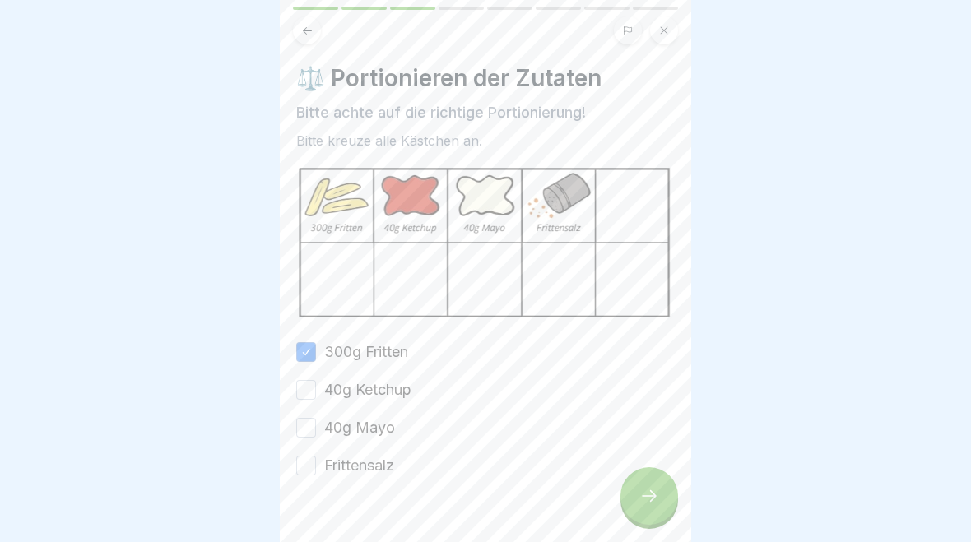
click at [304, 395] on button "40g Ketchup" at bounding box center [306, 390] width 20 height 20
click at [307, 432] on button "40g Mayo" at bounding box center [306, 428] width 20 height 20
click at [305, 465] on button "Frittensalz" at bounding box center [306, 466] width 20 height 20
click at [659, 523] on div at bounding box center [485, 525] width 379 height 99
click at [650, 501] on icon at bounding box center [649, 496] width 20 height 20
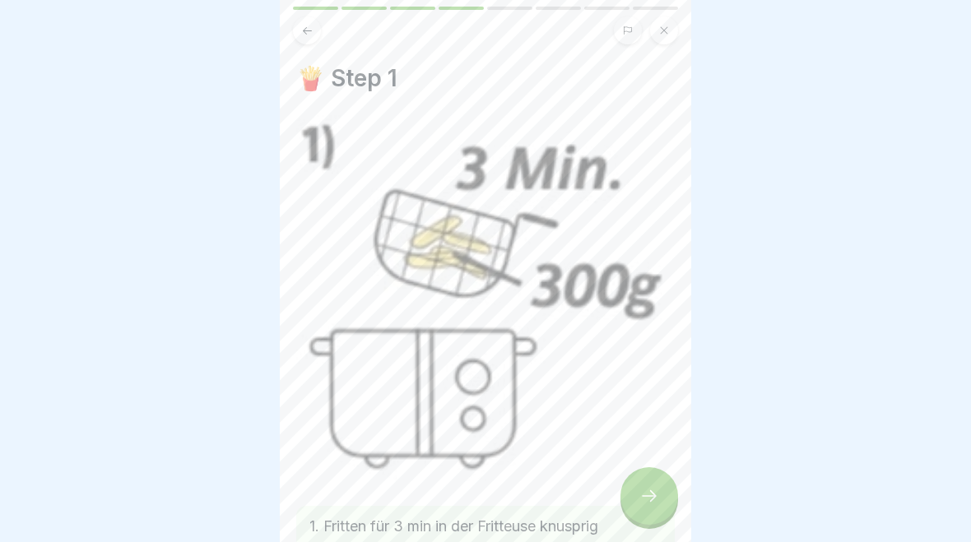
click at [648, 502] on icon at bounding box center [649, 496] width 20 height 20
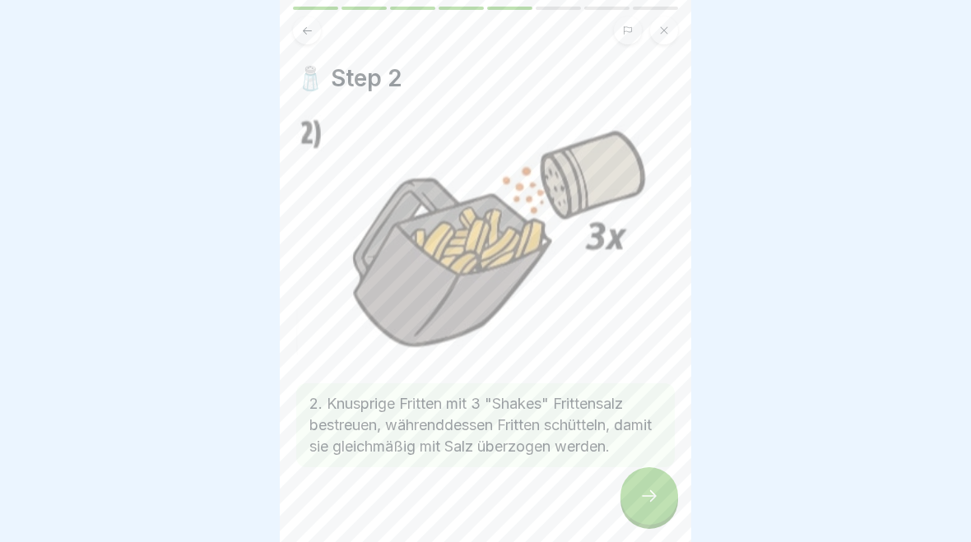
click at [647, 502] on icon at bounding box center [649, 496] width 20 height 20
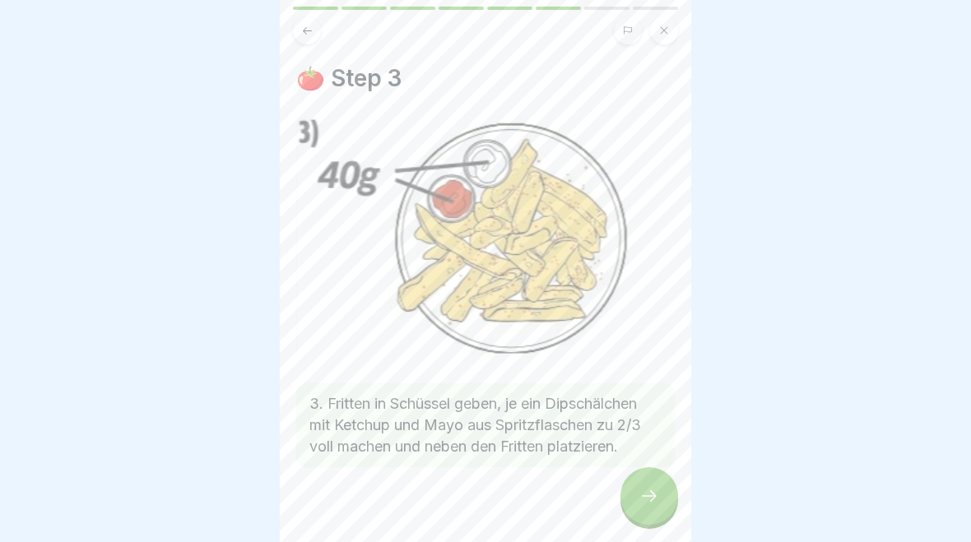
click at [647, 500] on icon at bounding box center [649, 496] width 20 height 20
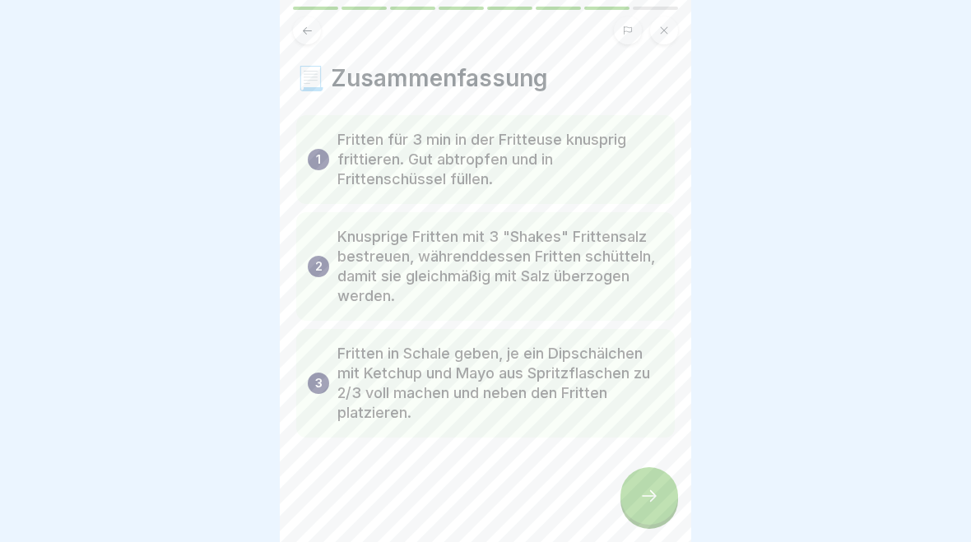
click at [647, 500] on icon at bounding box center [649, 496] width 20 height 20
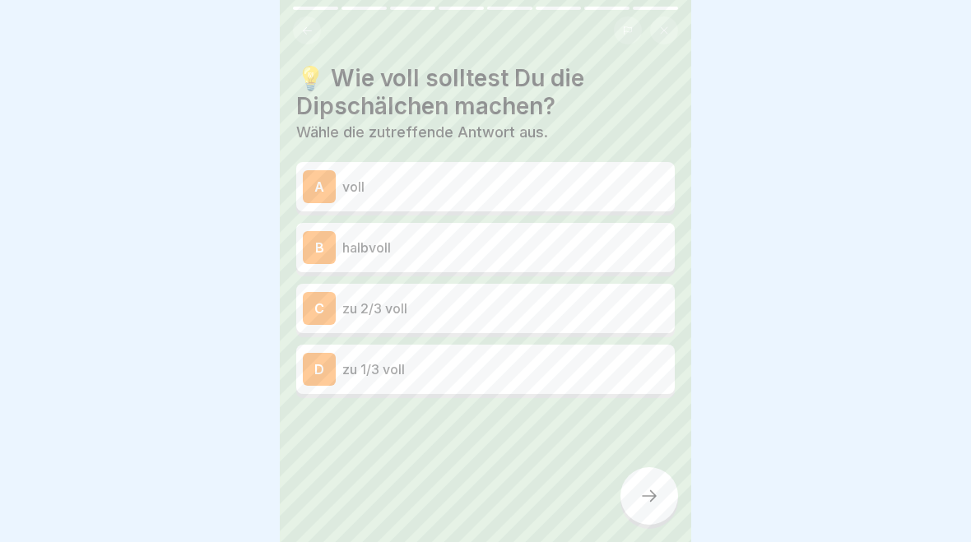
click at [306, 27] on icon at bounding box center [307, 31] width 12 height 12
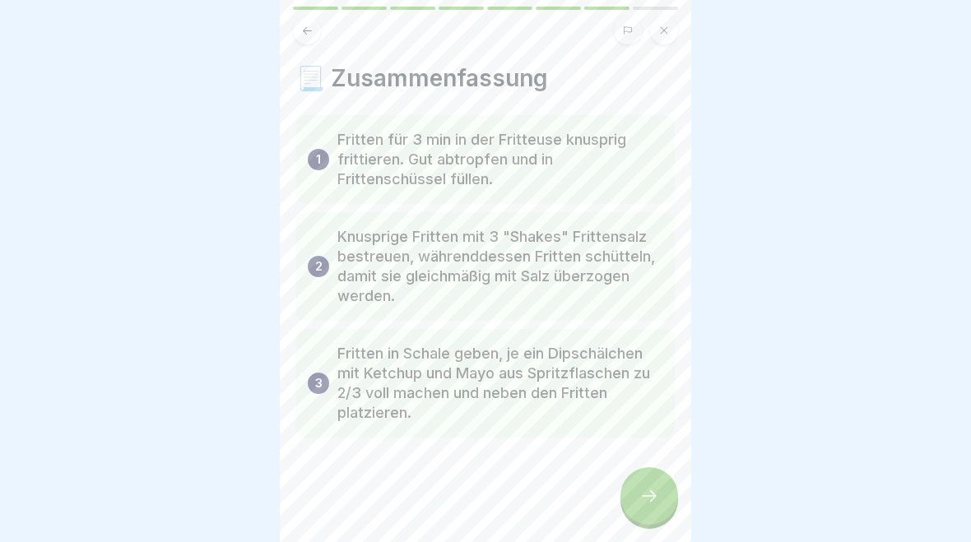
click at [660, 501] on div at bounding box center [649, 496] width 58 height 58
click at [648, 489] on icon at bounding box center [649, 496] width 20 height 20
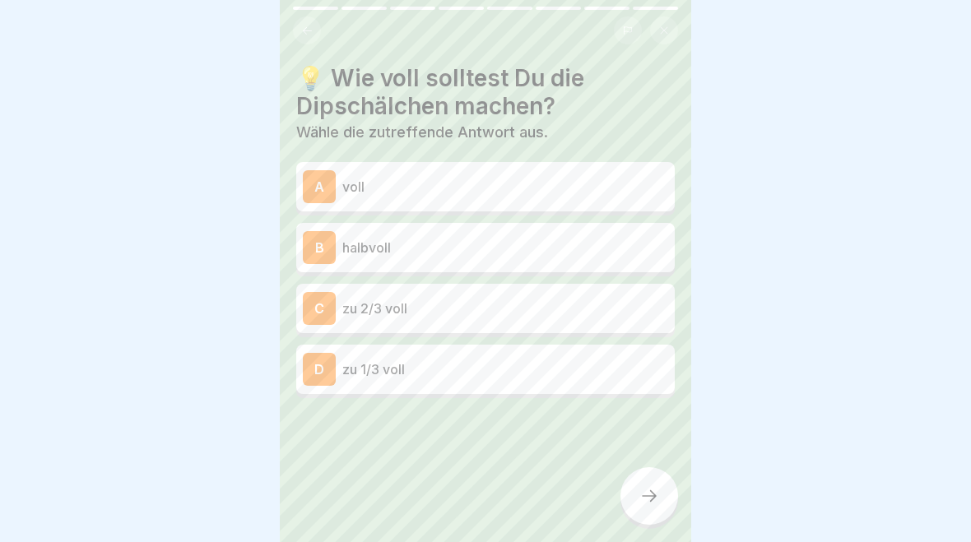
click at [546, 295] on div "C zu 2/3 voll" at bounding box center [485, 308] width 365 height 33
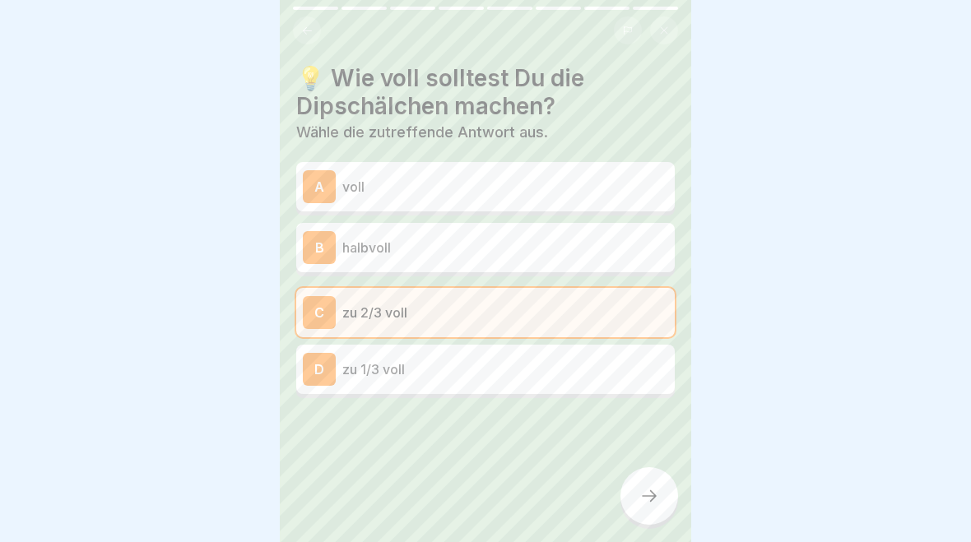
click at [653, 492] on icon at bounding box center [649, 496] width 20 height 20
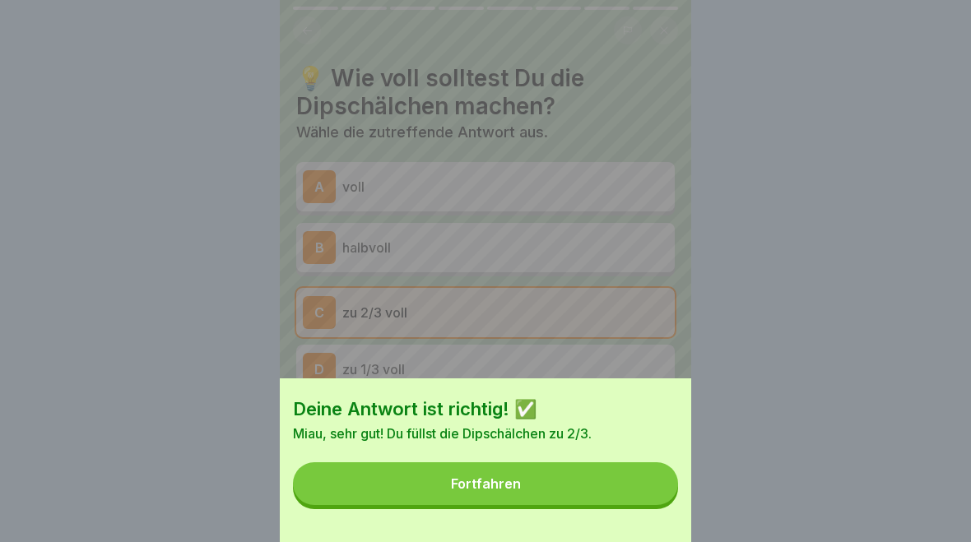
click at [621, 480] on button "Fortfahren" at bounding box center [485, 483] width 385 height 43
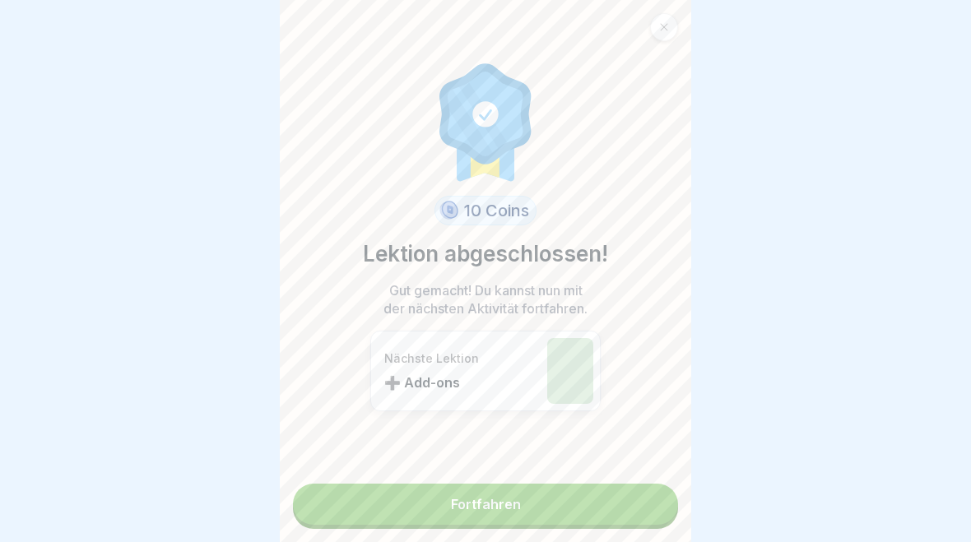
click at [606, 504] on link "Fortfahren" at bounding box center [485, 504] width 385 height 41
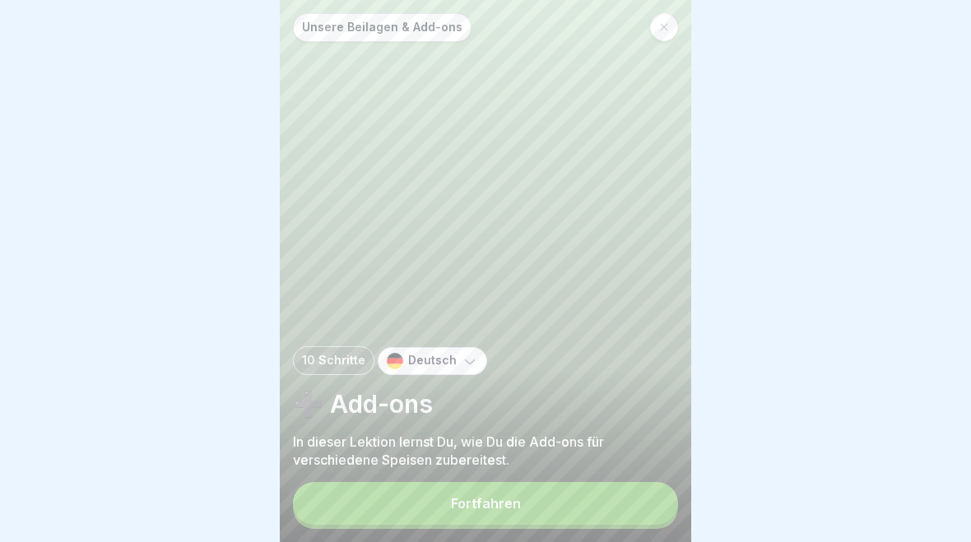
click at [612, 507] on button "Fortfahren" at bounding box center [485, 503] width 385 height 43
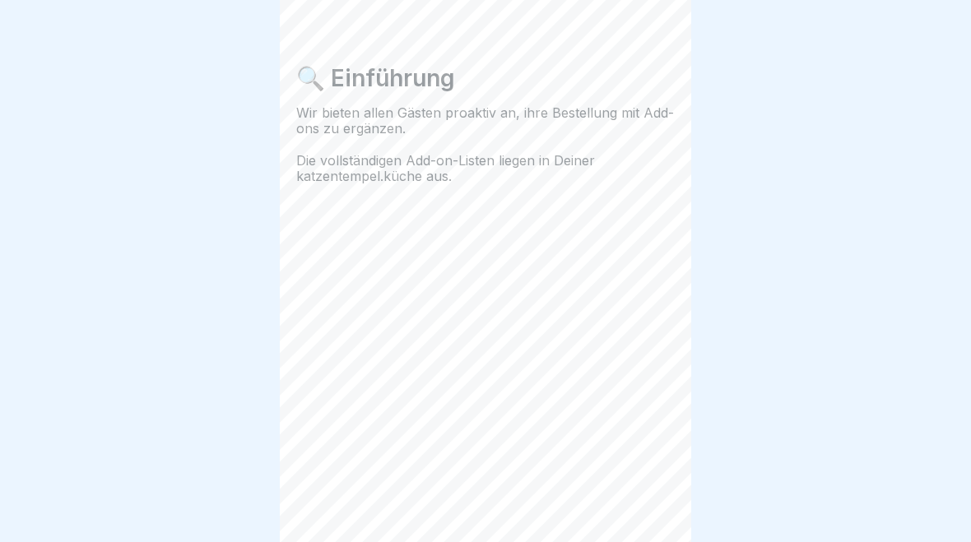
click at [612, 506] on div "🔍 Einführung Wir bieten allen Gästen proaktiv an, ihre Bestellung mit Add-ons z…" at bounding box center [485, 271] width 411 height 542
click at [610, 504] on div "🔍 Einführung Wir bieten allen Gästen proaktiv an, ihre Bestellung mit Add-ons z…" at bounding box center [485, 271] width 411 height 542
click at [609, 504] on div "🔍 Einführung Wir bieten allen Gästen proaktiv an, ihre Bestellung mit Add-ons z…" at bounding box center [485, 271] width 411 height 542
click at [660, 492] on div at bounding box center [649, 496] width 58 height 58
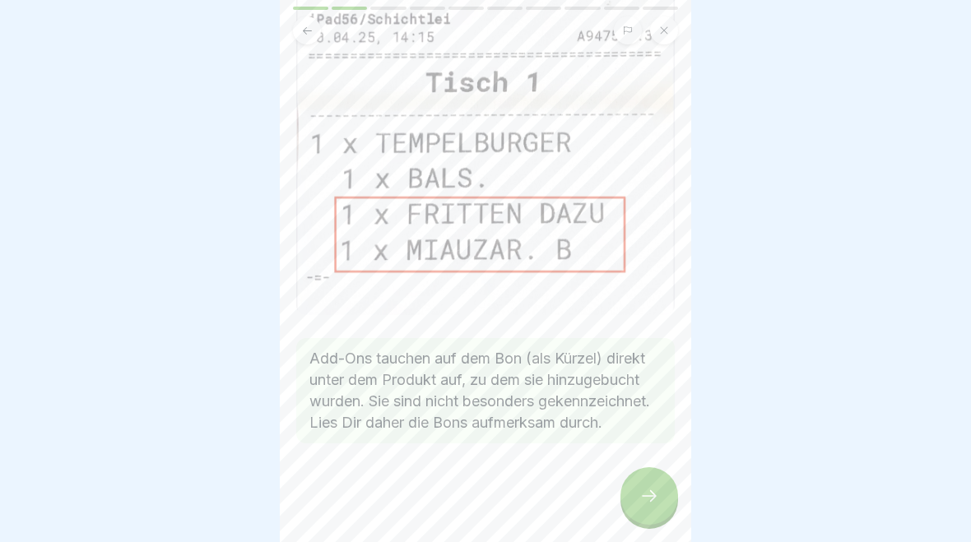
click at [642, 494] on icon at bounding box center [649, 496] width 20 height 20
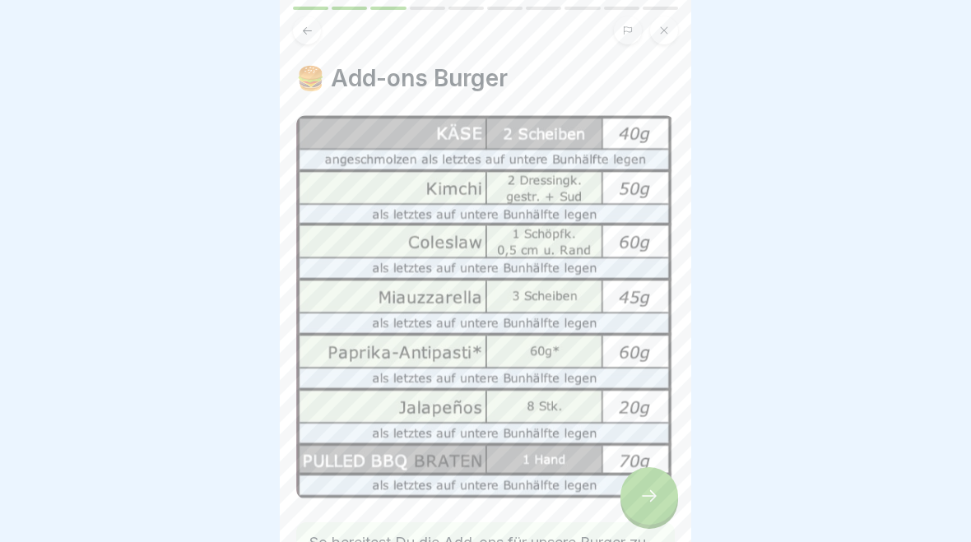
scroll to position [186, 0]
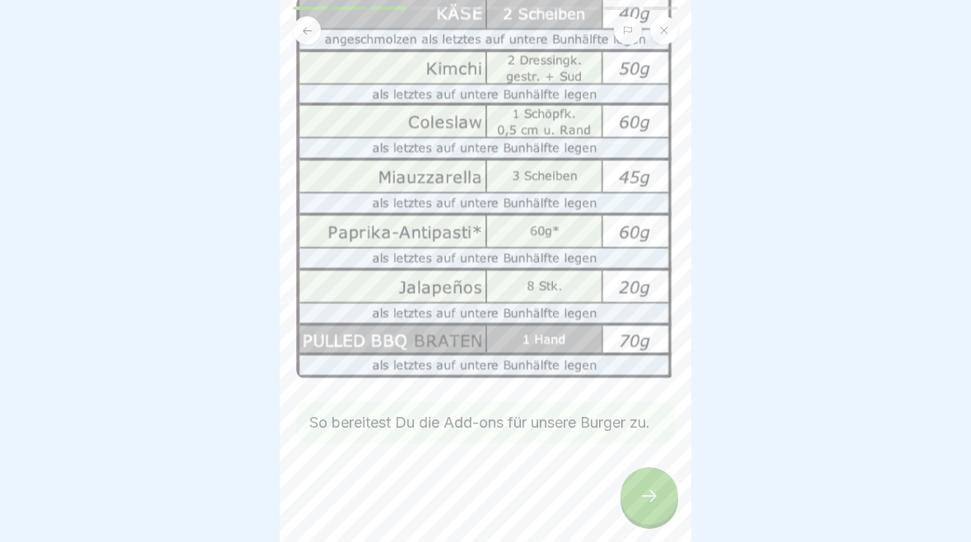
click at [662, 481] on div at bounding box center [649, 496] width 58 height 58
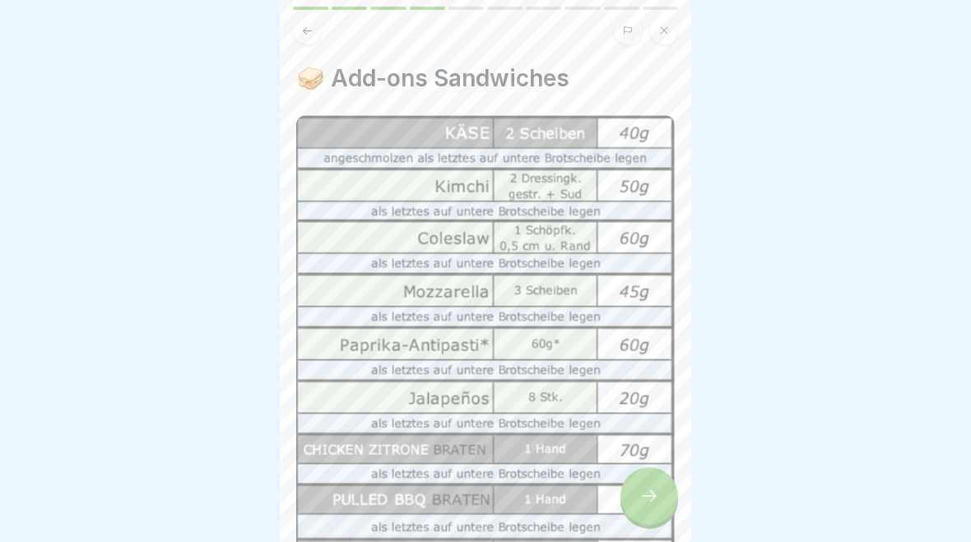
scroll to position [142, 0]
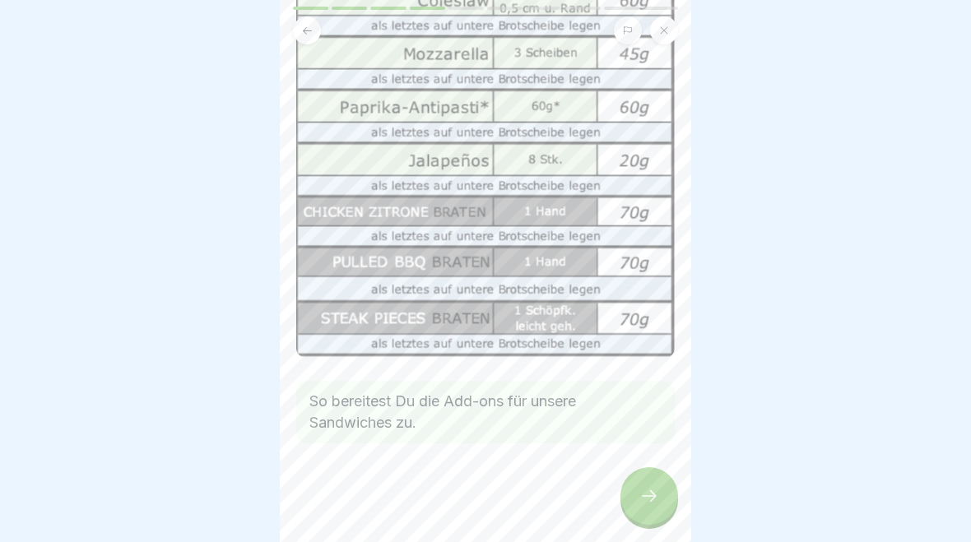
click at [652, 481] on div at bounding box center [649, 496] width 58 height 58
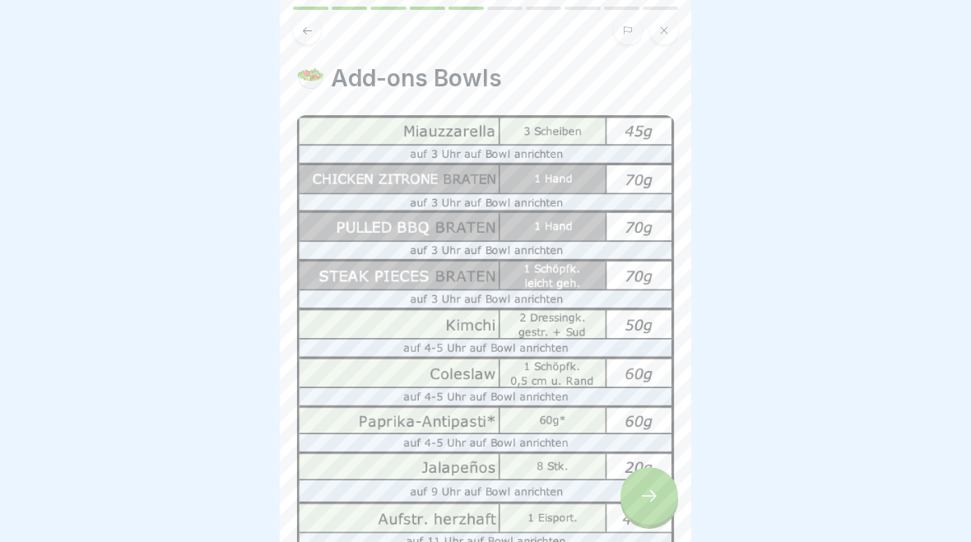
scroll to position [238, 0]
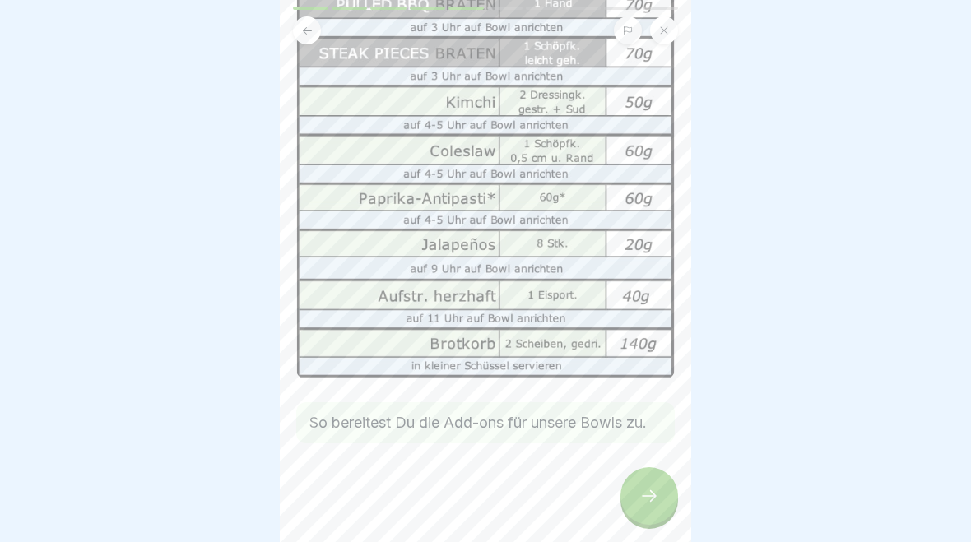
click at [676, 498] on div at bounding box center [649, 496] width 58 height 58
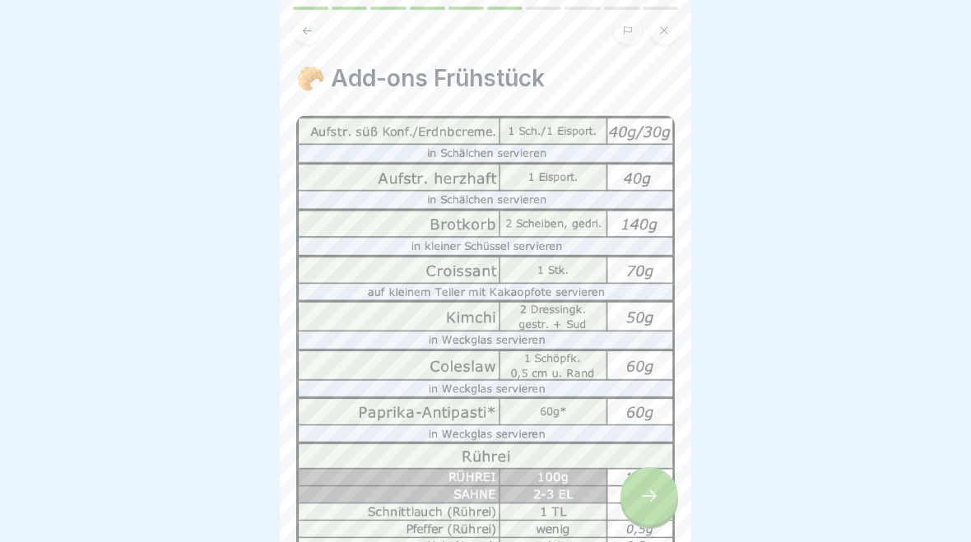
scroll to position [223, 0]
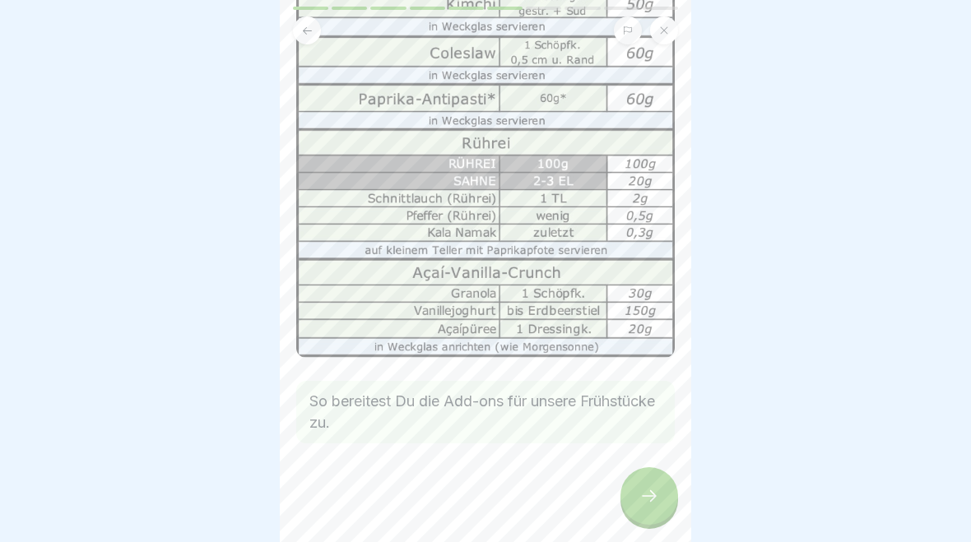
click at [661, 489] on div at bounding box center [649, 496] width 58 height 58
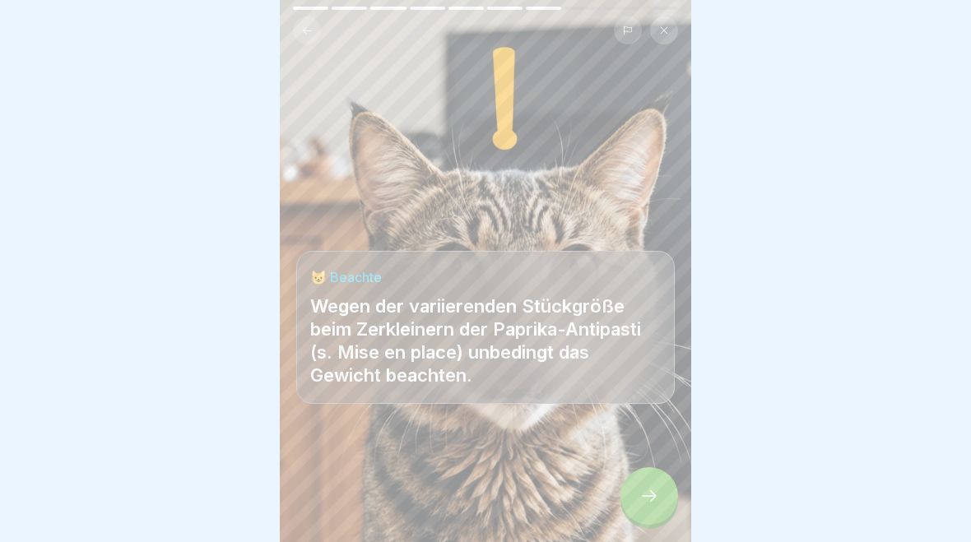
scroll to position [314, 0]
click at [662, 467] on div at bounding box center [485, 493] width 379 height 99
click at [681, 496] on div "😺 Beachte Wegen der variierenden Stückgröße beim Zerkleinern der Paprika-Antipa…" at bounding box center [485, 271] width 411 height 542
click at [656, 489] on icon at bounding box center [649, 496] width 20 height 20
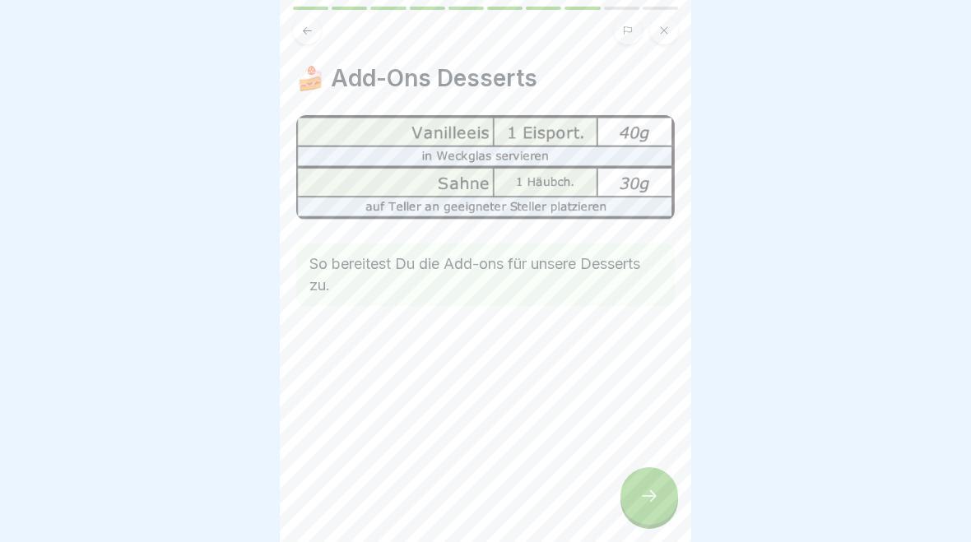
click at [662, 485] on div at bounding box center [649, 496] width 58 height 58
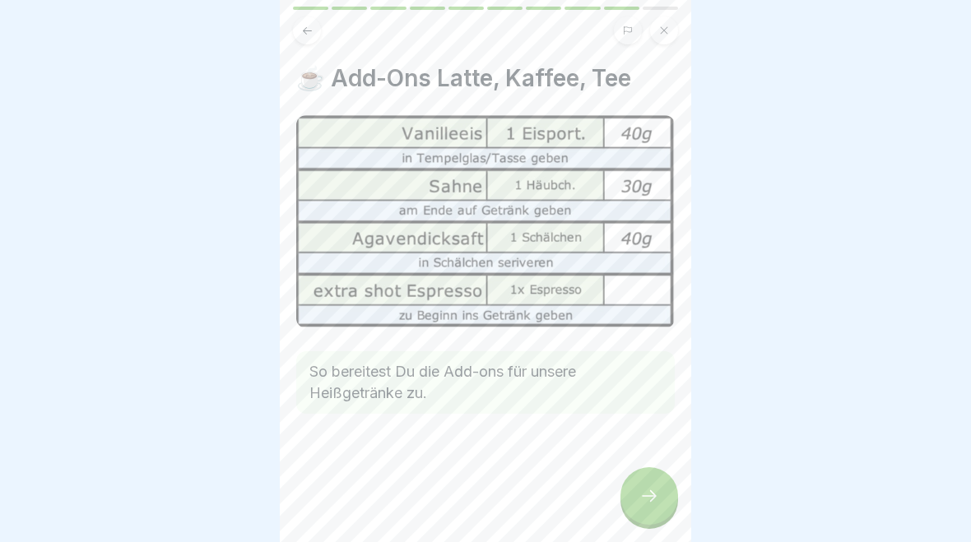
click at [656, 501] on icon at bounding box center [649, 496] width 20 height 20
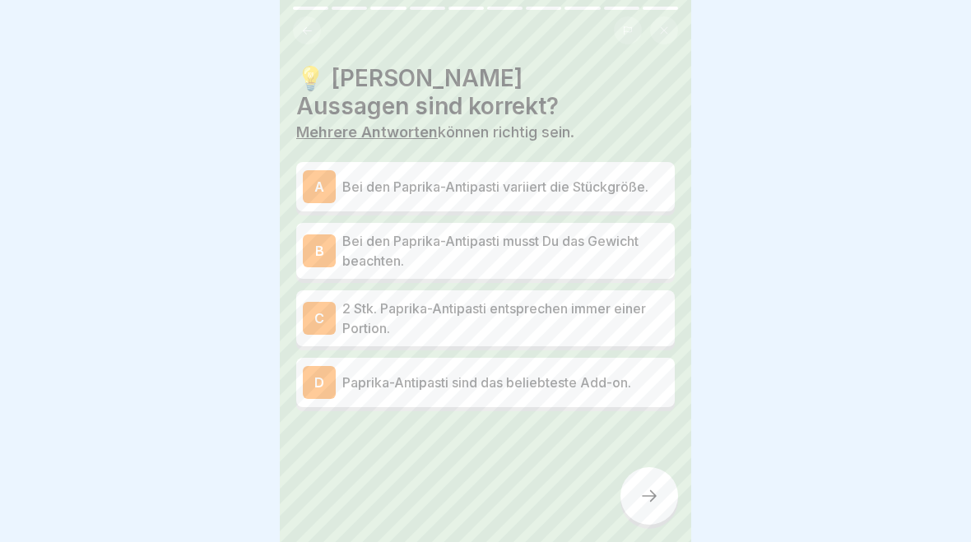
click at [503, 185] on p "Bei den Paprika-Antipasti variiert die Stückgröße." at bounding box center [505, 187] width 326 height 20
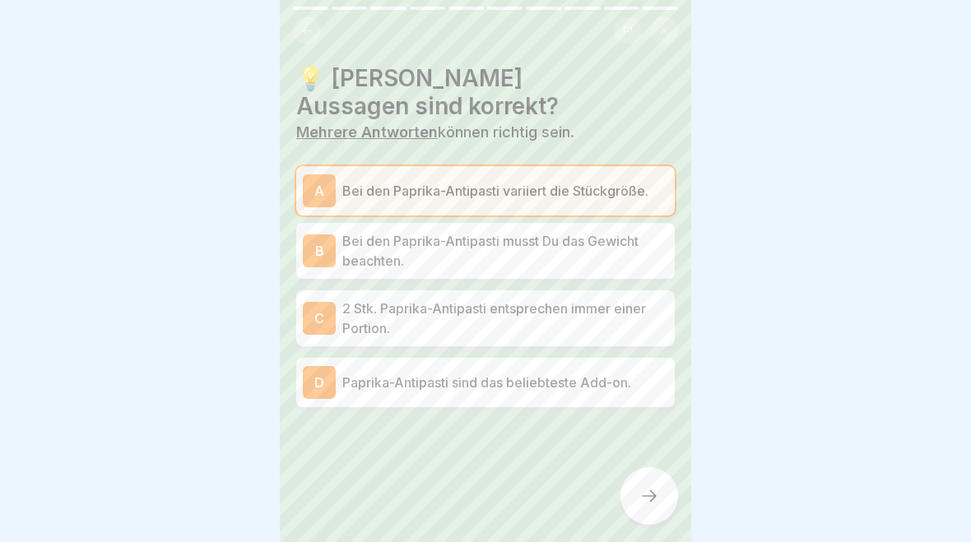
click at [514, 264] on p "Bei den Paprika-Antipasti musst Du das Gewicht beachten." at bounding box center [505, 250] width 326 height 39
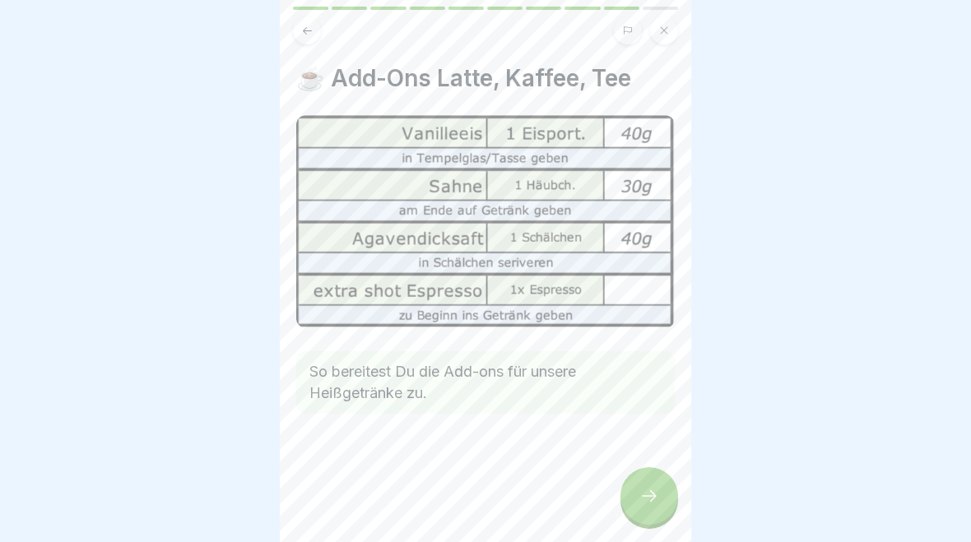
click at [625, 493] on div at bounding box center [649, 496] width 58 height 58
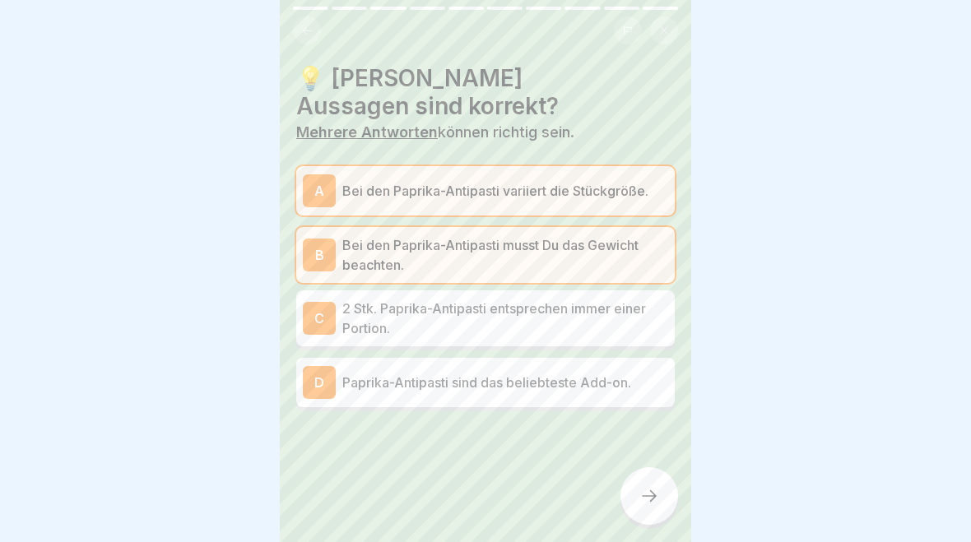
click at [541, 331] on p "2 Stk. Paprika-Antipasti entsprechen immer einer Portion." at bounding box center [505, 318] width 326 height 39
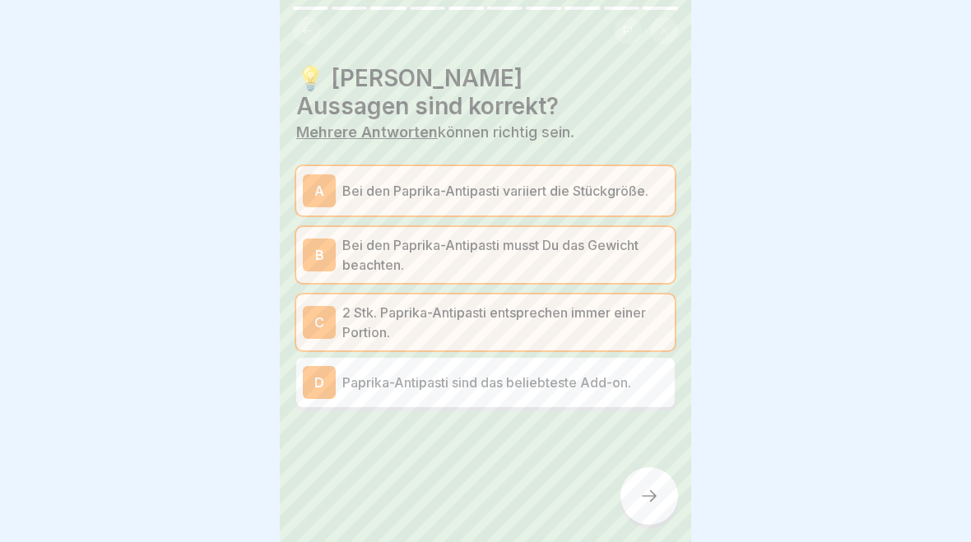
click at [613, 396] on div "D Paprika-Antipasti sind das beliebteste Add-on." at bounding box center [485, 382] width 365 height 33
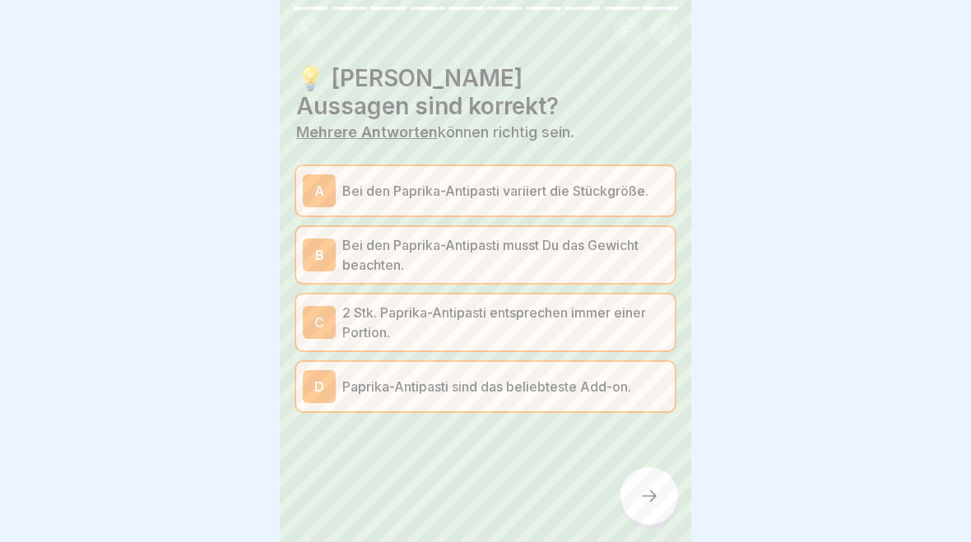
click at [662, 490] on div at bounding box center [649, 496] width 58 height 58
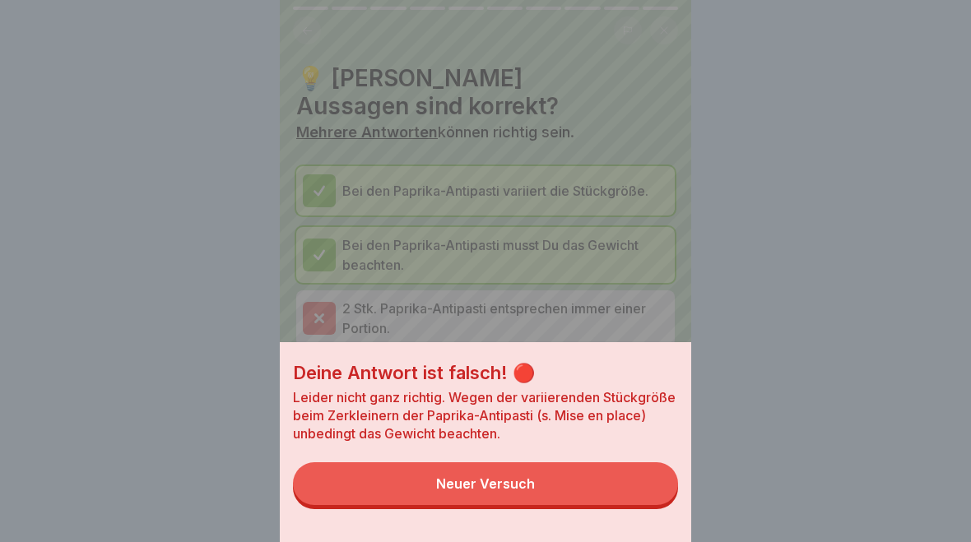
click at [578, 504] on button "Neuer Versuch" at bounding box center [485, 483] width 385 height 43
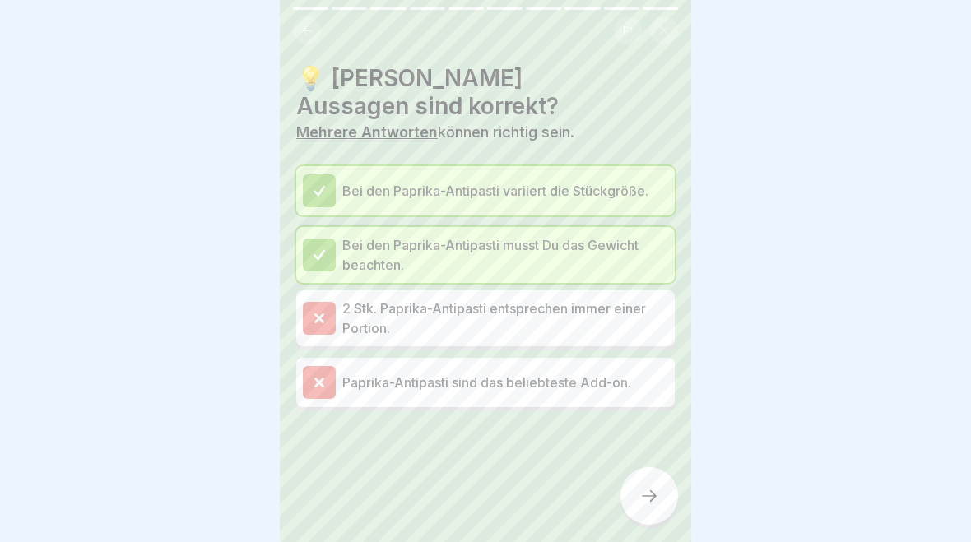
click at [659, 517] on div at bounding box center [649, 496] width 58 height 58
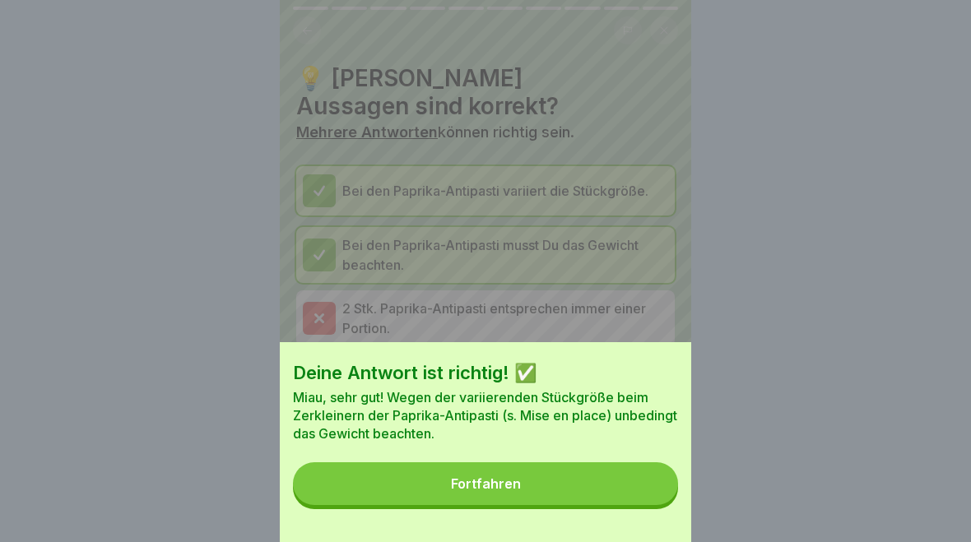
click at [643, 497] on button "Fortfahren" at bounding box center [485, 483] width 385 height 43
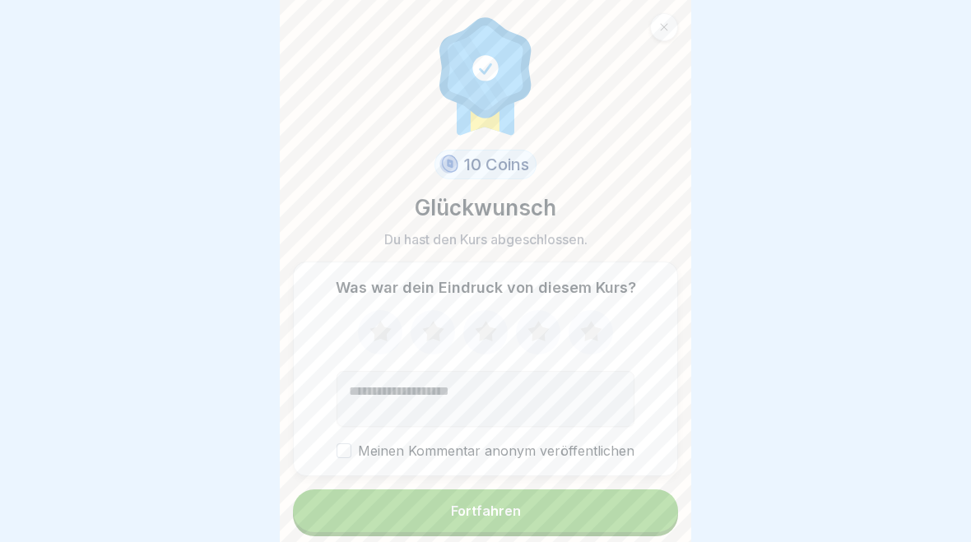
click at [634, 513] on button "Fortfahren" at bounding box center [485, 511] width 385 height 43
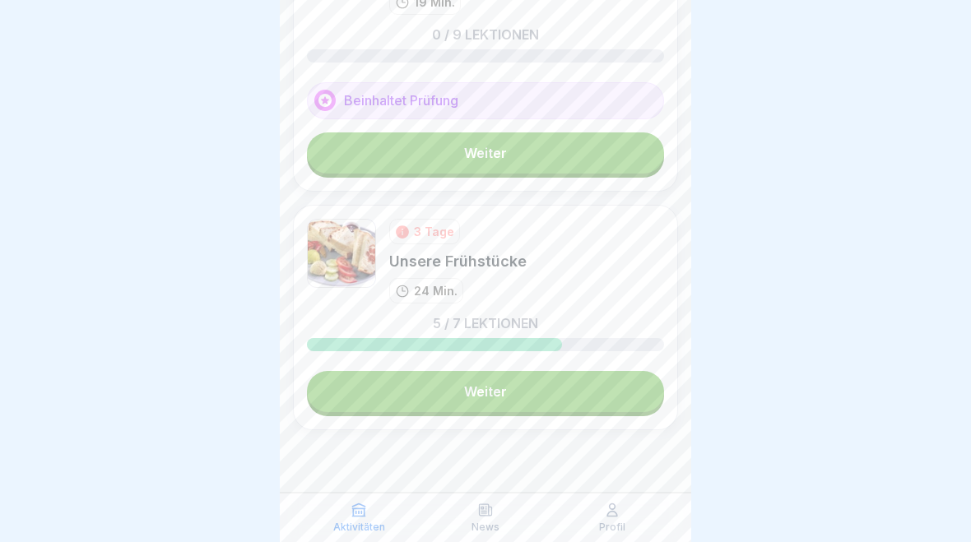
scroll to position [958, 0]
click at [563, 410] on link "Weiter" at bounding box center [485, 391] width 357 height 41
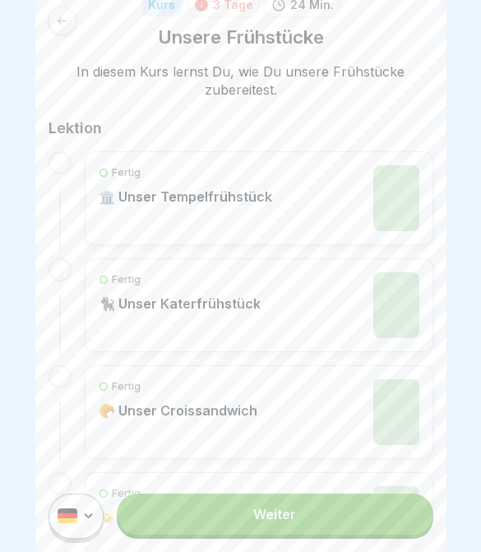
scroll to position [250, 0]
click at [349, 515] on link "Weiter" at bounding box center [275, 514] width 316 height 41
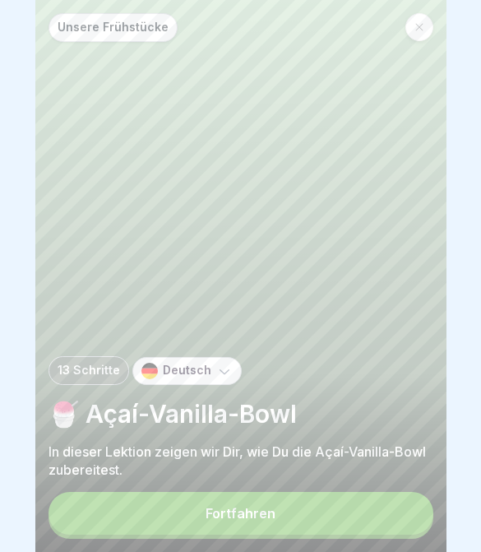
click at [432, 30] on div at bounding box center [420, 27] width 28 height 28
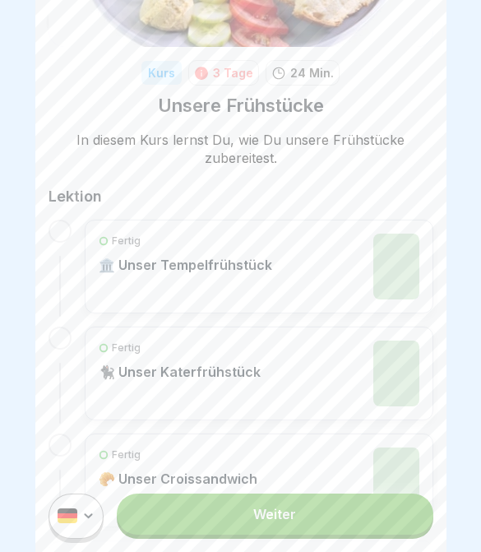
scroll to position [180, 0]
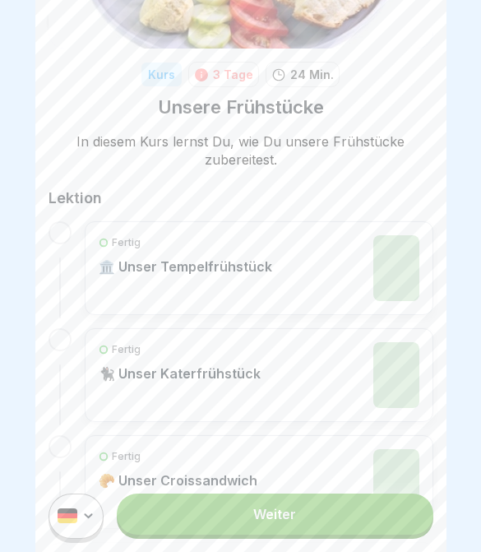
click at [382, 262] on img at bounding box center [397, 268] width 46 height 66
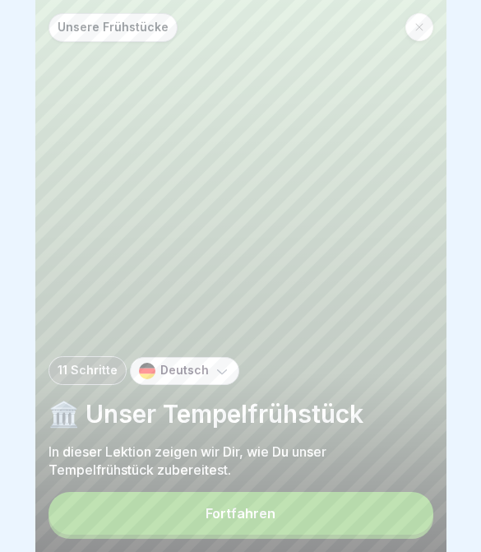
click at [366, 515] on button "Fortfahren" at bounding box center [241, 513] width 385 height 43
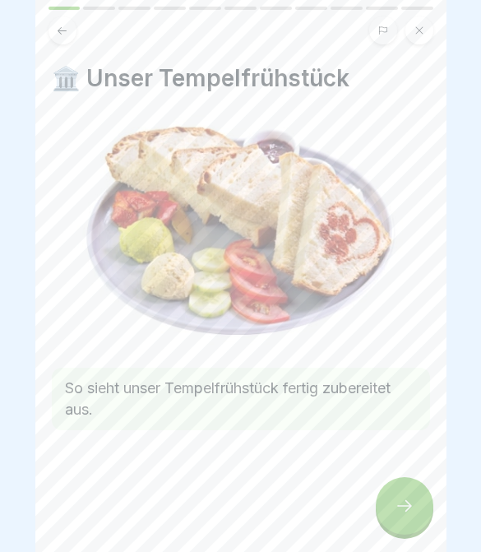
click at [402, 489] on div at bounding box center [405, 506] width 58 height 58
